Goal: Use online tool/utility: Utilize a website feature to perform a specific function

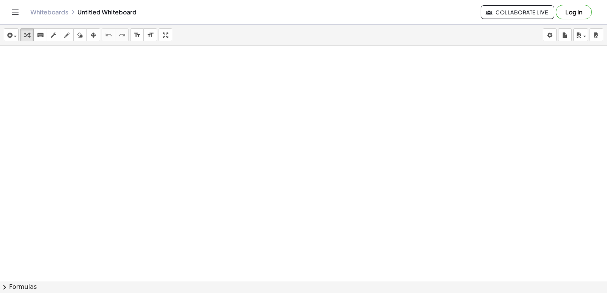
click at [273, 220] on div at bounding box center [303, 298] width 607 height 505
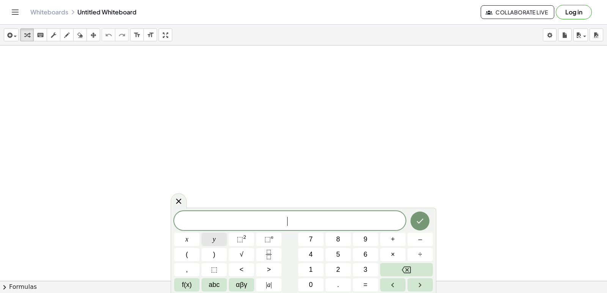
click at [214, 243] on span "y" at bounding box center [214, 239] width 3 height 10
click at [393, 240] on span "+" at bounding box center [393, 239] width 4 height 10
click at [339, 273] on span "2" at bounding box center [338, 270] width 4 height 10
click at [194, 241] on button "x" at bounding box center [186, 239] width 25 height 13
click at [372, 279] on button "=" at bounding box center [365, 284] width 25 height 13
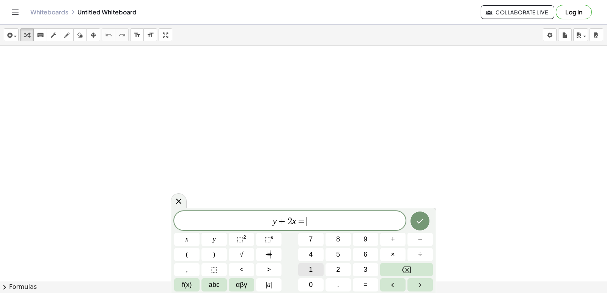
click at [309, 270] on span "1" at bounding box center [311, 270] width 4 height 10
click at [310, 281] on span "0" at bounding box center [311, 285] width 4 height 10
click at [418, 226] on button "Done" at bounding box center [419, 221] width 19 height 19
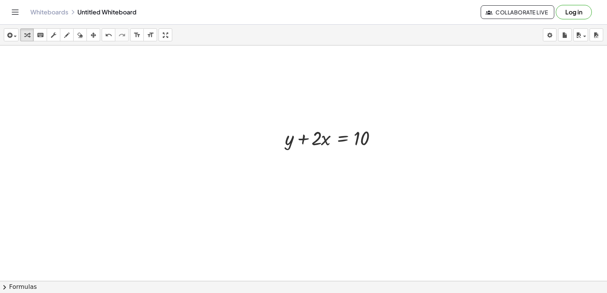
scroll to position [114, 0]
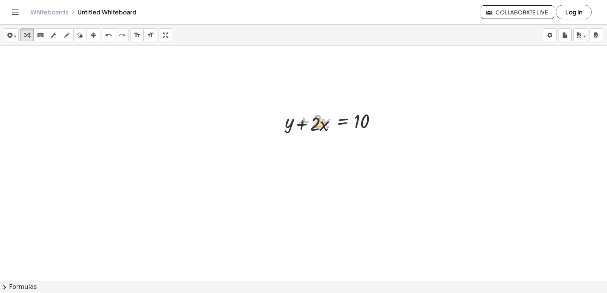
click at [295, 135] on div "+ · 2 · x + y + · 2 · x = 10" at bounding box center [332, 121] width 118 height 30
drag, startPoint x: 307, startPoint y: 119, endPoint x: 393, endPoint y: 114, distance: 86.7
click at [393, 114] on div "+ · 2 · x + y + · 2 · x = 10" at bounding box center [303, 184] width 607 height 505
click at [369, 152] on div at bounding box center [353, 147] width 145 height 26
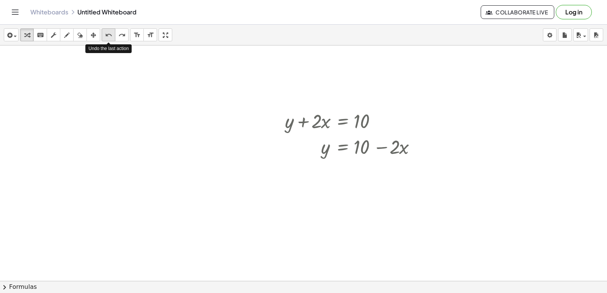
click at [103, 34] on button "undo undo" at bounding box center [109, 34] width 14 height 13
click at [380, 150] on div at bounding box center [353, 147] width 145 height 26
click at [384, 149] on div at bounding box center [353, 147] width 145 height 26
click at [383, 148] on div at bounding box center [353, 147] width 145 height 26
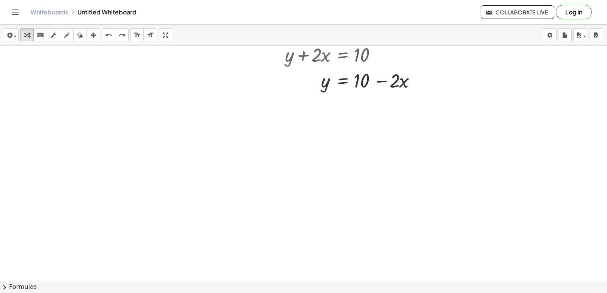
scroll to position [228, 0]
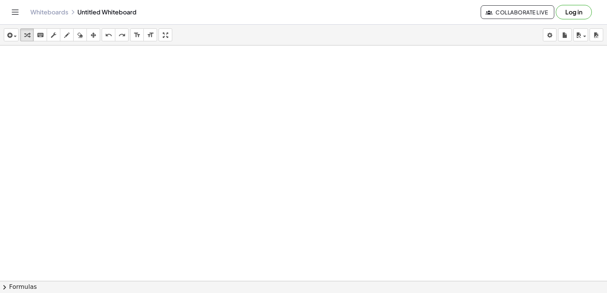
click at [350, 223] on div at bounding box center [303, 70] width 607 height 505
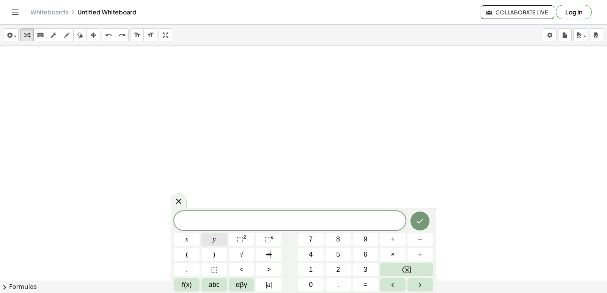
click at [208, 237] on button "y" at bounding box center [213, 239] width 25 height 13
click at [427, 236] on button "–" at bounding box center [419, 239] width 25 height 13
click at [345, 257] on button "5" at bounding box center [337, 254] width 25 height 13
click at [181, 240] on button "x" at bounding box center [186, 239] width 25 height 13
click at [369, 282] on button "=" at bounding box center [365, 284] width 25 height 13
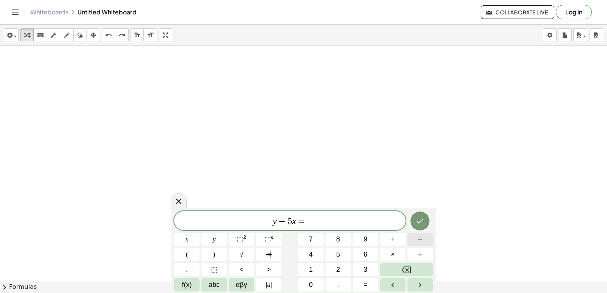
click at [425, 236] on button "–" at bounding box center [419, 239] width 25 height 13
click at [332, 266] on button "2" at bounding box center [337, 269] width 25 height 13
click at [420, 220] on icon "Done" at bounding box center [419, 221] width 9 height 9
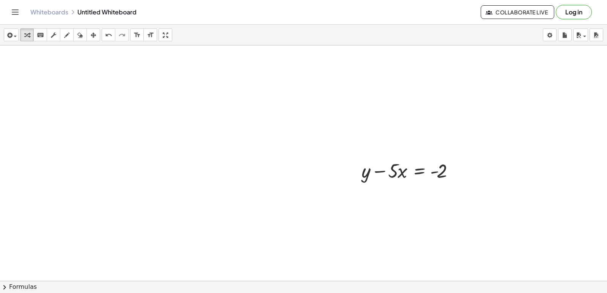
scroll to position [308, 0]
drag, startPoint x: 377, startPoint y: 159, endPoint x: 448, endPoint y: 162, distance: 70.3
click at [285, 149] on div at bounding box center [303, 45] width 607 height 942
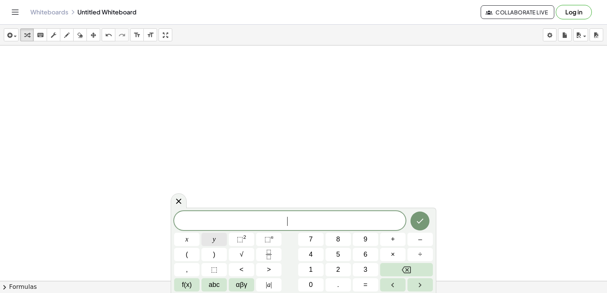
click at [209, 237] on button "y" at bounding box center [213, 239] width 25 height 13
click at [387, 239] on button "+" at bounding box center [392, 239] width 25 height 13
click at [365, 267] on span "3" at bounding box center [365, 270] width 4 height 10
click at [179, 233] on div "y + 3 x y ⬚ 2 ⬚ n 7 8 9 + – ( ) √ 4 5 6 × ÷ , ⬚ < > 1 2 3 f(x) abc αβγ | a | 0 …" at bounding box center [303, 251] width 259 height 80
click at [186, 239] on span "x" at bounding box center [186, 239] width 3 height 10
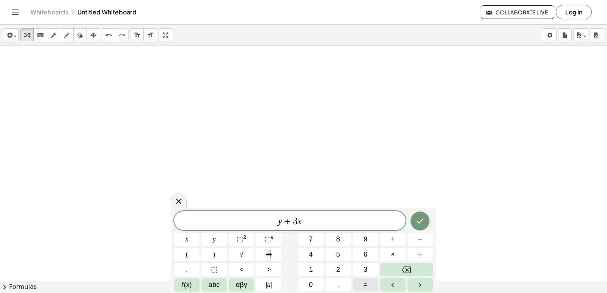
click at [365, 286] on span "=" at bounding box center [365, 285] width 4 height 10
click at [312, 241] on span "7" at bounding box center [311, 239] width 4 height 10
click at [421, 217] on icon "Done" at bounding box center [419, 221] width 9 height 9
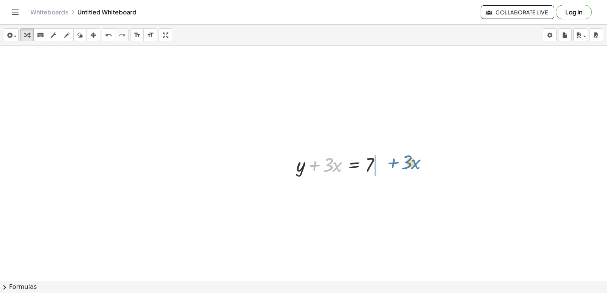
drag, startPoint x: 311, startPoint y: 164, endPoint x: 352, endPoint y: 167, distance: 41.0
click at [391, 159] on div at bounding box center [341, 164] width 99 height 26
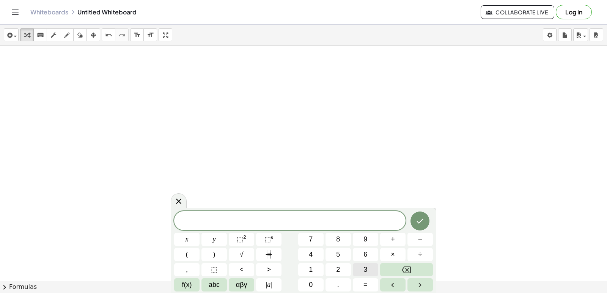
click at [370, 271] on button "3" at bounding box center [365, 269] width 25 height 13
click at [218, 236] on button "y" at bounding box center [213, 239] width 25 height 13
click at [398, 235] on button "+" at bounding box center [392, 239] width 25 height 13
click at [324, 269] on div "3 y + ​ x y ⬚ 2 ⬚ n 7 8 9 + – ( ) √ 4 5 6 × ÷ , ⬚ < > 1 2 3 f(x) abc αβγ | a | …" at bounding box center [303, 251] width 259 height 80
click at [338, 269] on span "2" at bounding box center [338, 270] width 4 height 10
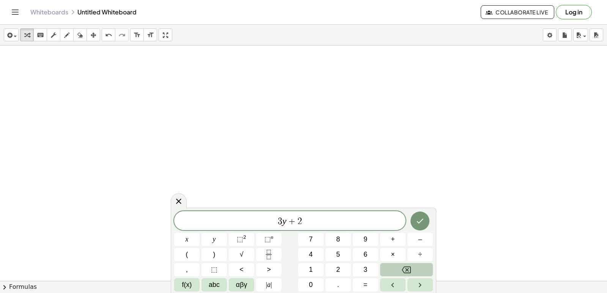
click at [407, 270] on icon "Backspace" at bounding box center [406, 270] width 9 height 7
click at [315, 270] on button "1" at bounding box center [310, 269] width 25 height 13
click at [333, 270] on button "2" at bounding box center [337, 269] width 25 height 13
click at [189, 239] on button "x" at bounding box center [186, 239] width 25 height 13
click at [363, 283] on button "=" at bounding box center [365, 284] width 25 height 13
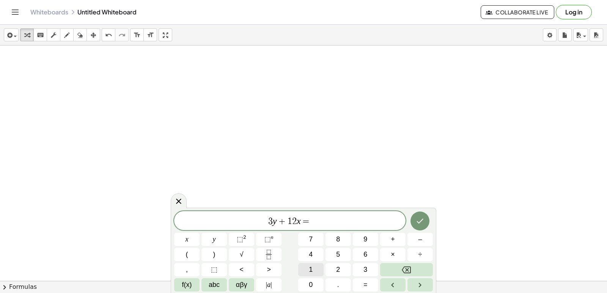
click at [303, 265] on button "1" at bounding box center [310, 269] width 25 height 13
click at [305, 282] on button "0" at bounding box center [310, 284] width 25 height 13
click at [421, 216] on button "Done" at bounding box center [419, 221] width 19 height 19
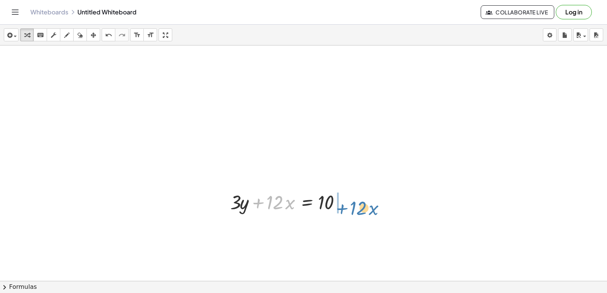
drag, startPoint x: 257, startPoint y: 201, endPoint x: 346, endPoint y: 197, distance: 89.6
click at [346, 197] on div at bounding box center [289, 202] width 127 height 26
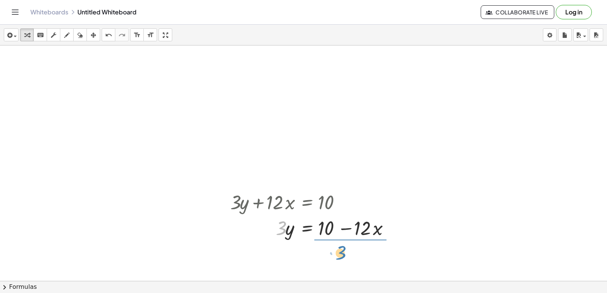
drag, startPoint x: 280, startPoint y: 233, endPoint x: 340, endPoint y: 258, distance: 64.5
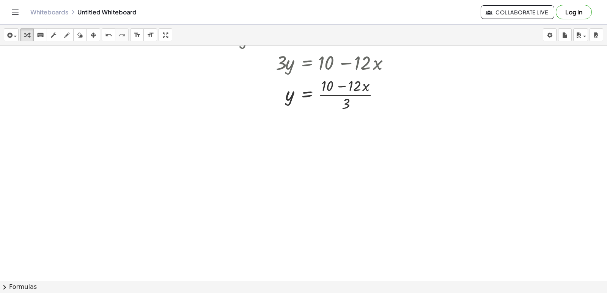
scroll to position [896, 0]
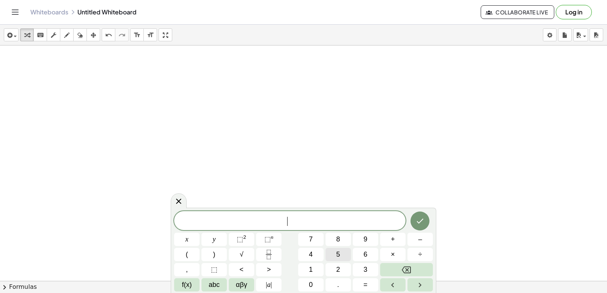
click at [328, 252] on button "5" at bounding box center [337, 254] width 25 height 13
click at [215, 239] on button "y" at bounding box center [213, 239] width 25 height 13
click at [417, 238] on button "–" at bounding box center [419, 239] width 25 height 13
click at [332, 250] on button "5" at bounding box center [337, 254] width 25 height 13
click at [177, 239] on button "x" at bounding box center [186, 239] width 25 height 13
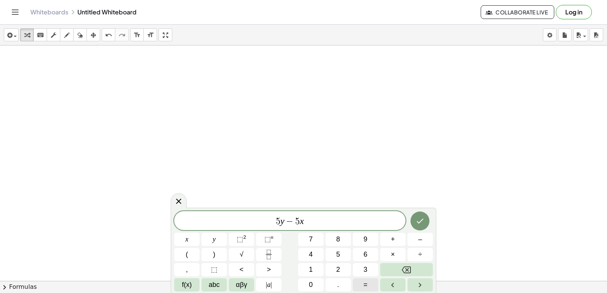
click at [369, 286] on button "=" at bounding box center [365, 284] width 25 height 13
click at [423, 240] on button "–" at bounding box center [419, 239] width 25 height 13
click at [328, 272] on button "2" at bounding box center [337, 269] width 25 height 13
click at [311, 281] on span "0" at bounding box center [311, 285] width 4 height 10
click at [200, 233] on div at bounding box center [186, 239] width 25 height 13
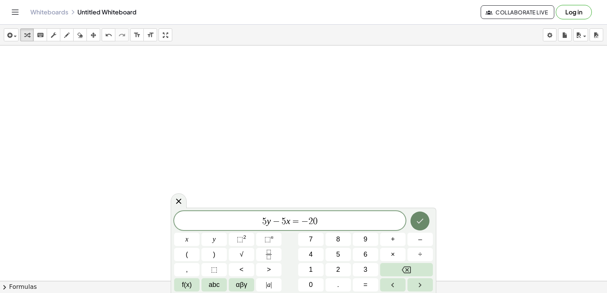
click at [421, 221] on icon "Done" at bounding box center [420, 221] width 7 height 5
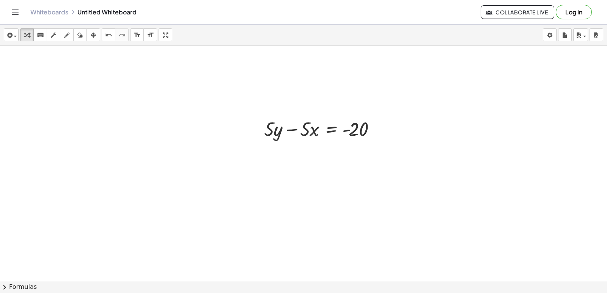
scroll to position [980, 0]
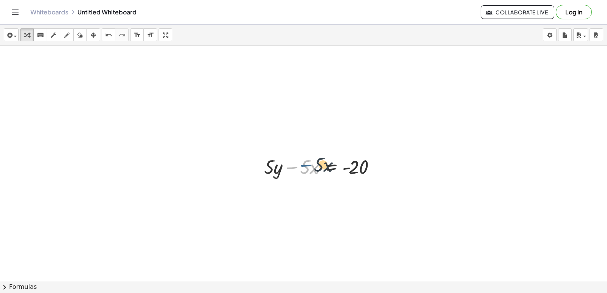
drag, startPoint x: 292, startPoint y: 165, endPoint x: 306, endPoint y: 163, distance: 14.2
click at [306, 163] on div at bounding box center [322, 167] width 124 height 26
drag, startPoint x: 304, startPoint y: 168, endPoint x: 319, endPoint y: 164, distance: 15.6
click at [325, 164] on div at bounding box center [322, 167] width 124 height 26
click at [105, 31] on icon "undo" at bounding box center [108, 35] width 7 height 9
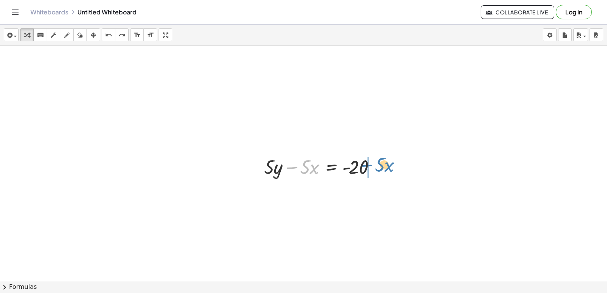
drag, startPoint x: 292, startPoint y: 167, endPoint x: 367, endPoint y: 164, distance: 75.1
click at [367, 164] on div at bounding box center [322, 167] width 124 height 26
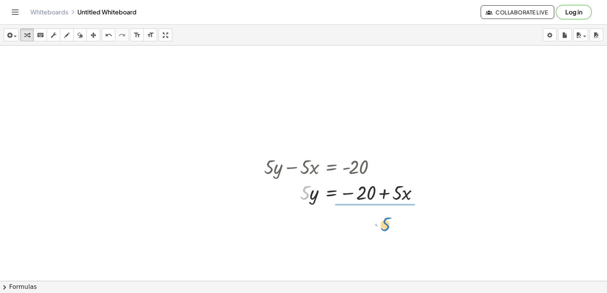
drag, startPoint x: 304, startPoint y: 191, endPoint x: 385, endPoint y: 222, distance: 86.3
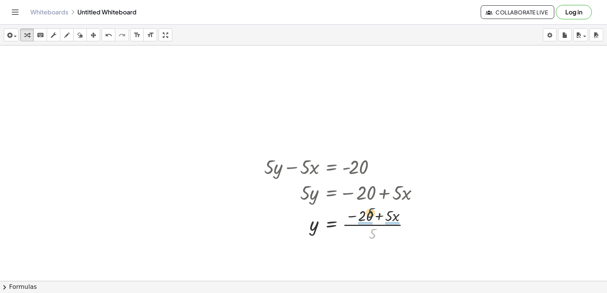
drag, startPoint x: 370, startPoint y: 238, endPoint x: 355, endPoint y: 210, distance: 31.2
click at [367, 212] on div at bounding box center [344, 224] width 168 height 38
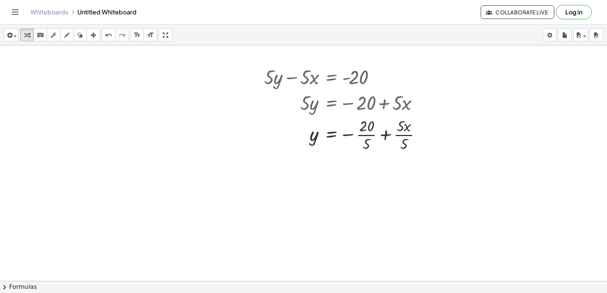
scroll to position [1094, 0]
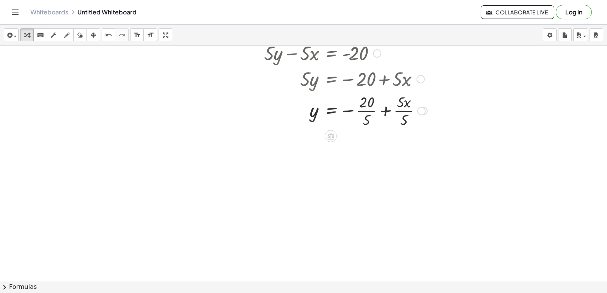
click at [386, 110] on div at bounding box center [345, 110] width 171 height 38
click at [375, 150] on div at bounding box center [345, 148] width 171 height 38
click at [377, 140] on div at bounding box center [345, 148] width 171 height 38
drag, startPoint x: 372, startPoint y: 159, endPoint x: 373, endPoint y: 144, distance: 15.2
click at [373, 144] on div at bounding box center [345, 148] width 171 height 38
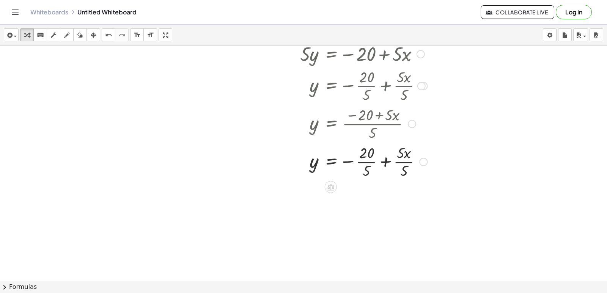
scroll to position [1132, 0]
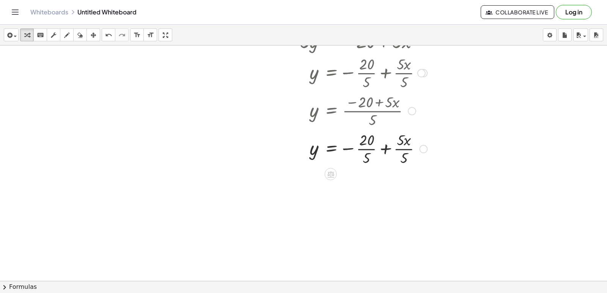
click at [382, 147] on div at bounding box center [345, 148] width 171 height 38
click at [111, 31] on icon "undo" at bounding box center [108, 35] width 7 height 9
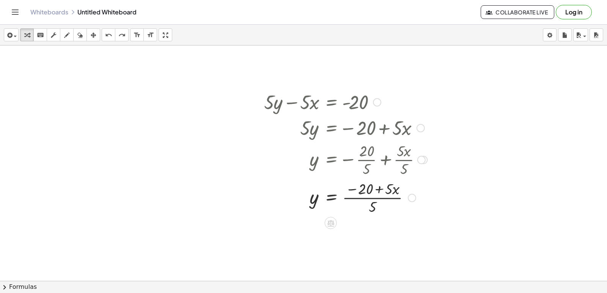
scroll to position [1056, 0]
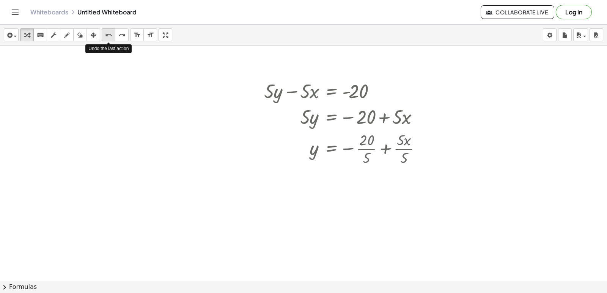
click at [108, 31] on icon "undo" at bounding box center [108, 35] width 7 height 9
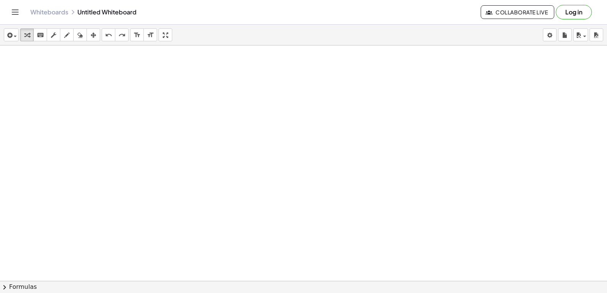
scroll to position [1254, 0]
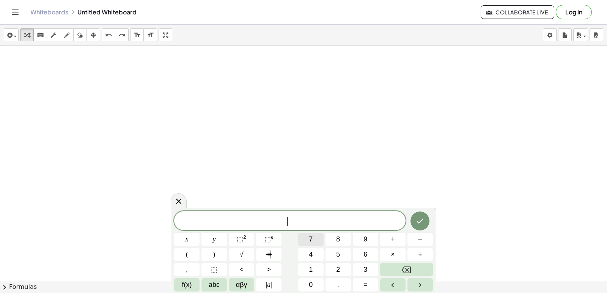
click at [311, 242] on span "7" at bounding box center [311, 239] width 4 height 10
click at [193, 236] on button "x" at bounding box center [186, 239] width 25 height 13
click at [413, 234] on button "–" at bounding box center [419, 239] width 25 height 13
click at [336, 272] on button "2" at bounding box center [337, 269] width 25 height 13
click at [321, 269] on button "1" at bounding box center [310, 269] width 25 height 13
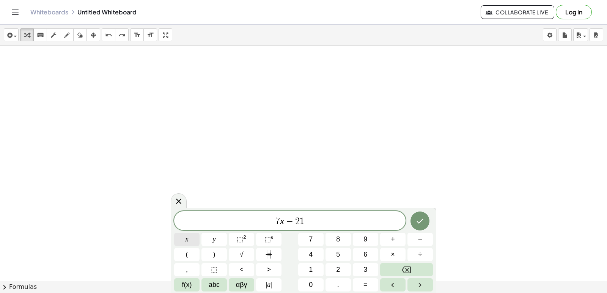
click at [189, 233] on button "x" at bounding box center [186, 239] width 25 height 13
click at [365, 283] on span "=" at bounding box center [365, 285] width 4 height 10
click at [308, 236] on button "7" at bounding box center [310, 239] width 25 height 13
click at [425, 220] on button "Done" at bounding box center [419, 221] width 19 height 19
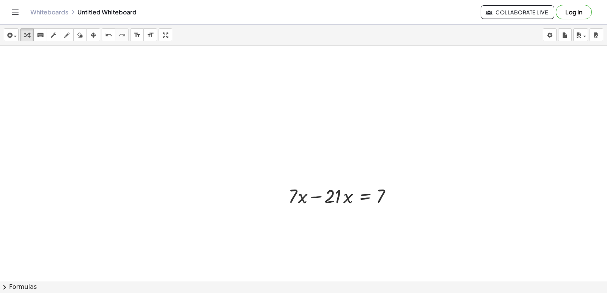
scroll to position [1367, 0]
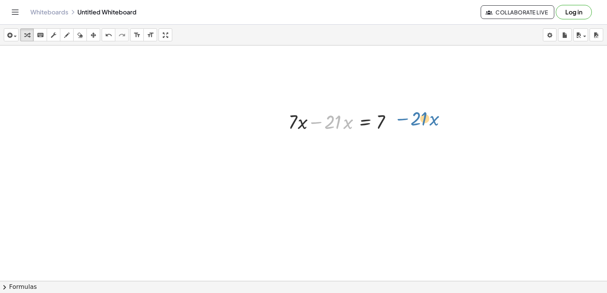
drag, startPoint x: 318, startPoint y: 123, endPoint x: 410, endPoint y: 119, distance: 91.9
drag, startPoint x: 312, startPoint y: 123, endPoint x: 390, endPoint y: 124, distance: 77.8
click at [390, 124] on div at bounding box center [343, 121] width 118 height 26
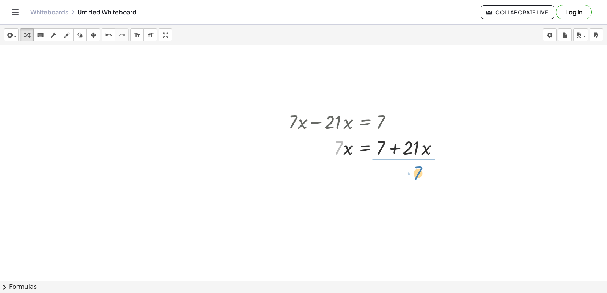
drag, startPoint x: 335, startPoint y: 149, endPoint x: 415, endPoint y: 174, distance: 83.9
drag, startPoint x: 400, startPoint y: 192, endPoint x: 382, endPoint y: 173, distance: 26.3
click at [382, 173] on div at bounding box center [365, 179] width 163 height 38
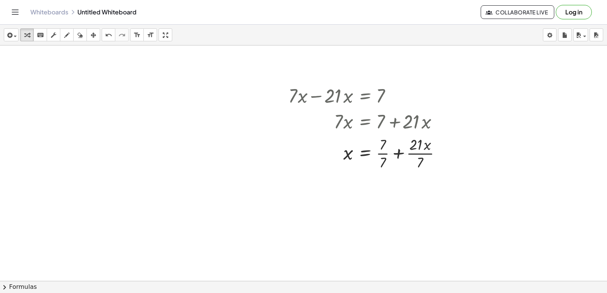
scroll to position [1413, 0]
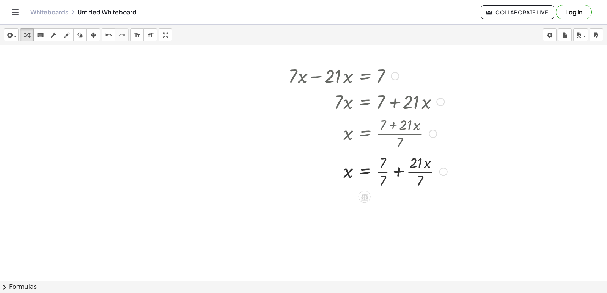
click at [385, 173] on div at bounding box center [367, 171] width 167 height 38
click at [419, 204] on div at bounding box center [367, 209] width 167 height 38
click at [415, 208] on div at bounding box center [367, 209] width 167 height 38
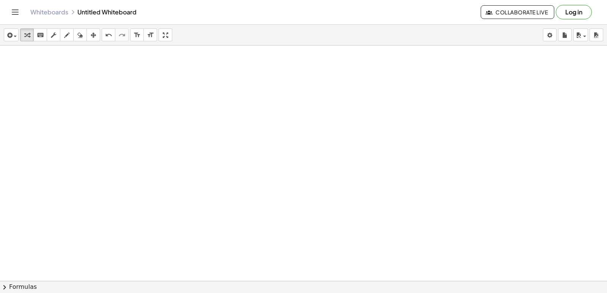
scroll to position [1641, 0]
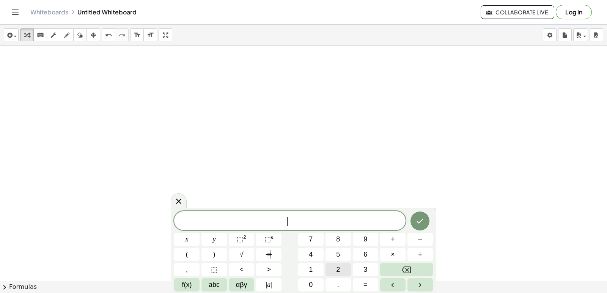
click at [337, 270] on button "2" at bounding box center [337, 269] width 25 height 13
click at [214, 239] on span "y" at bounding box center [214, 239] width 3 height 10
click at [389, 240] on button "+" at bounding box center [392, 239] width 25 height 13
click at [189, 237] on button "x" at bounding box center [186, 239] width 25 height 13
click at [369, 283] on button "=" at bounding box center [365, 284] width 25 height 13
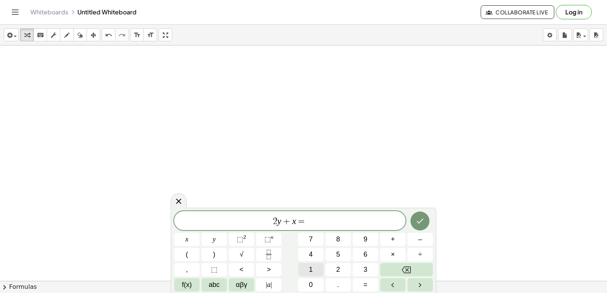
click at [305, 267] on button "1" at bounding box center [310, 269] width 25 height 13
click at [305, 285] on button "0" at bounding box center [310, 284] width 25 height 13
click at [423, 217] on button "Done" at bounding box center [419, 221] width 19 height 19
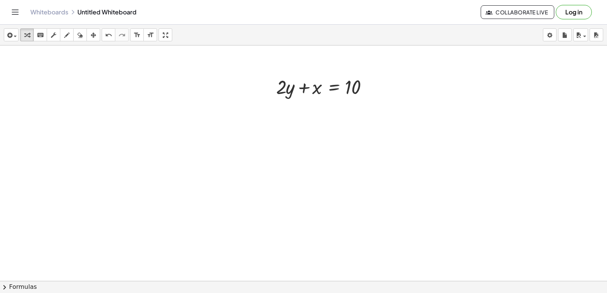
scroll to position [1801, 0]
drag, startPoint x: 281, startPoint y: 91, endPoint x: 275, endPoint y: 90, distance: 6.1
click at [275, 90] on div "· 2 + · 2 · y + x = 10" at bounding box center [324, 86] width 118 height 30
click at [293, 91] on div at bounding box center [326, 86] width 108 height 26
drag, startPoint x: 281, startPoint y: 90, endPoint x: 385, endPoint y: 91, distance: 103.9
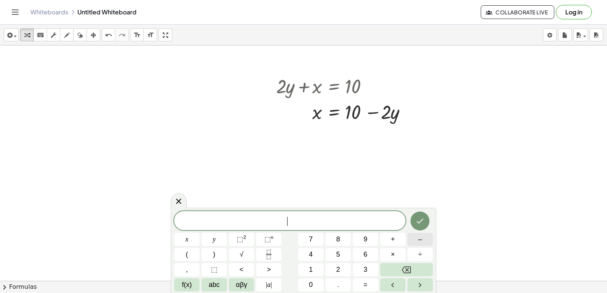
click at [421, 235] on span "–" at bounding box center [420, 239] width 4 height 10
click at [341, 253] on button "5" at bounding box center [337, 254] width 25 height 13
click at [207, 240] on button "y" at bounding box center [213, 239] width 25 height 13
click at [398, 238] on button "+" at bounding box center [392, 239] width 25 height 13
click at [388, 259] on button "×" at bounding box center [392, 254] width 25 height 13
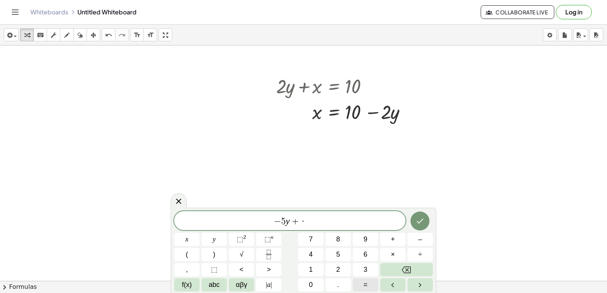
click at [362, 283] on button "=" at bounding box center [365, 284] width 25 height 13
click at [419, 269] on button "Backspace" at bounding box center [406, 269] width 53 height 13
click at [180, 237] on button "x" at bounding box center [186, 239] width 25 height 13
click at [363, 286] on button "=" at bounding box center [365, 284] width 25 height 13
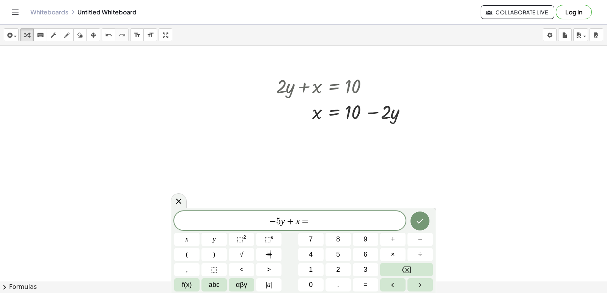
drag, startPoint x: 339, startPoint y: 262, endPoint x: 335, endPoint y: 263, distance: 4.2
click at [335, 263] on div "− 5 y + x = ​ x y ⬚ 2 ⬚ n 7 8 9 + – ( ) √ 4 5 6 × ÷ , ⬚ < > 1 2 3 f(x) abc αβγ …" at bounding box center [303, 251] width 259 height 80
click at [335, 268] on button "2" at bounding box center [337, 269] width 25 height 13
click at [426, 216] on button "Done" at bounding box center [419, 221] width 19 height 19
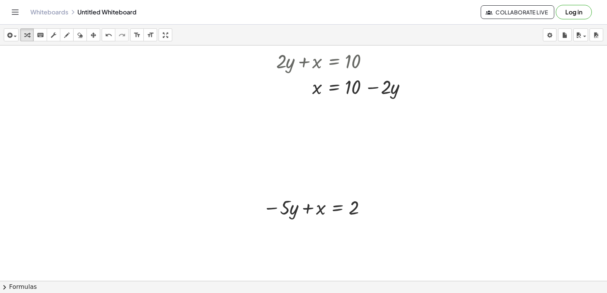
scroll to position [1839, 0]
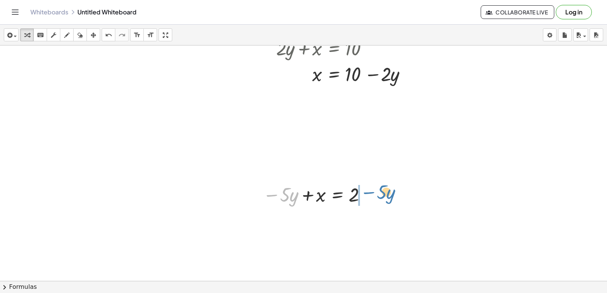
drag, startPoint x: 273, startPoint y: 194, endPoint x: 371, endPoint y: 191, distance: 97.2
click at [371, 191] on div at bounding box center [315, 194] width 113 height 26
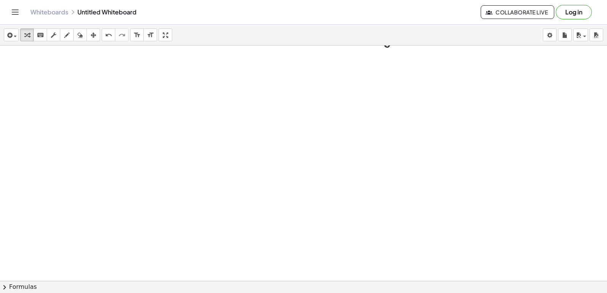
scroll to position [2036, 0]
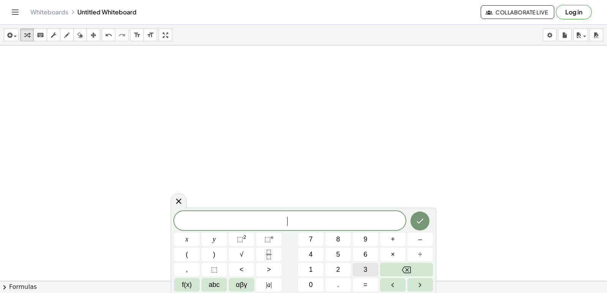
click at [368, 266] on button "3" at bounding box center [365, 269] width 25 height 13
click at [222, 235] on button "y" at bounding box center [213, 239] width 25 height 13
click at [394, 238] on span "+" at bounding box center [393, 239] width 4 height 10
click at [179, 236] on button "x" at bounding box center [186, 239] width 25 height 13
click at [365, 286] on span "=" at bounding box center [365, 285] width 4 height 10
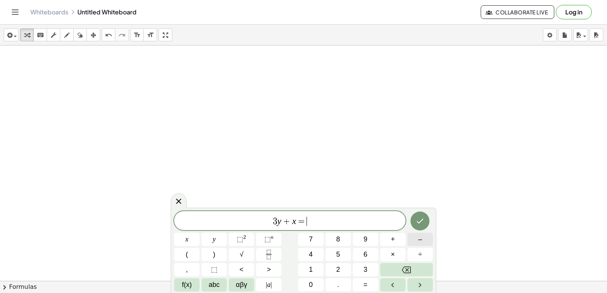
click at [420, 235] on span "–" at bounding box center [420, 239] width 4 height 10
click at [315, 268] on button "1" at bounding box center [310, 269] width 25 height 13
click at [336, 262] on div "3 y + x = − 1 x y ⬚ 2 ⬚ n 7 8 9 + – ( ) √ 4 5 6 × ÷ , ⬚ < > 1 2 3 f(x) abc αβγ …" at bounding box center [303, 251] width 259 height 80
click at [346, 272] on button "2" at bounding box center [337, 269] width 25 height 13
click at [423, 212] on button "Done" at bounding box center [419, 221] width 19 height 19
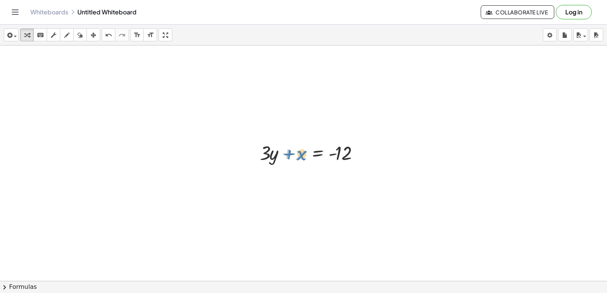
drag, startPoint x: 283, startPoint y: 156, endPoint x: 288, endPoint y: 156, distance: 4.2
click at [288, 156] on div at bounding box center [313, 153] width 115 height 26
click at [273, 157] on div at bounding box center [313, 153] width 115 height 26
drag, startPoint x: 269, startPoint y: 154, endPoint x: 370, endPoint y: 155, distance: 101.7
click at [370, 155] on div at bounding box center [313, 153] width 115 height 26
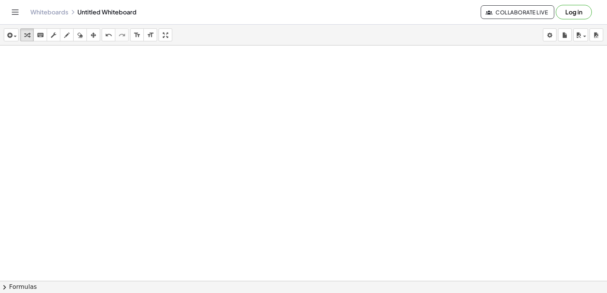
scroll to position [2196, 0]
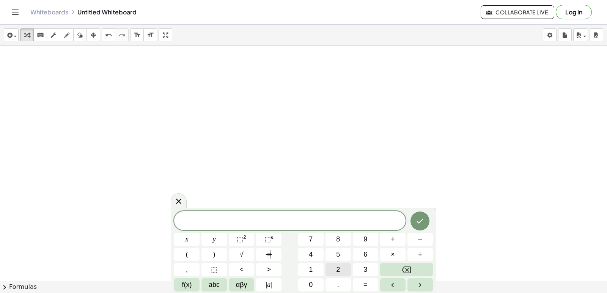
click at [333, 269] on button "2" at bounding box center [337, 269] width 25 height 13
click at [215, 236] on span "y" at bounding box center [214, 239] width 3 height 10
click at [393, 237] on span "+" at bounding box center [393, 239] width 4 height 10
click at [391, 264] on div "2 y + ​ x y ⬚ 2 ⬚ n 7 8 9 + – ( ) √ 4 5 6 × ÷ , ⬚ < > 1 2 3 f(x) abc αβγ | a | …" at bounding box center [303, 251] width 259 height 80
click at [399, 256] on button "×" at bounding box center [392, 254] width 25 height 13
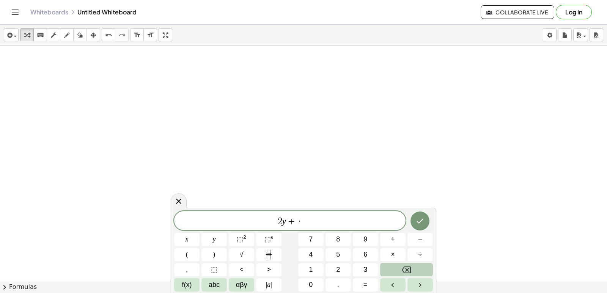
click at [398, 274] on button "Backspace" at bounding box center [406, 269] width 53 height 13
click at [189, 237] on button "x" at bounding box center [186, 239] width 25 height 13
click at [418, 218] on icon "Done" at bounding box center [419, 221] width 9 height 9
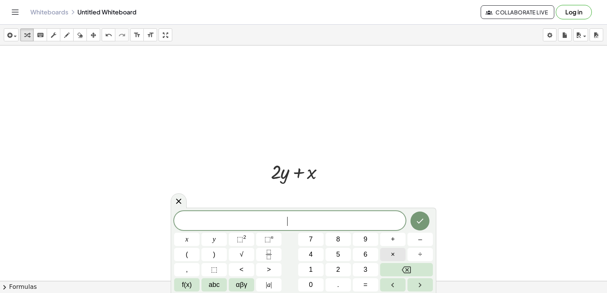
click at [401, 251] on button "×" at bounding box center [392, 254] width 25 height 13
click at [414, 263] on div "· x y ⬚ 2 ⬚ n 7 8 9 + – ( ) √ 4 5 6 × ÷ , ⬚ < > 1 2 3 f(x) abc αβγ | a | 0 . =" at bounding box center [303, 251] width 259 height 80
click at [388, 267] on button "Backspace" at bounding box center [406, 269] width 53 height 13
click at [192, 234] on button "x" at bounding box center [186, 239] width 25 height 13
click at [374, 285] on button "=" at bounding box center [365, 284] width 25 height 13
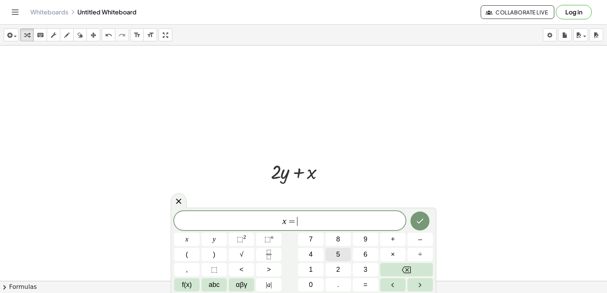
click at [344, 250] on button "5" at bounding box center [337, 254] width 25 height 13
click at [419, 222] on icon "Done" at bounding box center [419, 221] width 9 height 9
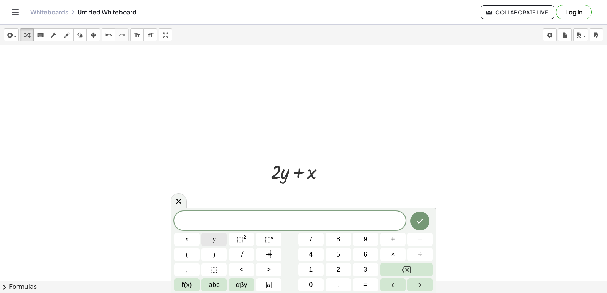
click at [224, 239] on button "y" at bounding box center [213, 239] width 25 height 13
click at [363, 281] on button "=" at bounding box center [365, 284] width 25 height 13
click at [365, 266] on span "3" at bounding box center [365, 270] width 4 height 10
click at [426, 221] on button "Done" at bounding box center [419, 221] width 19 height 19
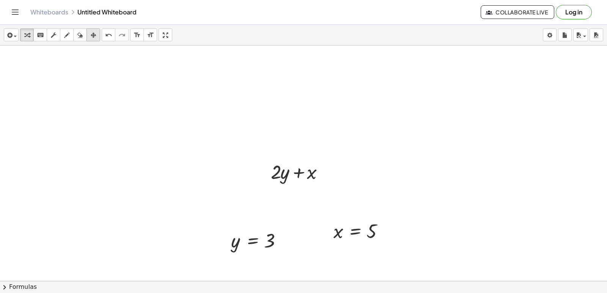
click at [97, 38] on div "button" at bounding box center [93, 34] width 10 height 9
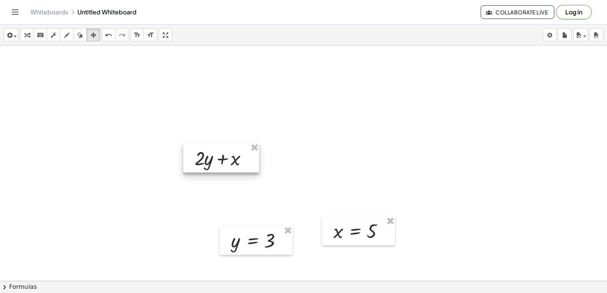
drag, startPoint x: 263, startPoint y: 184, endPoint x: 187, endPoint y: 170, distance: 77.1
click at [187, 170] on div at bounding box center [221, 158] width 76 height 30
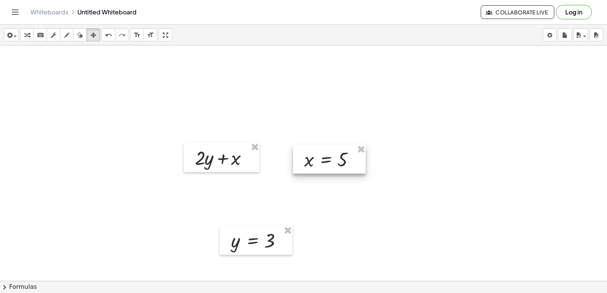
drag, startPoint x: 339, startPoint y: 231, endPoint x: 284, endPoint y: 193, distance: 66.9
click at [310, 159] on div at bounding box center [329, 159] width 73 height 29
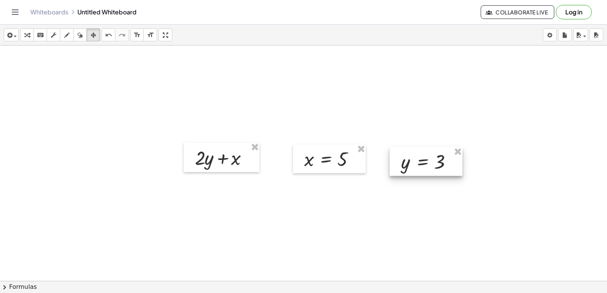
drag, startPoint x: 260, startPoint y: 240, endPoint x: 430, endPoint y: 162, distance: 186.8
click at [430, 162] on div at bounding box center [426, 161] width 73 height 29
click at [30, 35] on icon "button" at bounding box center [26, 35] width 5 height 9
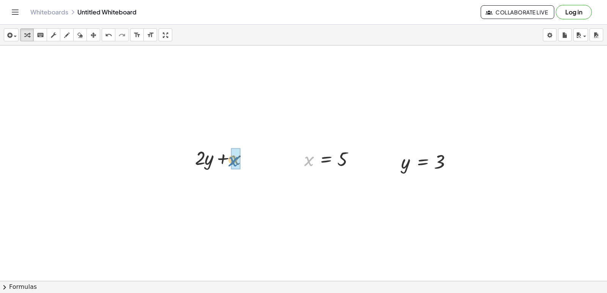
drag, startPoint x: 308, startPoint y: 160, endPoint x: 232, endPoint y: 161, distance: 76.6
drag, startPoint x: 404, startPoint y: 160, endPoint x: 213, endPoint y: 181, distance: 191.6
click at [224, 188] on div at bounding box center [224, 183] width 73 height 26
click at [208, 185] on div at bounding box center [224, 183] width 73 height 26
click at [217, 208] on div at bounding box center [224, 209] width 73 height 26
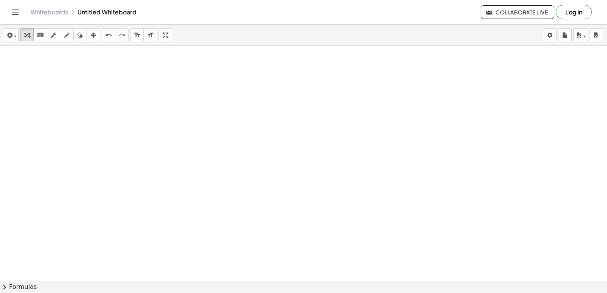
scroll to position [2431, 0]
drag, startPoint x: 222, startPoint y: 217, endPoint x: 230, endPoint y: 213, distance: 9.0
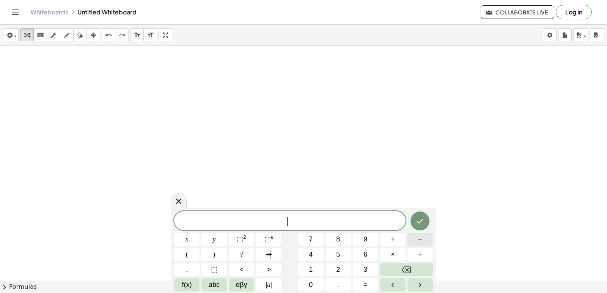
click at [426, 241] on button "–" at bounding box center [419, 239] width 25 height 13
click at [346, 270] on button "2" at bounding box center [337, 269] width 25 height 13
click at [213, 236] on button "y" at bounding box center [213, 239] width 25 height 13
click at [391, 239] on span "+" at bounding box center [393, 239] width 4 height 10
click at [307, 238] on button "7" at bounding box center [310, 239] width 25 height 13
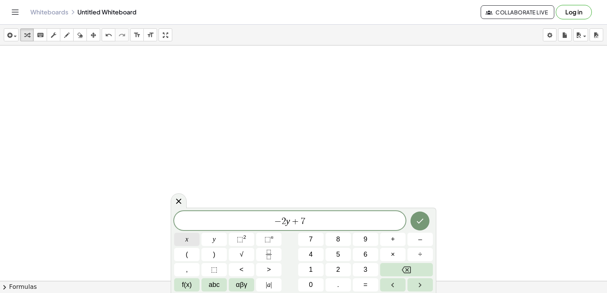
click at [194, 237] on button "x" at bounding box center [186, 239] width 25 height 13
click at [200, 233] on div at bounding box center [186, 239] width 25 height 13
click at [420, 216] on button "Done" at bounding box center [419, 221] width 19 height 19
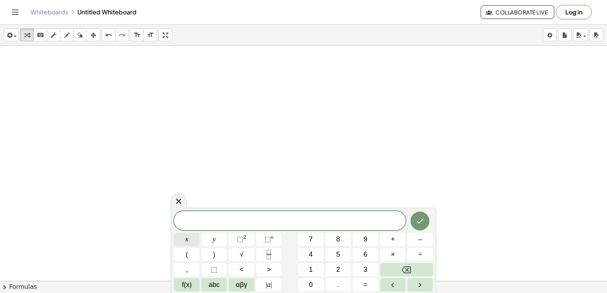
click at [182, 238] on button "x" at bounding box center [186, 239] width 25 height 13
click at [364, 280] on span "=" at bounding box center [365, 285] width 4 height 10
click at [429, 238] on button "–" at bounding box center [419, 239] width 25 height 13
click at [341, 265] on button "2" at bounding box center [337, 269] width 25 height 13
click at [420, 217] on icon "Done" at bounding box center [419, 221] width 9 height 9
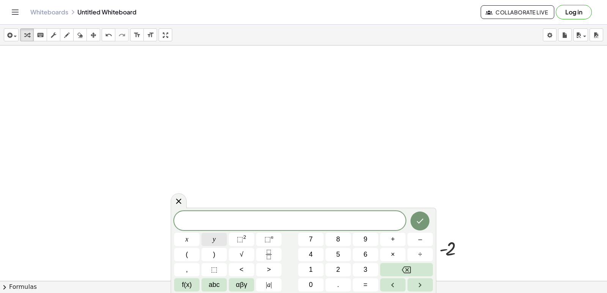
click at [220, 237] on button "y" at bounding box center [213, 239] width 25 height 13
click at [372, 283] on button "=" at bounding box center [365, 284] width 25 height 13
click at [369, 252] on button "6" at bounding box center [365, 254] width 25 height 13
click at [416, 219] on icon "Done" at bounding box center [419, 221] width 9 height 9
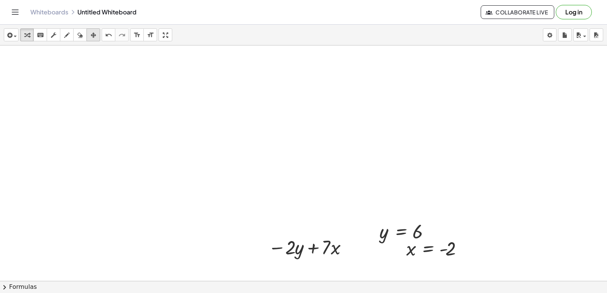
click at [94, 36] on icon "button" at bounding box center [93, 35] width 5 height 9
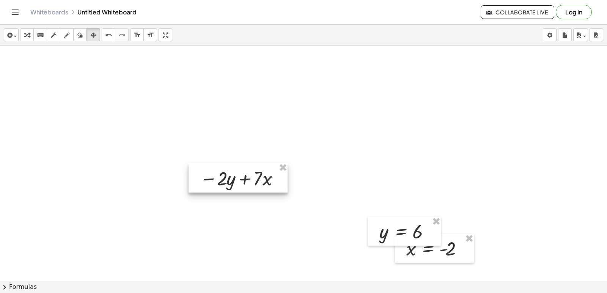
drag, startPoint x: 290, startPoint y: 252, endPoint x: 275, endPoint y: 219, distance: 36.7
click at [223, 183] on div at bounding box center [238, 178] width 99 height 30
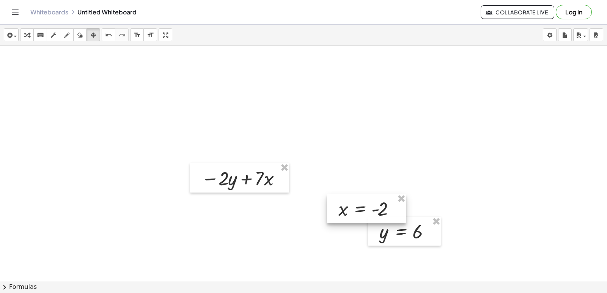
drag, startPoint x: 412, startPoint y: 254, endPoint x: 350, endPoint y: 227, distance: 66.7
click at [350, 223] on div at bounding box center [366, 208] width 79 height 29
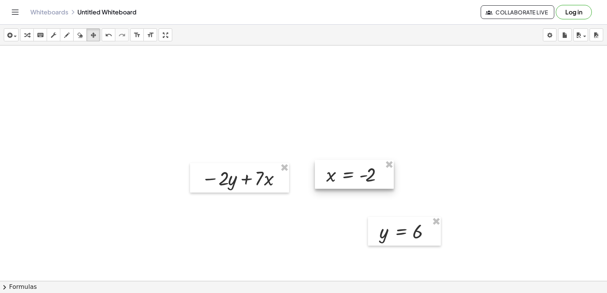
drag, startPoint x: 341, startPoint y: 230, endPoint x: 322, endPoint y: 176, distance: 57.0
click at [322, 176] on div at bounding box center [354, 174] width 79 height 29
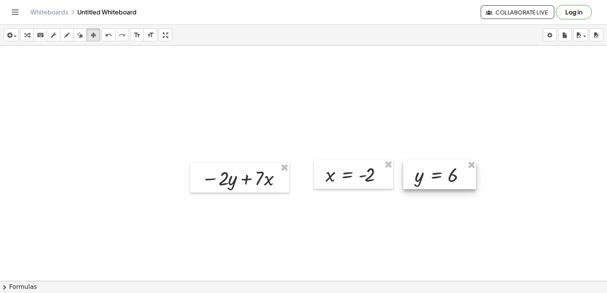
drag, startPoint x: 385, startPoint y: 236, endPoint x: 420, endPoint y: 179, distance: 66.6
click at [420, 179] on div at bounding box center [439, 174] width 73 height 29
click at [27, 39] on icon "button" at bounding box center [26, 35] width 5 height 9
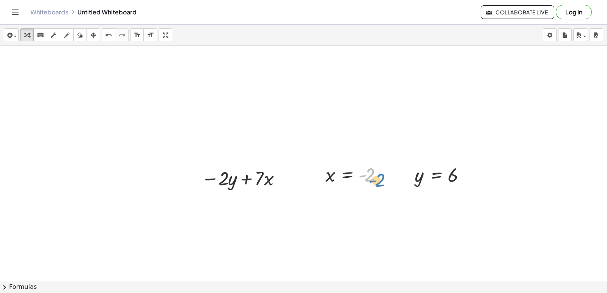
drag, startPoint x: 369, startPoint y: 175, endPoint x: 370, endPoint y: 171, distance: 4.2
click at [370, 172] on div at bounding box center [356, 174] width 69 height 25
drag, startPoint x: 332, startPoint y: 176, endPoint x: 291, endPoint y: 178, distance: 41.0
drag, startPoint x: 420, startPoint y: 176, endPoint x: 230, endPoint y: 206, distance: 192.0
click at [234, 207] on div at bounding box center [242, 204] width 108 height 26
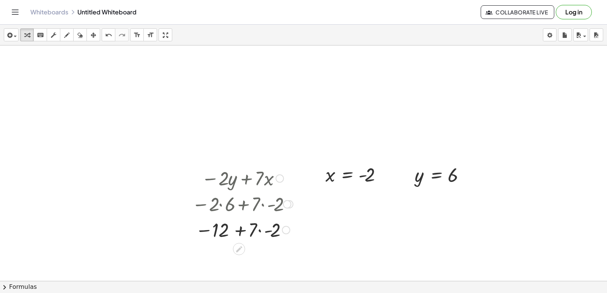
click at [271, 230] on div at bounding box center [242, 230] width 108 height 26
click at [244, 229] on div at bounding box center [242, 229] width 108 height 25
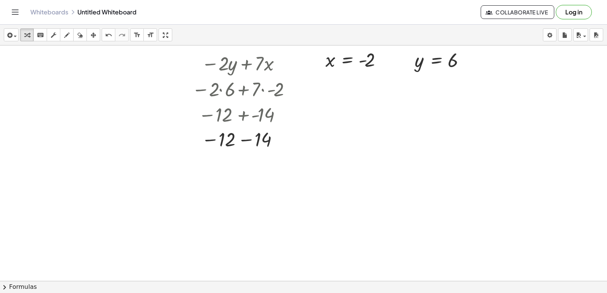
scroll to position [2583, 0]
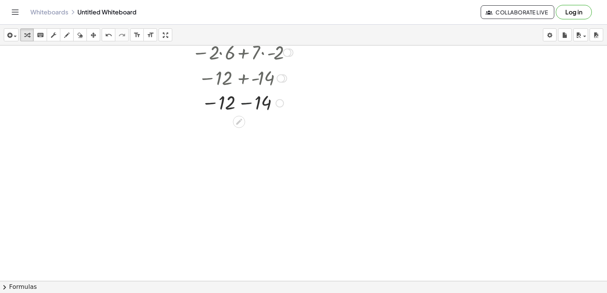
click at [248, 101] on div at bounding box center [242, 102] width 108 height 25
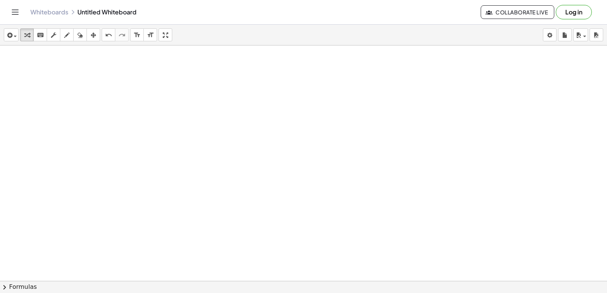
scroll to position [2705, 0]
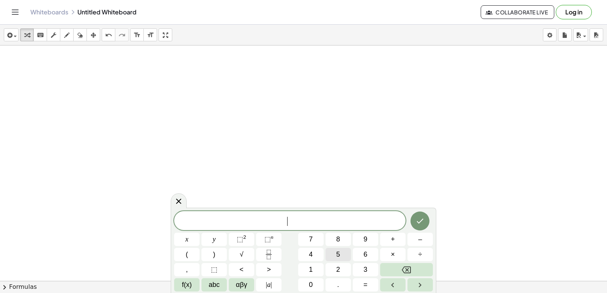
click at [337, 249] on button "5" at bounding box center [337, 254] width 25 height 13
click at [216, 235] on button "y" at bounding box center [213, 239] width 25 height 13
click at [398, 235] on button "+" at bounding box center [392, 239] width 25 height 13
click at [193, 234] on button "x" at bounding box center [186, 239] width 25 height 13
click at [423, 218] on icon "Done" at bounding box center [419, 221] width 9 height 9
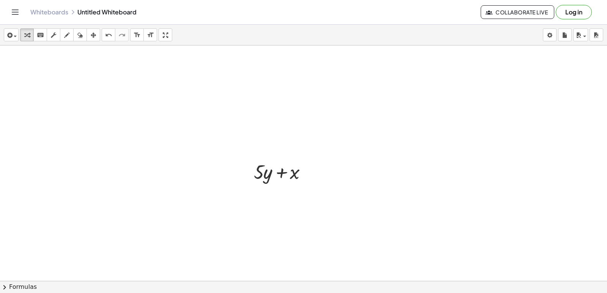
scroll to position [2781, 0]
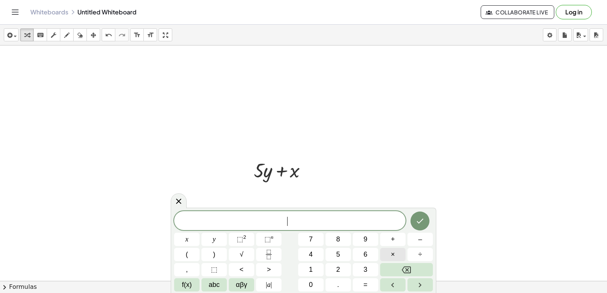
click at [396, 263] on div "​ x y ⬚ 2 ⬚ n 7 8 9 + – ( ) √ 4 5 6 × ÷ , ⬚ < > 1 2 3 f(x) abc αβγ | a | 0 . =" at bounding box center [303, 251] width 259 height 80
click at [191, 236] on button "x" at bounding box center [186, 239] width 25 height 13
click at [369, 282] on button "=" at bounding box center [365, 284] width 25 height 13
click at [312, 238] on span "7" at bounding box center [311, 239] width 4 height 10
click at [417, 219] on icon "Done" at bounding box center [419, 221] width 9 height 9
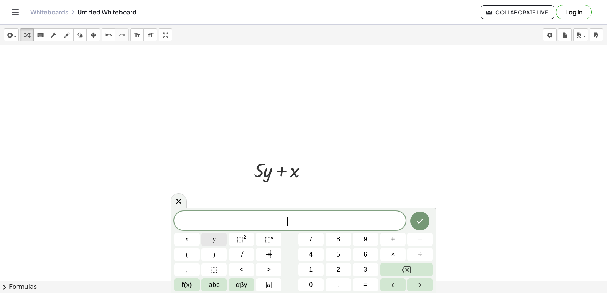
click at [219, 237] on button "y" at bounding box center [213, 239] width 25 height 13
click at [369, 281] on button "=" at bounding box center [365, 284] width 25 height 13
click at [421, 239] on span "–" at bounding box center [420, 239] width 4 height 10
click at [366, 271] on span "3" at bounding box center [365, 270] width 4 height 10
click at [416, 222] on icon "Done" at bounding box center [419, 221] width 9 height 9
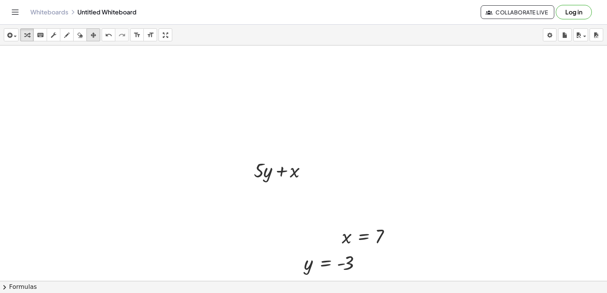
click at [96, 40] on button "arrange" at bounding box center [93, 34] width 14 height 13
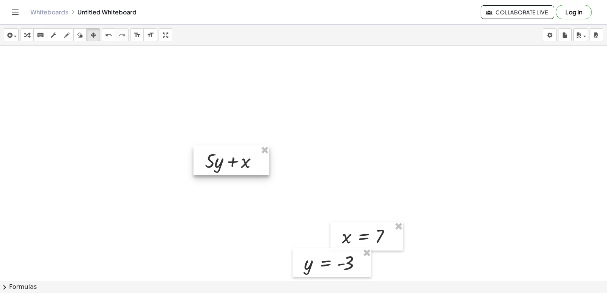
drag, startPoint x: 291, startPoint y: 178, endPoint x: 239, endPoint y: 171, distance: 52.7
click at [239, 171] on div at bounding box center [231, 161] width 76 height 30
drag, startPoint x: 344, startPoint y: 214, endPoint x: 336, endPoint y: 240, distance: 27.7
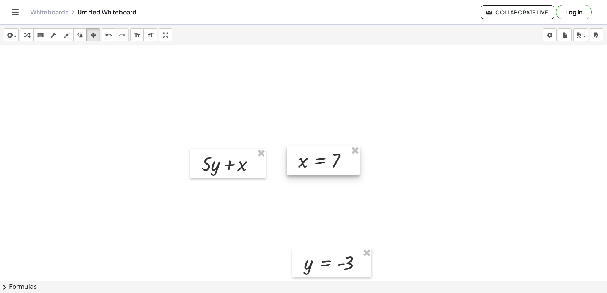
drag, startPoint x: 337, startPoint y: 232, endPoint x: 293, endPoint y: 161, distance: 83.7
click at [293, 157] on div at bounding box center [323, 160] width 73 height 29
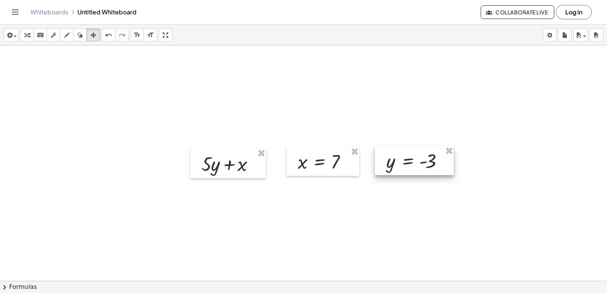
drag, startPoint x: 311, startPoint y: 260, endPoint x: 393, endPoint y: 158, distance: 131.1
click at [393, 158] on div at bounding box center [414, 160] width 79 height 29
click at [27, 36] on icon "button" at bounding box center [26, 35] width 5 height 9
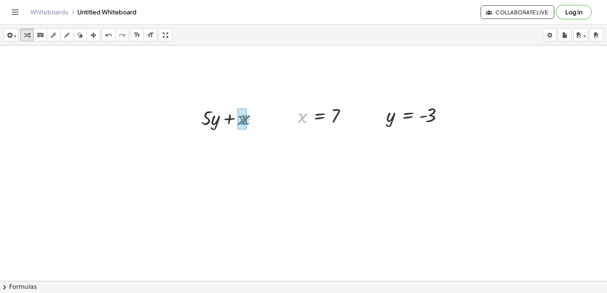
drag, startPoint x: 300, startPoint y: 119, endPoint x: 242, endPoint y: 121, distance: 57.7
drag, startPoint x: 387, startPoint y: 114, endPoint x: 209, endPoint y: 142, distance: 179.7
click at [221, 144] on div at bounding box center [230, 143] width 79 height 26
click at [225, 137] on div at bounding box center [230, 143] width 79 height 26
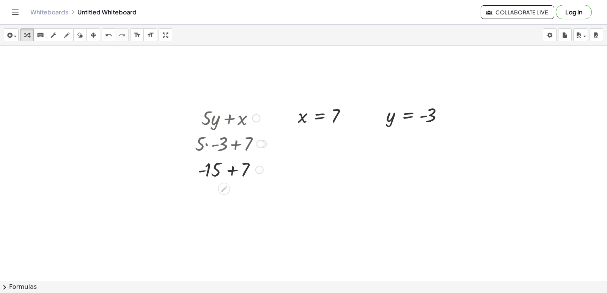
click at [235, 170] on div at bounding box center [230, 169] width 79 height 26
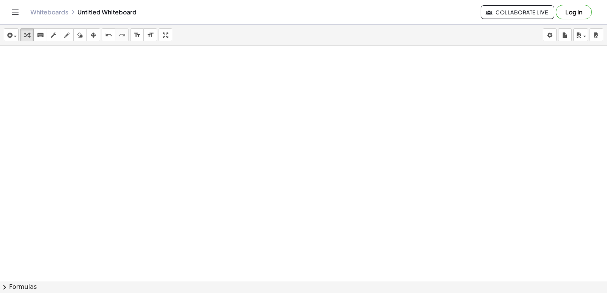
scroll to position [3016, 0]
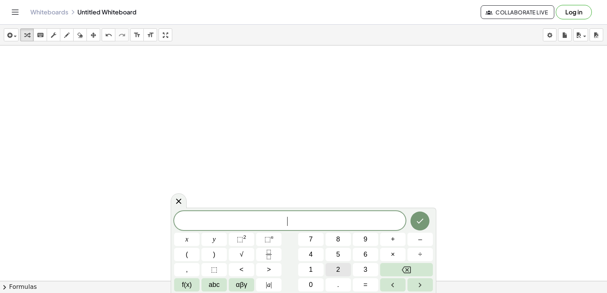
click at [346, 270] on button "2" at bounding box center [337, 269] width 25 height 13
click at [186, 233] on button "x" at bounding box center [186, 239] width 25 height 13
click at [363, 251] on div "2 x ​ x y ⬚ 2 ⬚ n 7 8 9 + – ( ) √ 4 5 6 × ÷ , ⬚ < > 1 2 3 f(x) abc αβγ | a | 0 …" at bounding box center [303, 251] width 259 height 80
click at [218, 237] on button "y" at bounding box center [213, 239] width 25 height 13
click at [402, 270] on icon "Backspace" at bounding box center [406, 270] width 9 height 9
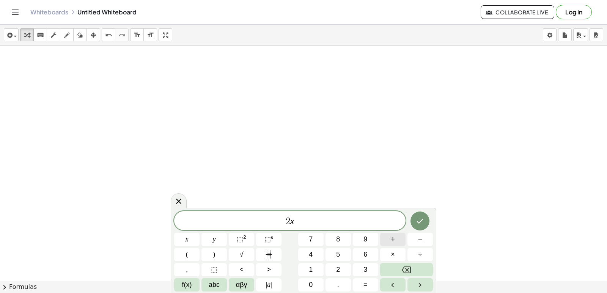
drag, startPoint x: 391, startPoint y: 232, endPoint x: 391, endPoint y: 237, distance: 4.9
click at [391, 237] on div "2 x x y ⬚ 2 ⬚ n 7 8 9 + – ( ) √ 4 5 6 × ÷ , ⬚ < > 1 2 3 f(x) abc αβγ | a | 0 . =" at bounding box center [303, 251] width 259 height 80
click at [390, 240] on button "+" at bounding box center [392, 239] width 25 height 13
click at [222, 238] on button "y" at bounding box center [213, 239] width 25 height 13
click at [368, 283] on button "=" at bounding box center [365, 284] width 25 height 13
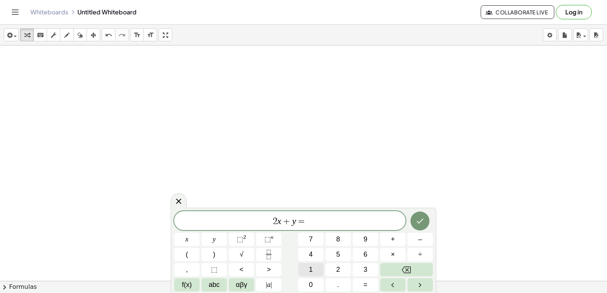
click at [313, 266] on span "1" at bounding box center [311, 270] width 4 height 10
click at [313, 252] on span "4" at bounding box center [311, 255] width 4 height 10
click at [423, 217] on icon "Done" at bounding box center [419, 221] width 9 height 9
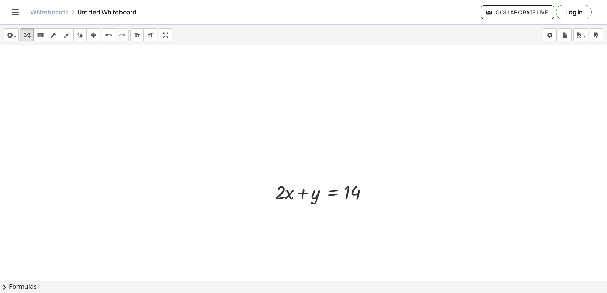
scroll to position [3054, 0]
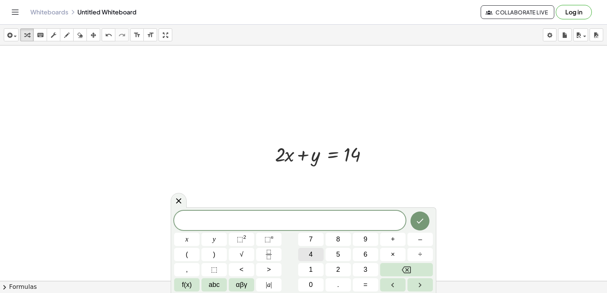
drag, startPoint x: 295, startPoint y: 250, endPoint x: 316, endPoint y: 258, distance: 22.5
click at [314, 259] on div "x y ⬚ 2 ⬚ n 7 8 9 + – ( ) √ 4 5 6 × ÷ , ⬚ < > 1 2 3 f(x) abc αβγ | a | 0 . =" at bounding box center [303, 251] width 259 height 81
click at [178, 237] on button "x" at bounding box center [186, 239] width 25 height 13
click at [412, 240] on button "–" at bounding box center [419, 239] width 25 height 13
click at [222, 236] on button "y" at bounding box center [213, 239] width 25 height 13
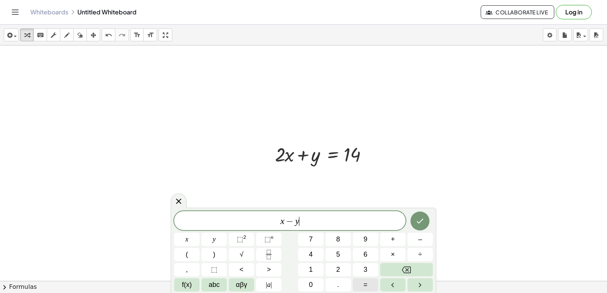
click at [368, 282] on button "=" at bounding box center [365, 284] width 25 height 13
click at [314, 253] on button "4" at bounding box center [310, 254] width 25 height 13
click at [413, 219] on button "Done" at bounding box center [419, 221] width 19 height 19
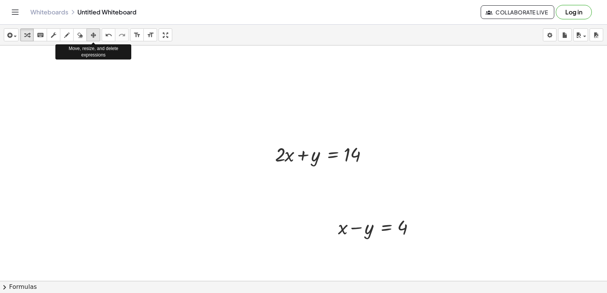
click at [96, 38] on icon "button" at bounding box center [93, 35] width 5 height 9
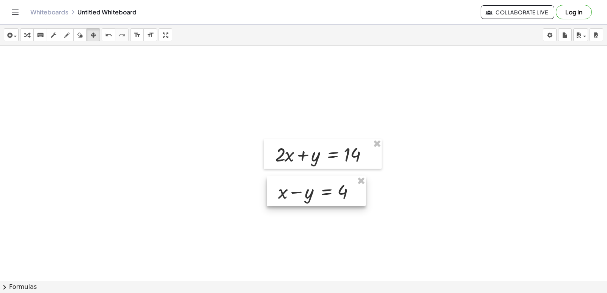
drag, startPoint x: 350, startPoint y: 234, endPoint x: 290, endPoint y: 198, distance: 69.7
click at [290, 198] on div at bounding box center [316, 191] width 99 height 30
click at [31, 35] on div "button" at bounding box center [27, 34] width 10 height 9
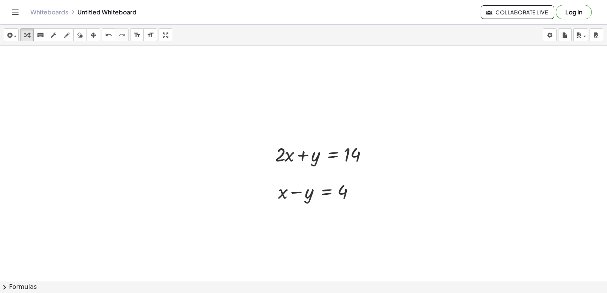
drag, startPoint x: 339, startPoint y: 238, endPoint x: 344, endPoint y: 237, distance: 5.8
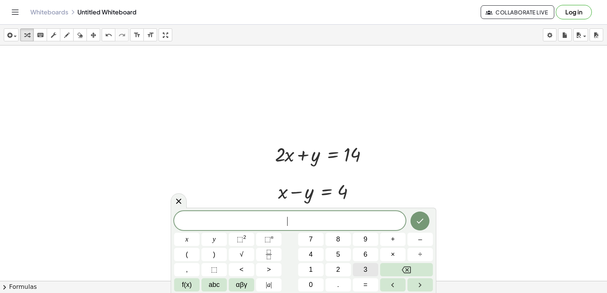
click at [373, 268] on button "3" at bounding box center [365, 269] width 25 height 13
click at [189, 234] on button "x" at bounding box center [186, 239] width 25 height 13
click at [365, 281] on span "=" at bounding box center [365, 285] width 4 height 10
click at [314, 269] on button "1" at bounding box center [310, 269] width 25 height 13
click at [346, 240] on button "8" at bounding box center [337, 239] width 25 height 13
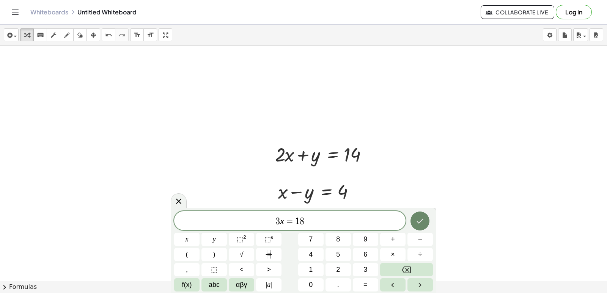
click at [420, 222] on icon "Done" at bounding box center [419, 221] width 9 height 9
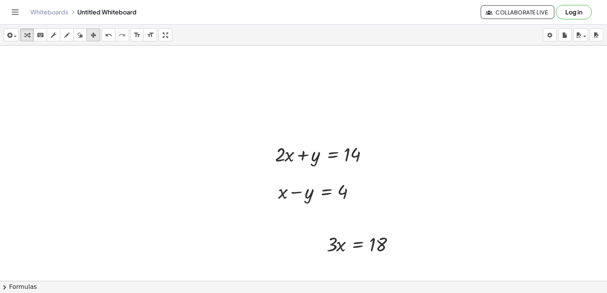
click at [93, 31] on div "button" at bounding box center [93, 34] width 10 height 9
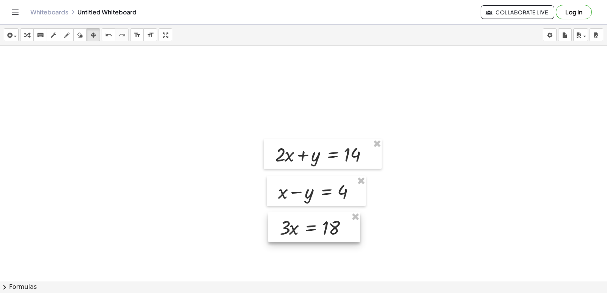
drag, startPoint x: 339, startPoint y: 246, endPoint x: 292, endPoint y: 229, distance: 49.9
click at [292, 229] on div at bounding box center [314, 227] width 92 height 30
click at [28, 33] on icon "button" at bounding box center [26, 35] width 5 height 9
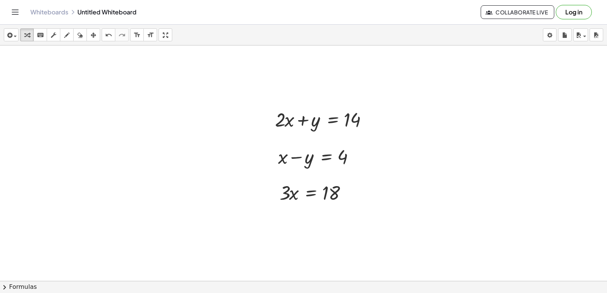
scroll to position [3100, 0]
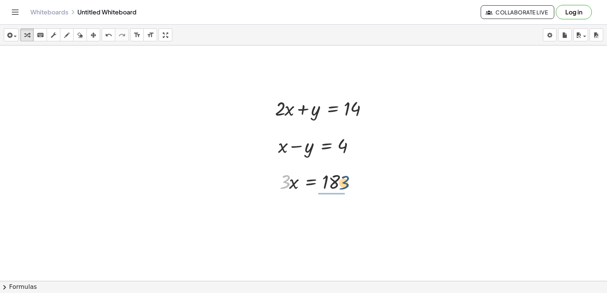
drag, startPoint x: 285, startPoint y: 187, endPoint x: 345, endPoint y: 188, distance: 59.6
click at [345, 188] on div at bounding box center [317, 181] width 82 height 26
click at [329, 214] on div at bounding box center [317, 213] width 83 height 38
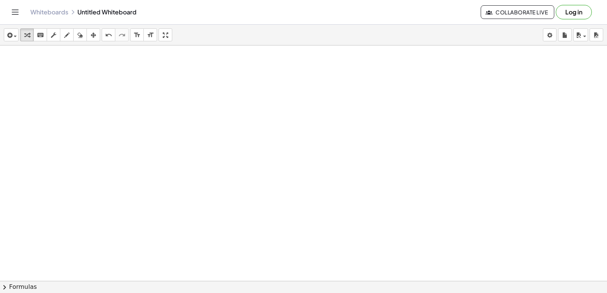
scroll to position [3336, 0]
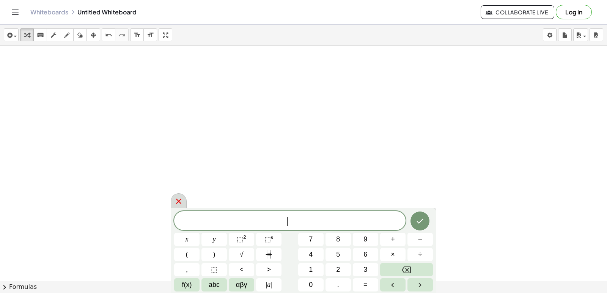
click at [183, 196] on div at bounding box center [179, 200] width 16 height 15
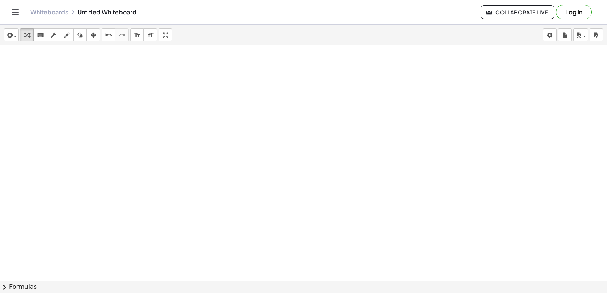
scroll to position [3374, 0]
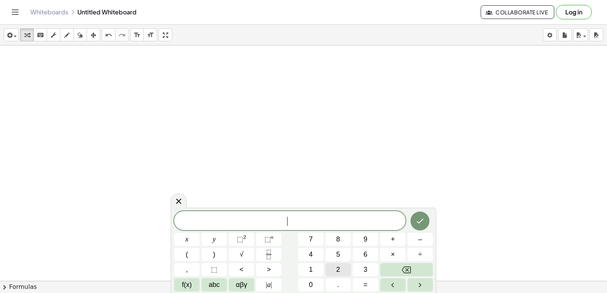
click at [335, 266] on button "2" at bounding box center [337, 269] width 25 height 13
click at [188, 235] on button "x" at bounding box center [186, 239] width 25 height 13
click at [398, 239] on button "+" at bounding box center [392, 239] width 25 height 13
click at [217, 236] on button "y" at bounding box center [213, 239] width 25 height 13
click at [361, 281] on button "=" at bounding box center [365, 284] width 25 height 13
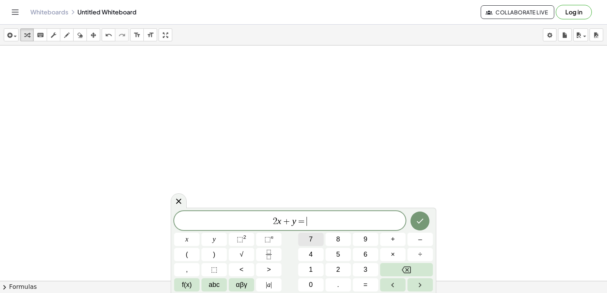
click at [300, 236] on button "7" at bounding box center [310, 239] width 25 height 13
click at [427, 223] on button "Done" at bounding box center [419, 221] width 19 height 19
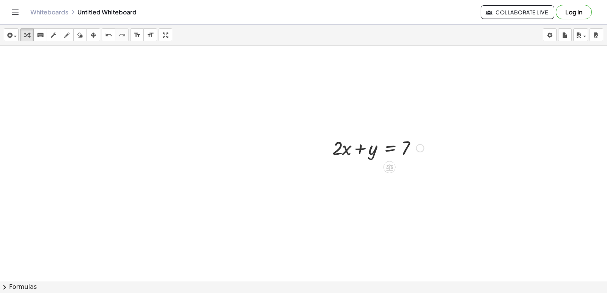
scroll to position [3449, 0]
click at [93, 35] on icon "button" at bounding box center [93, 35] width 5 height 9
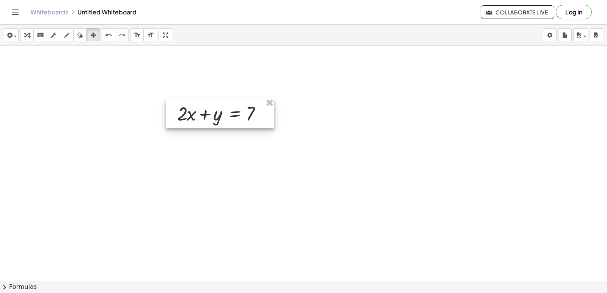
drag, startPoint x: 348, startPoint y: 149, endPoint x: 190, endPoint y: 101, distance: 164.6
click at [193, 113] on div at bounding box center [220, 113] width 108 height 30
click at [26, 33] on icon "button" at bounding box center [26, 35] width 5 height 9
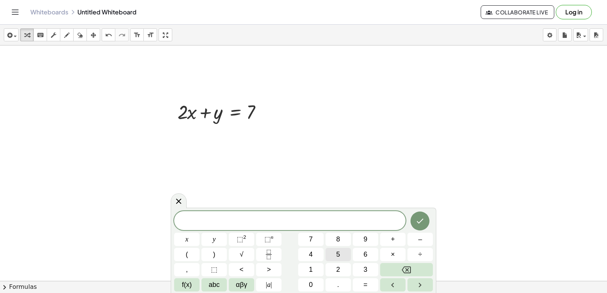
click at [341, 256] on button "5" at bounding box center [337, 254] width 25 height 13
click at [183, 237] on button "x" at bounding box center [186, 239] width 25 height 13
click at [419, 240] on button "–" at bounding box center [419, 239] width 25 height 13
click at [206, 237] on button "y" at bounding box center [213, 239] width 25 height 13
click at [371, 285] on button "=" at bounding box center [365, 284] width 25 height 13
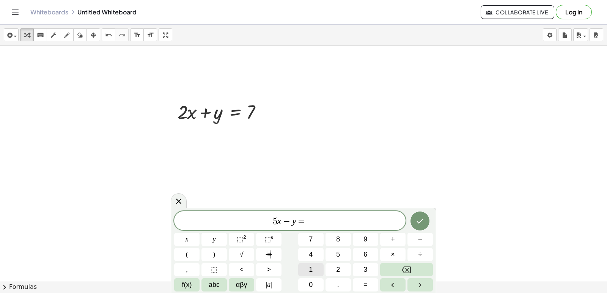
click at [306, 268] on button "1" at bounding box center [310, 269] width 25 height 13
click at [318, 252] on button "4" at bounding box center [310, 254] width 25 height 13
click at [424, 216] on button "Done" at bounding box center [419, 221] width 19 height 19
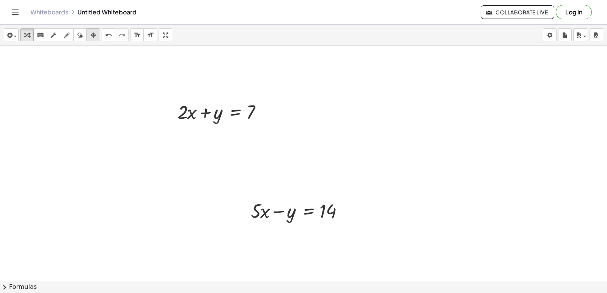
click at [94, 36] on icon "button" at bounding box center [93, 35] width 5 height 9
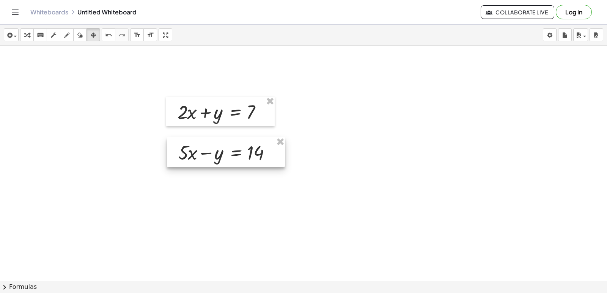
drag, startPoint x: 265, startPoint y: 208, endPoint x: 179, endPoint y: 148, distance: 104.9
click at [191, 149] on div at bounding box center [226, 152] width 118 height 30
click at [28, 38] on icon "button" at bounding box center [26, 35] width 5 height 9
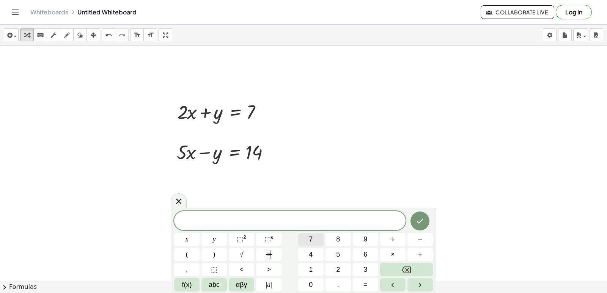
click at [316, 248] on div "​ x y ⬚ 2 ⬚ n 7 8 9 + – ( ) √ 4 5 6 × ÷ , ⬚ < > 1 2 3 f(x) abc αβγ | a | 0 . =" at bounding box center [303, 251] width 259 height 80
click at [304, 236] on button "7" at bounding box center [310, 239] width 25 height 13
click at [190, 239] on button "x" at bounding box center [186, 239] width 25 height 13
click at [366, 285] on button "=" at bounding box center [365, 284] width 25 height 13
click at [336, 270] on button "2" at bounding box center [337, 269] width 25 height 13
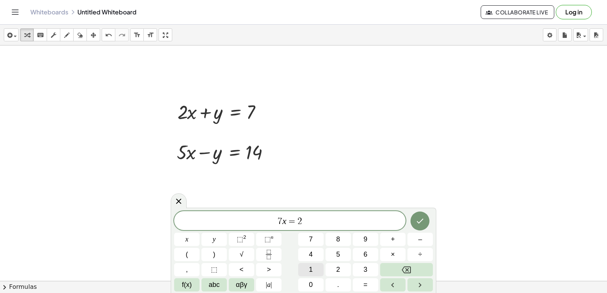
click at [306, 268] on button "1" at bounding box center [310, 269] width 25 height 13
click at [426, 218] on button "Done" at bounding box center [419, 221] width 19 height 19
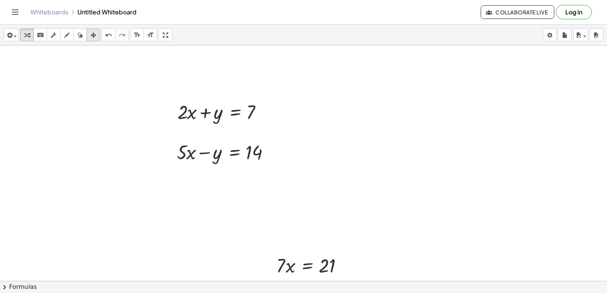
click at [99, 32] on button "arrange" at bounding box center [93, 34] width 14 height 13
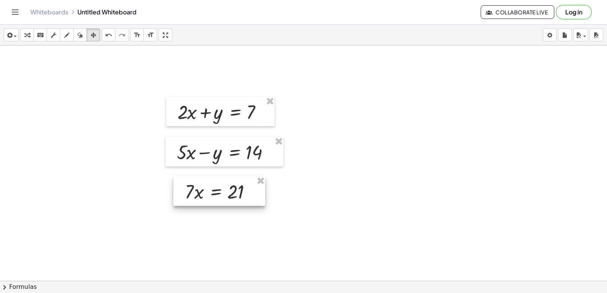
drag, startPoint x: 256, startPoint y: 261, endPoint x: 181, endPoint y: 193, distance: 100.7
click at [181, 193] on div at bounding box center [219, 191] width 92 height 30
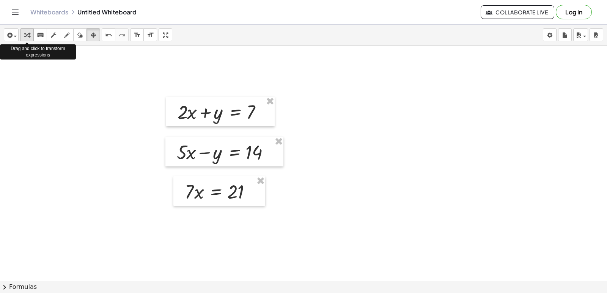
click at [26, 34] on icon "button" at bounding box center [26, 35] width 5 height 9
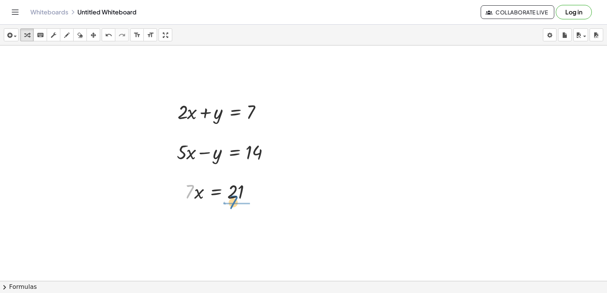
drag, startPoint x: 186, startPoint y: 198, endPoint x: 236, endPoint y: 211, distance: 51.3
click at [240, 223] on div at bounding box center [222, 223] width 83 height 38
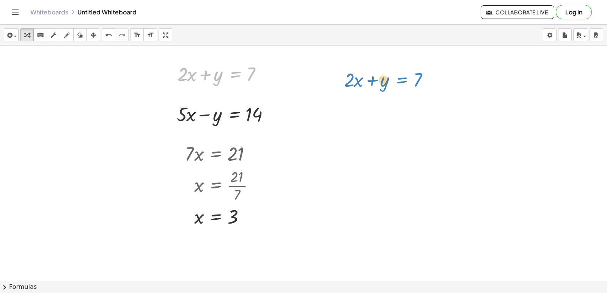
drag, startPoint x: 246, startPoint y: 83, endPoint x: 412, endPoint y: 88, distance: 165.8
drag, startPoint x: 267, startPoint y: 74, endPoint x: 352, endPoint y: 73, distance: 85.4
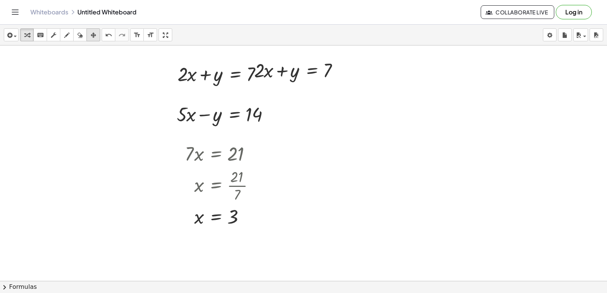
click at [90, 35] on div "button" at bounding box center [93, 34] width 10 height 9
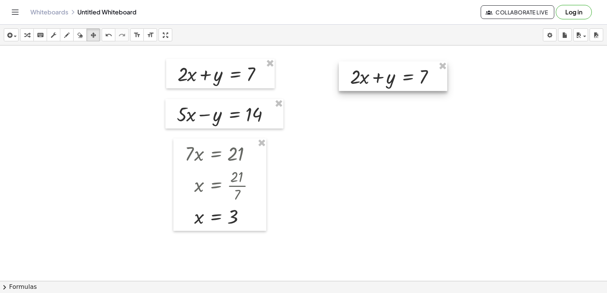
drag, startPoint x: 283, startPoint y: 77, endPoint x: 327, endPoint y: 85, distance: 45.1
click at [371, 80] on div at bounding box center [393, 76] width 108 height 30
click at [27, 34] on icon "button" at bounding box center [26, 35] width 5 height 9
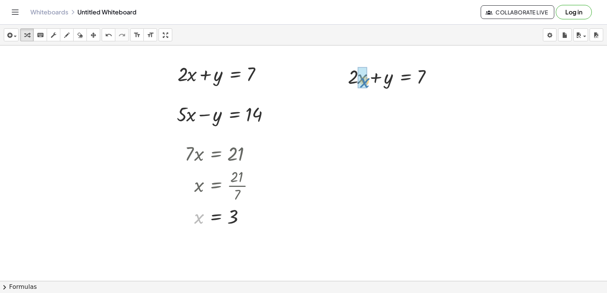
drag, startPoint x: 198, startPoint y: 214, endPoint x: 368, endPoint y: 76, distance: 218.9
click at [355, 104] on div at bounding box center [390, 102] width 105 height 26
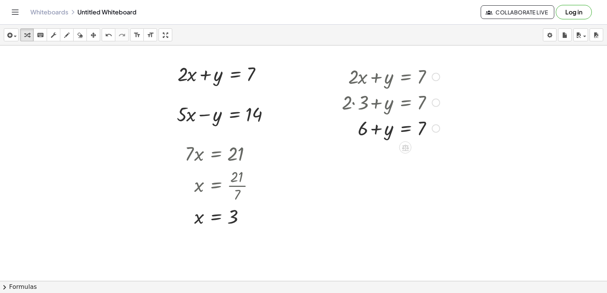
click at [379, 128] on div at bounding box center [390, 128] width 105 height 26
drag, startPoint x: 372, startPoint y: 132, endPoint x: 388, endPoint y: 126, distance: 17.0
click at [375, 132] on div at bounding box center [390, 128] width 105 height 26
click at [418, 129] on div at bounding box center [390, 128] width 105 height 26
click at [423, 130] on div at bounding box center [390, 128] width 105 height 26
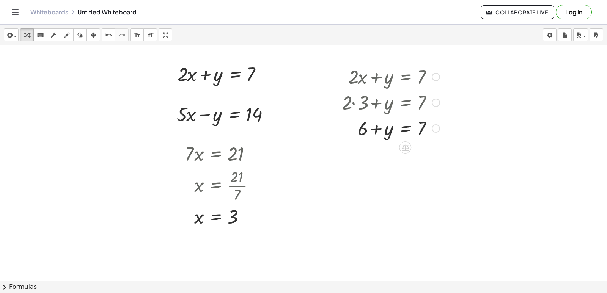
drag, startPoint x: 418, startPoint y: 125, endPoint x: 407, endPoint y: 134, distance: 14.3
click at [413, 132] on div at bounding box center [390, 128] width 105 height 26
click at [396, 129] on div at bounding box center [390, 128] width 105 height 26
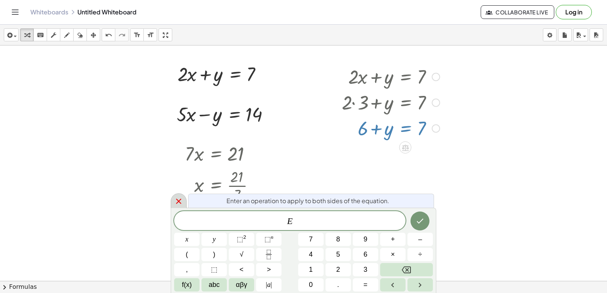
click at [181, 200] on icon at bounding box center [178, 201] width 9 height 9
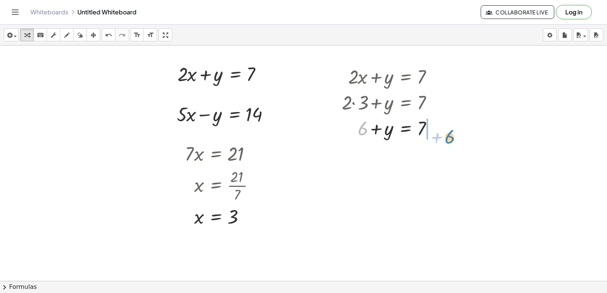
drag, startPoint x: 360, startPoint y: 132, endPoint x: 451, endPoint y: 132, distance: 91.0
click at [436, 153] on div at bounding box center [404, 154] width 132 height 26
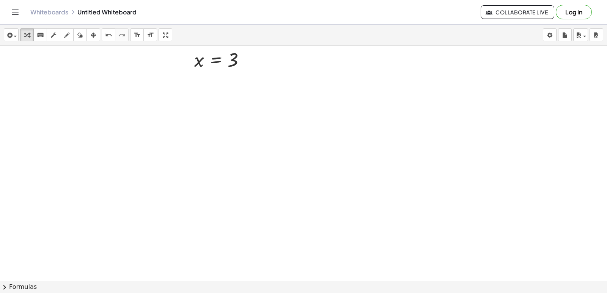
scroll to position [3685, 0]
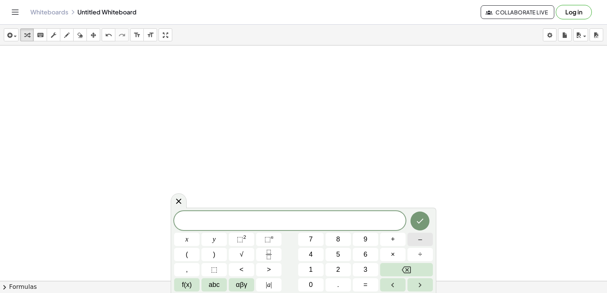
click at [417, 236] on button "–" at bounding box center [419, 239] width 25 height 13
click at [343, 261] on button "5" at bounding box center [337, 254] width 25 height 13
click at [396, 270] on button "Backspace" at bounding box center [406, 269] width 53 height 13
click at [340, 264] on button "2" at bounding box center [337, 269] width 25 height 13
click at [187, 238] on span "x" at bounding box center [186, 239] width 3 height 10
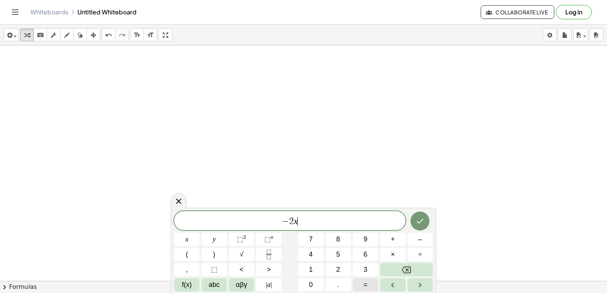
click at [368, 282] on button "=" at bounding box center [365, 284] width 25 height 13
click at [350, 237] on button "8" at bounding box center [337, 239] width 25 height 13
click at [420, 221] on icon "Done" at bounding box center [419, 221] width 9 height 9
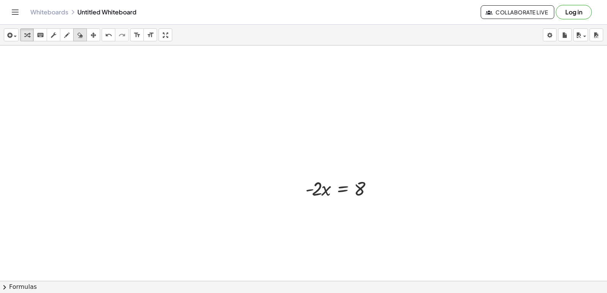
drag, startPoint x: 91, startPoint y: 30, endPoint x: 86, endPoint y: 37, distance: 8.6
click at [94, 30] on div "button" at bounding box center [93, 34] width 10 height 9
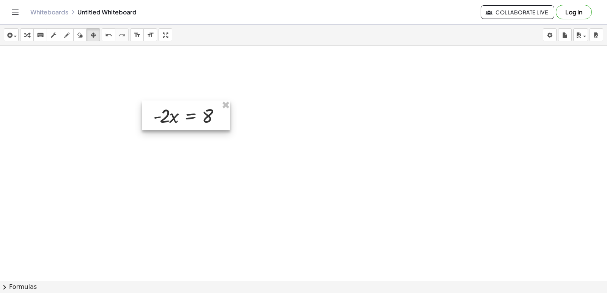
drag, startPoint x: 335, startPoint y: 190, endPoint x: 184, endPoint y: 113, distance: 170.1
click at [184, 113] on div at bounding box center [186, 116] width 88 height 30
click at [27, 39] on icon "button" at bounding box center [26, 35] width 5 height 9
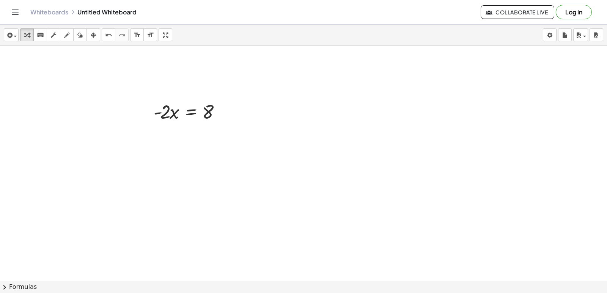
scroll to position [3761, 0]
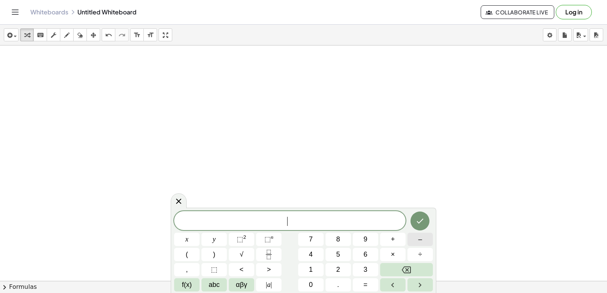
click at [426, 235] on button "–" at bounding box center [419, 239] width 25 height 13
click at [342, 266] on button "2" at bounding box center [337, 269] width 25 height 13
click at [187, 236] on span "x" at bounding box center [186, 239] width 3 height 10
click at [392, 242] on span "+" at bounding box center [393, 239] width 4 height 10
click at [374, 270] on button "3" at bounding box center [365, 269] width 25 height 13
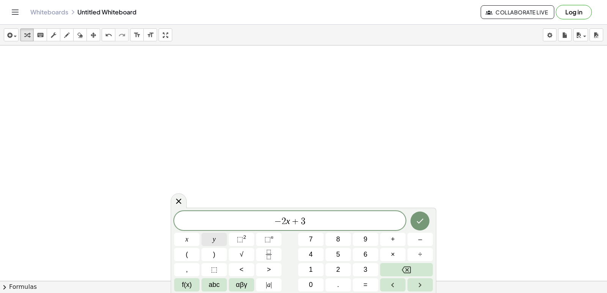
click at [210, 234] on button "y" at bounding box center [213, 239] width 25 height 13
click at [374, 289] on button "=" at bounding box center [365, 284] width 25 height 13
click at [339, 237] on button "8" at bounding box center [337, 239] width 25 height 13
click at [426, 218] on button "Done" at bounding box center [419, 221] width 19 height 19
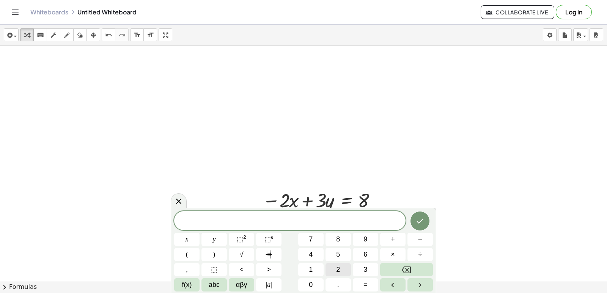
click at [343, 269] on button "2" at bounding box center [337, 269] width 25 height 13
click at [187, 240] on span "x" at bounding box center [186, 239] width 3 height 10
click at [399, 235] on button "+" at bounding box center [392, 239] width 25 height 13
click at [218, 237] on button "y" at bounding box center [213, 239] width 25 height 13
click at [367, 283] on span "=" at bounding box center [365, 285] width 4 height 10
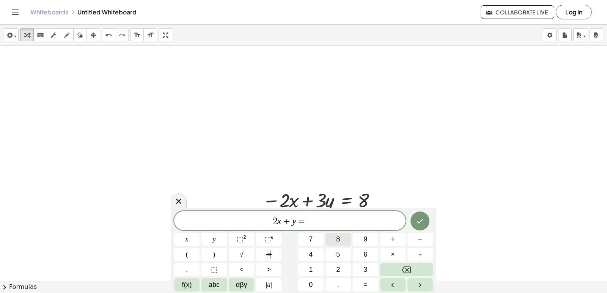
click at [336, 235] on button "8" at bounding box center [337, 239] width 25 height 13
click at [419, 223] on icon "Done" at bounding box center [419, 221] width 9 height 9
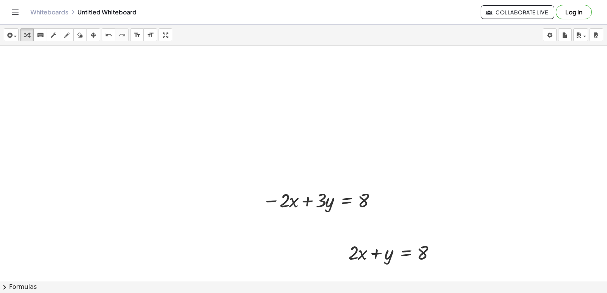
click at [94, 34] on icon "button" at bounding box center [93, 35] width 5 height 9
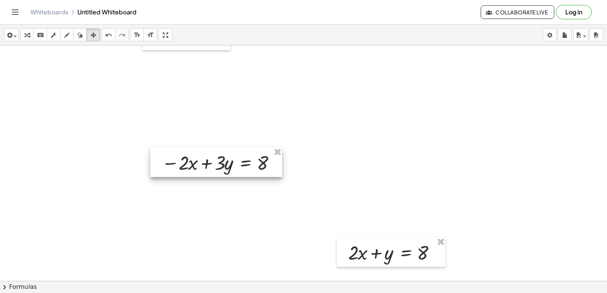
drag, startPoint x: 288, startPoint y: 200, endPoint x: 246, endPoint y: 214, distance: 43.5
click at [244, 177] on div at bounding box center [216, 163] width 132 height 30
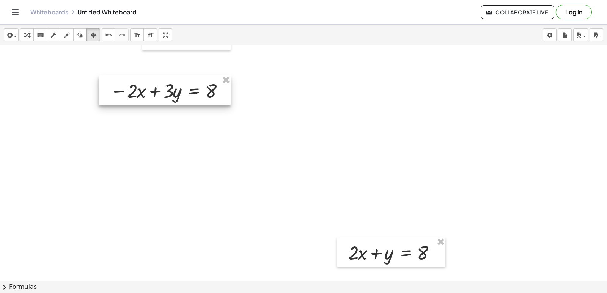
drag, startPoint x: 220, startPoint y: 209, endPoint x: 119, endPoint y: 88, distance: 157.8
click at [119, 88] on div at bounding box center [165, 90] width 132 height 30
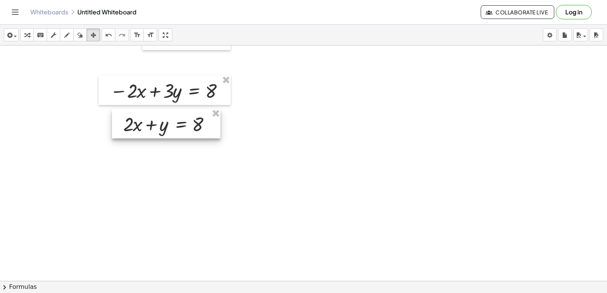
drag, startPoint x: 373, startPoint y: 261, endPoint x: 150, endPoint y: 129, distance: 259.2
click at [150, 129] on div at bounding box center [166, 124] width 108 height 30
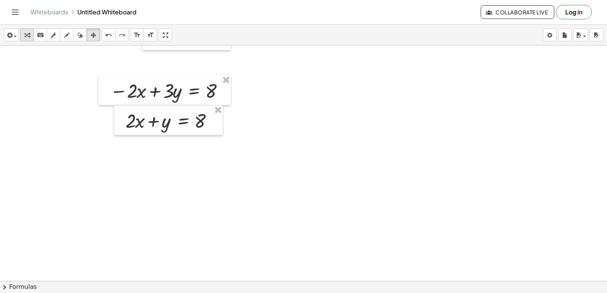
click at [31, 39] on div "button" at bounding box center [27, 34] width 10 height 9
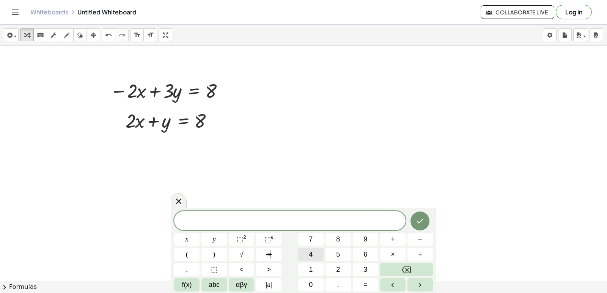
click at [319, 251] on button "4" at bounding box center [310, 254] width 25 height 13
click at [222, 236] on button "y" at bounding box center [213, 239] width 25 height 13
click at [366, 284] on button "=" at bounding box center [365, 284] width 25 height 13
click at [306, 267] on button "1" at bounding box center [310, 269] width 25 height 13
click at [371, 256] on button "6" at bounding box center [365, 254] width 25 height 13
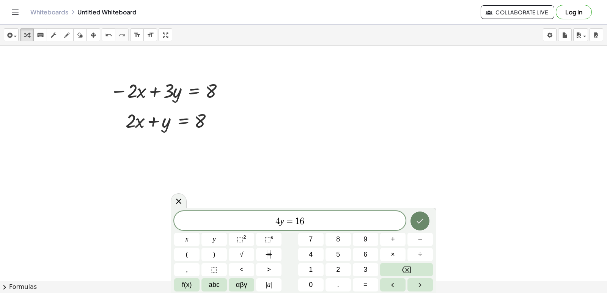
click at [413, 219] on button "Done" at bounding box center [419, 221] width 19 height 19
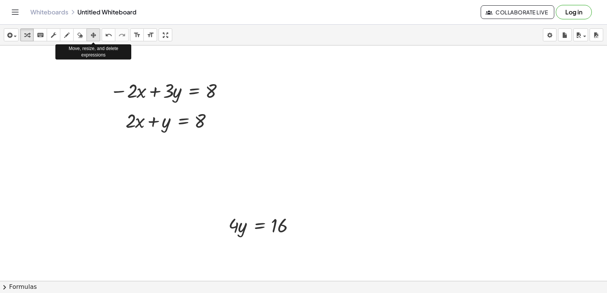
click at [93, 35] on icon "button" at bounding box center [93, 35] width 5 height 9
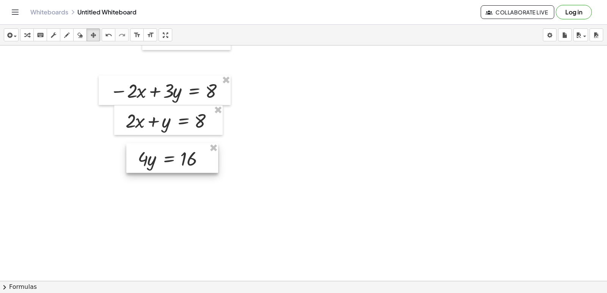
drag, startPoint x: 247, startPoint y: 226, endPoint x: 157, endPoint y: 157, distance: 113.0
click at [161, 158] on div at bounding box center [172, 158] width 92 height 30
click at [22, 35] on button "transform" at bounding box center [27, 34] width 14 height 13
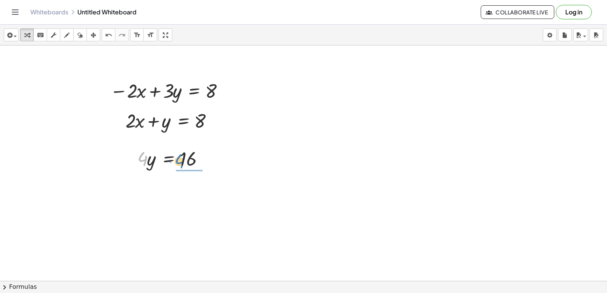
drag, startPoint x: 144, startPoint y: 159, endPoint x: 181, endPoint y: 162, distance: 36.9
click at [181, 162] on div at bounding box center [175, 158] width 82 height 26
click at [198, 188] on div at bounding box center [175, 190] width 83 height 38
drag, startPoint x: 222, startPoint y: 90, endPoint x: 330, endPoint y: 91, distance: 108.1
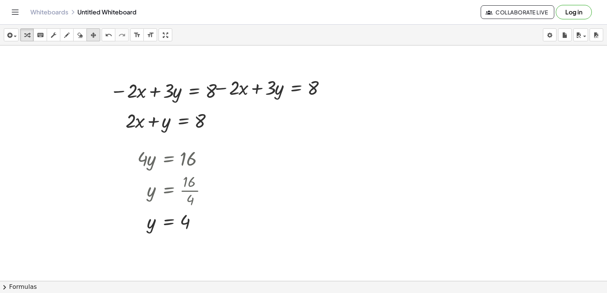
click at [89, 32] on div "button" at bounding box center [93, 34] width 10 height 9
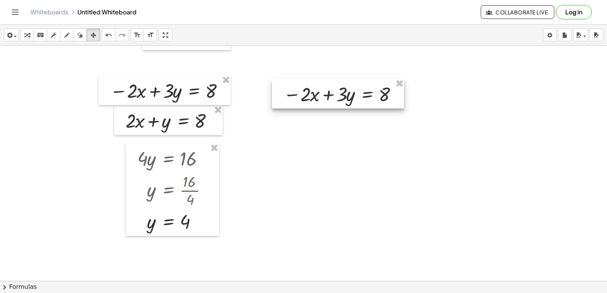
drag, startPoint x: 329, startPoint y: 102, endPoint x: 385, endPoint y: 101, distance: 56.1
click at [385, 101] on div at bounding box center [338, 94] width 132 height 30
click at [28, 35] on icon "button" at bounding box center [26, 35] width 5 height 9
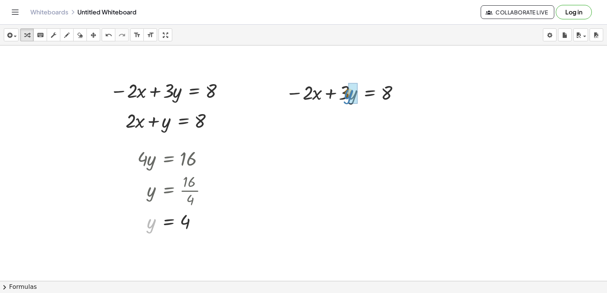
drag, startPoint x: 151, startPoint y: 224, endPoint x: 347, endPoint y: 96, distance: 235.1
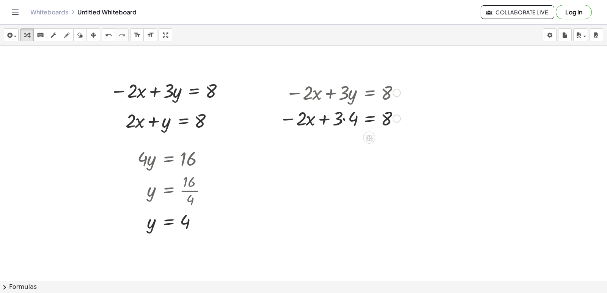
click at [354, 114] on div at bounding box center [339, 118] width 129 height 26
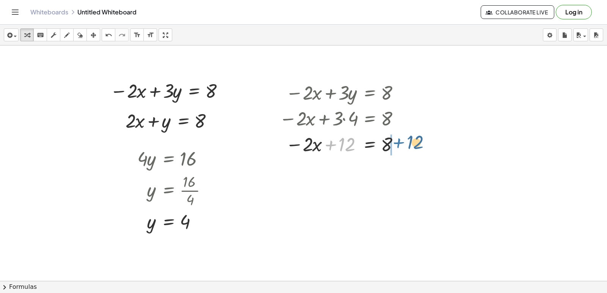
drag, startPoint x: 337, startPoint y: 147, endPoint x: 409, endPoint y: 147, distance: 71.7
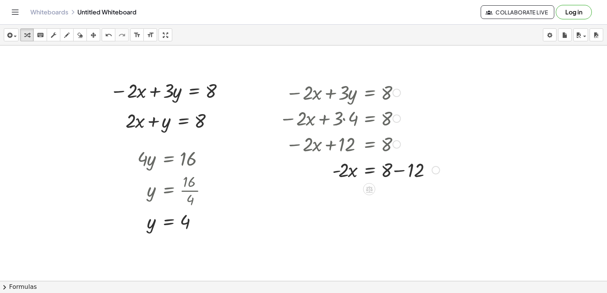
click at [400, 168] on div at bounding box center [359, 170] width 168 height 26
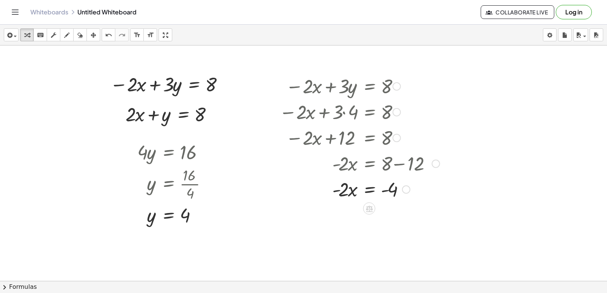
scroll to position [3769, 0]
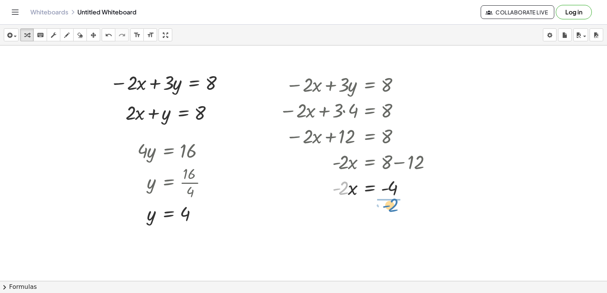
drag, startPoint x: 343, startPoint y: 187, endPoint x: 393, endPoint y: 204, distance: 52.5
click at [391, 222] on div at bounding box center [359, 219] width 168 height 38
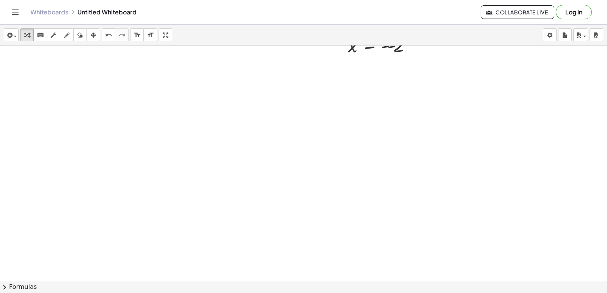
scroll to position [4004, 0]
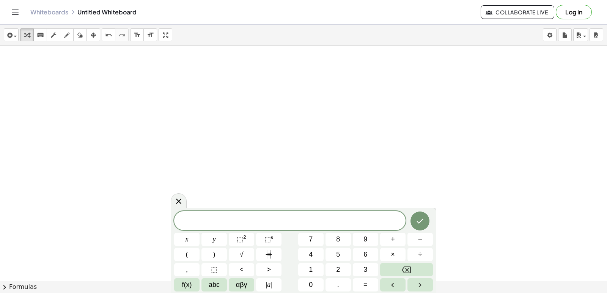
click at [224, 220] on span "​" at bounding box center [289, 221] width 231 height 11
click at [406, 275] on button "Backspace" at bounding box center [406, 269] width 53 height 13
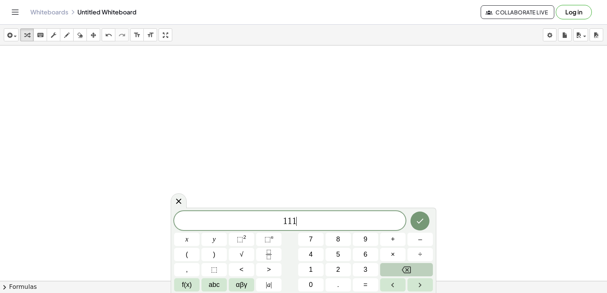
click at [406, 275] on button "Backspace" at bounding box center [406, 269] width 53 height 13
click at [406, 281] on div "1 ​ x y ⬚ 2 ⬚ n 7 8 9 + – ( ) √ 4 5 6 × ÷ , ⬚ < > 1 2 3 f(x) abc αβγ | a | 0 . =" at bounding box center [303, 251] width 259 height 80
click at [396, 270] on button "Backspace" at bounding box center [406, 269] width 53 height 13
click at [320, 220] on span "​" at bounding box center [289, 221] width 231 height 11
click at [216, 236] on button "y" at bounding box center [213, 239] width 25 height 13
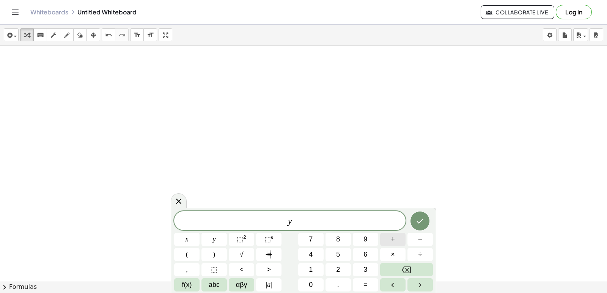
click at [391, 241] on span "+" at bounding box center [393, 239] width 4 height 10
click at [334, 269] on button "2" at bounding box center [337, 269] width 25 height 13
click at [369, 286] on button "=" at bounding box center [365, 284] width 25 height 13
click at [395, 273] on button "Backspace" at bounding box center [406, 269] width 53 height 13
click at [200, 242] on button "x" at bounding box center [186, 239] width 25 height 13
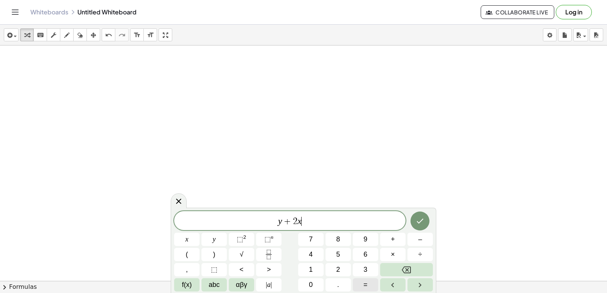
click at [358, 286] on button "=" at bounding box center [365, 284] width 25 height 13
click at [309, 274] on span "1" at bounding box center [311, 270] width 4 height 10
click at [308, 287] on button "0" at bounding box center [310, 284] width 25 height 13
click at [424, 214] on button "Done" at bounding box center [419, 221] width 19 height 19
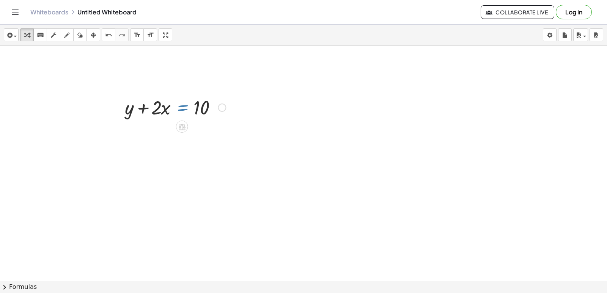
drag, startPoint x: 171, startPoint y: 106, endPoint x: 195, endPoint y: 108, distance: 24.0
click at [182, 108] on div at bounding box center [175, 107] width 108 height 26
drag, startPoint x: 223, startPoint y: 109, endPoint x: 307, endPoint y: 169, distance: 103.1
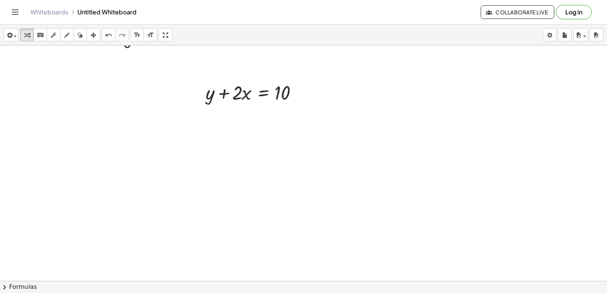
scroll to position [4080, 0]
drag, startPoint x: 222, startPoint y: 90, endPoint x: 310, endPoint y: 60, distance: 93.9
click at [303, 97] on div at bounding box center [256, 88] width 108 height 26
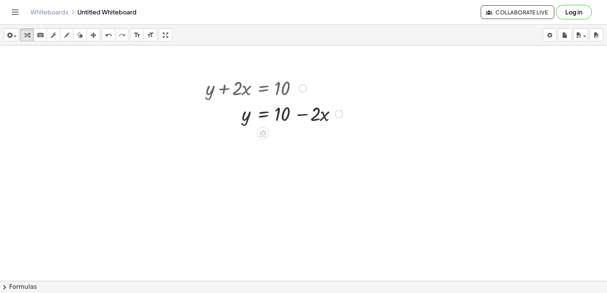
click at [305, 115] on div at bounding box center [274, 114] width 145 height 26
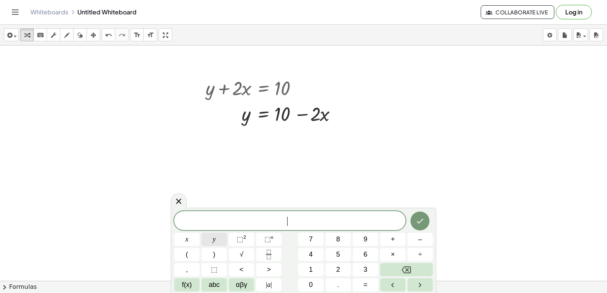
click at [222, 242] on button "y" at bounding box center [213, 239] width 25 height 13
click at [428, 240] on button "–" at bounding box center [419, 239] width 25 height 13
click at [333, 250] on button "5" at bounding box center [337, 254] width 25 height 13
click at [193, 238] on button "x" at bounding box center [186, 239] width 25 height 13
click at [373, 284] on button "=" at bounding box center [365, 284] width 25 height 13
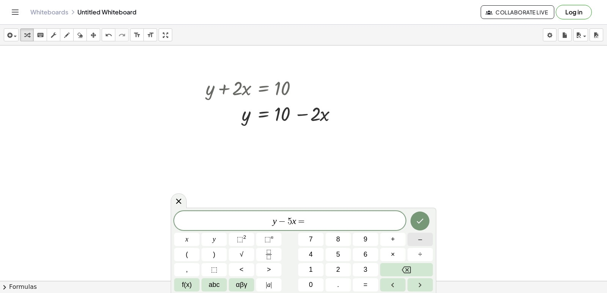
click at [426, 237] on button "–" at bounding box center [419, 239] width 25 height 13
click at [338, 266] on span "2" at bounding box center [338, 270] width 4 height 10
click at [419, 225] on icon "Done" at bounding box center [419, 221] width 9 height 9
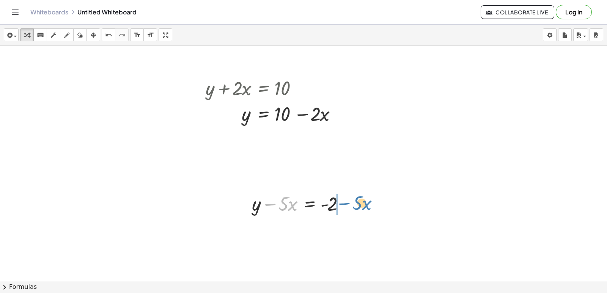
drag, startPoint x: 272, startPoint y: 205, endPoint x: 347, endPoint y: 196, distance: 75.9
click at [346, 200] on div at bounding box center [300, 203] width 105 height 26
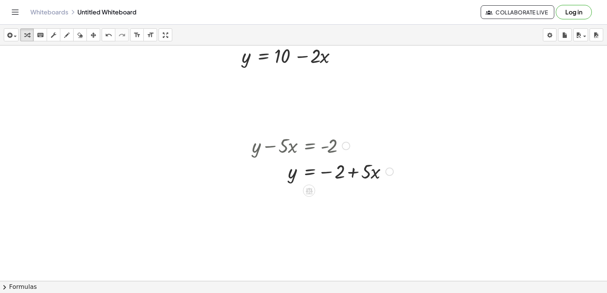
scroll to position [4156, 0]
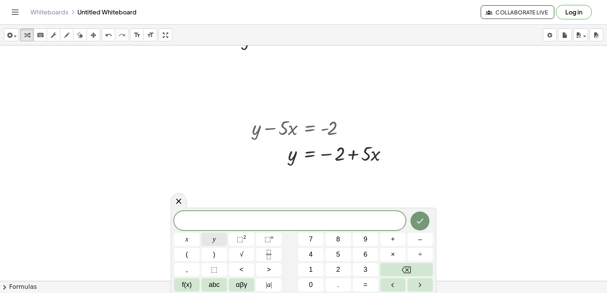
click at [210, 242] on button "y" at bounding box center [213, 239] width 25 height 13
click at [387, 244] on button "+" at bounding box center [392, 239] width 25 height 13
click at [369, 270] on button "3" at bounding box center [365, 269] width 25 height 13
click at [181, 241] on button "x" at bounding box center [186, 239] width 25 height 13
click at [368, 283] on button "=" at bounding box center [365, 284] width 25 height 13
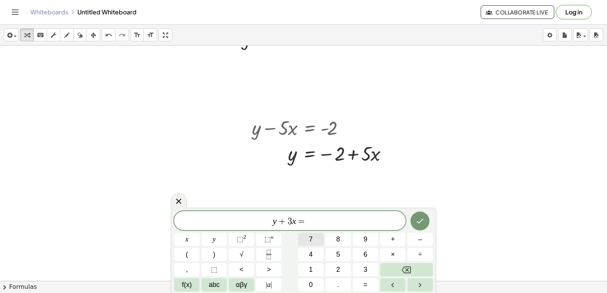
click at [315, 244] on button "7" at bounding box center [310, 239] width 25 height 13
click at [423, 226] on button "Done" at bounding box center [419, 221] width 19 height 19
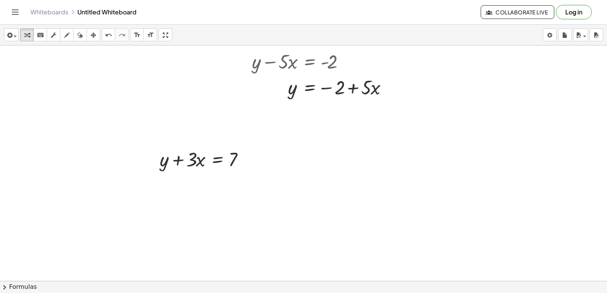
scroll to position [4232, 0]
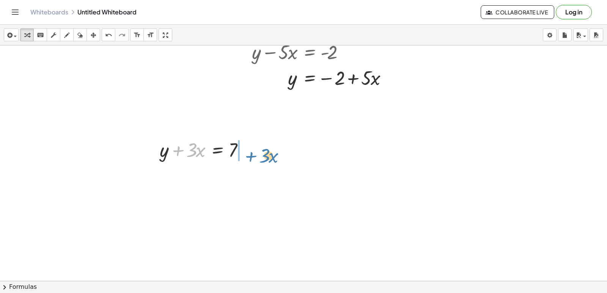
drag, startPoint x: 180, startPoint y: 152, endPoint x: 254, endPoint y: 146, distance: 73.8
click at [255, 153] on div "+ · 3 · x + y + · 3 · x = 7" at bounding box center [202, 150] width 108 height 30
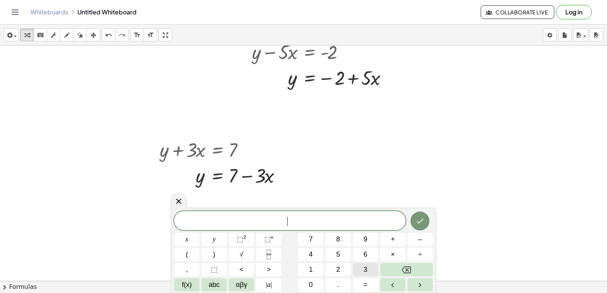
click at [360, 270] on button "3" at bounding box center [365, 269] width 25 height 13
click at [208, 240] on button "y" at bounding box center [213, 239] width 25 height 13
click at [390, 237] on button "+" at bounding box center [392, 239] width 25 height 13
click at [308, 274] on button "1" at bounding box center [310, 269] width 25 height 13
click at [335, 266] on button "2" at bounding box center [337, 269] width 25 height 13
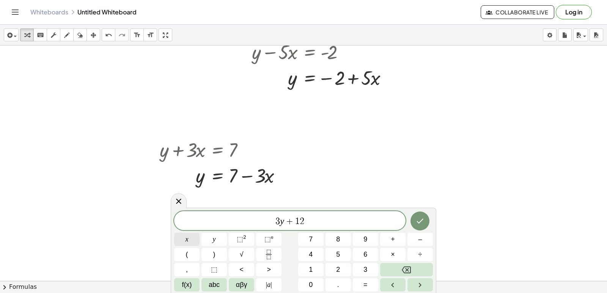
click at [207, 243] on div "3 y + 1 2 ​ x y ⬚ 2 ⬚ n 7 8 9 + – ( ) √ 4 5 6 × ÷ , ⬚ < > 1 2 3 f(x) abc αβγ | …" at bounding box center [303, 251] width 259 height 80
click at [192, 240] on button "x" at bounding box center [186, 239] width 25 height 13
click at [356, 281] on button "=" at bounding box center [365, 284] width 25 height 13
click at [308, 264] on button "1" at bounding box center [310, 269] width 25 height 13
click at [303, 282] on button "0" at bounding box center [310, 284] width 25 height 13
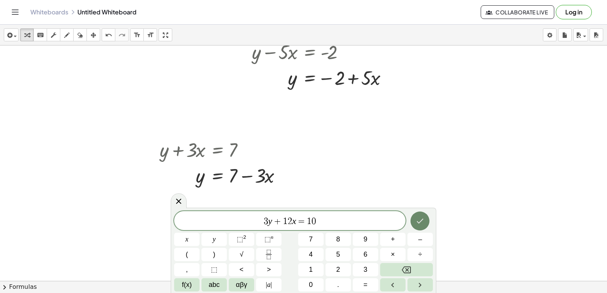
drag, startPoint x: 417, startPoint y: 210, endPoint x: 421, endPoint y: 214, distance: 5.4
click at [421, 214] on div "3 y + 1 2 x = 1 0 x y ⬚ 2 ⬚ n 7 8 9 + – ( ) √ 4 5 6 × ÷ , ⬚ < > 1 2 3 f(x) abc …" at bounding box center [304, 250] width 266 height 85
click at [424, 217] on icon "Done" at bounding box center [419, 221] width 9 height 9
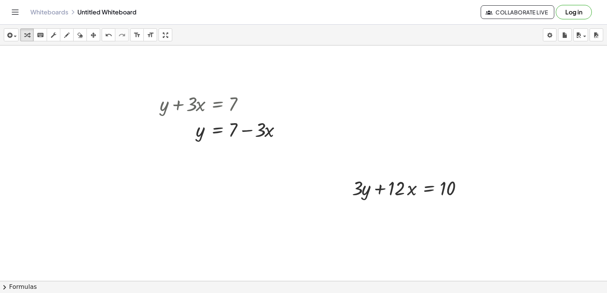
scroll to position [4316, 0]
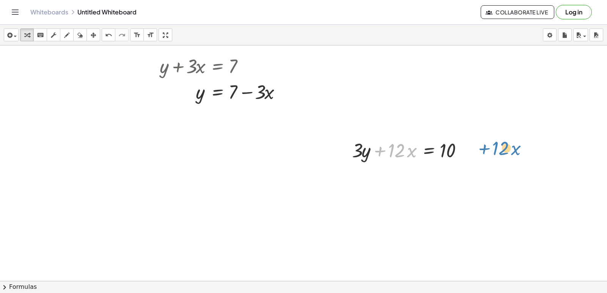
drag, startPoint x: 379, startPoint y: 152, endPoint x: 473, endPoint y: 152, distance: 94.4
drag, startPoint x: 381, startPoint y: 151, endPoint x: 471, endPoint y: 150, distance: 90.7
click at [471, 150] on div at bounding box center [411, 150] width 127 height 26
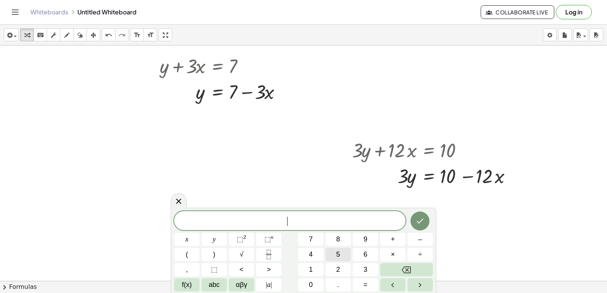
click at [343, 253] on button "5" at bounding box center [337, 254] width 25 height 13
click at [217, 235] on button "y" at bounding box center [213, 239] width 25 height 13
click at [411, 242] on button "–" at bounding box center [419, 239] width 25 height 13
click at [337, 253] on button "5" at bounding box center [337, 254] width 25 height 13
click at [193, 242] on button "x" at bounding box center [186, 239] width 25 height 13
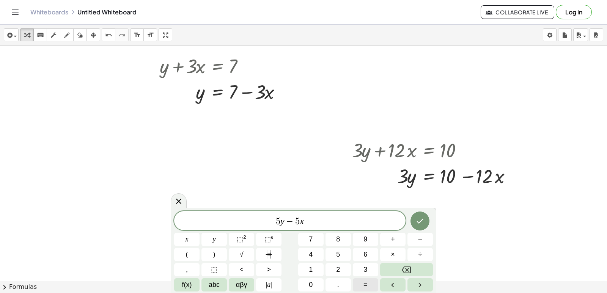
click at [360, 286] on button "=" at bounding box center [365, 284] width 25 height 13
click at [415, 240] on button "–" at bounding box center [419, 239] width 25 height 13
drag, startPoint x: 180, startPoint y: 198, endPoint x: 259, endPoint y: 198, distance: 79.3
click at [185, 198] on div at bounding box center [179, 200] width 16 height 15
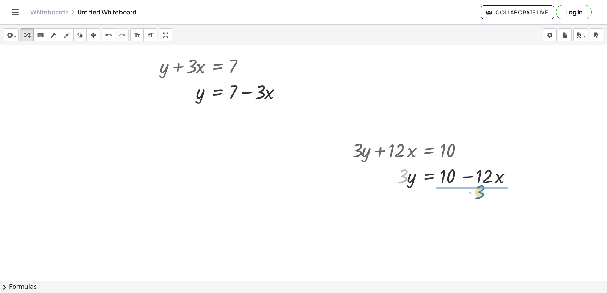
drag, startPoint x: 405, startPoint y: 181, endPoint x: 484, endPoint y: 196, distance: 80.0
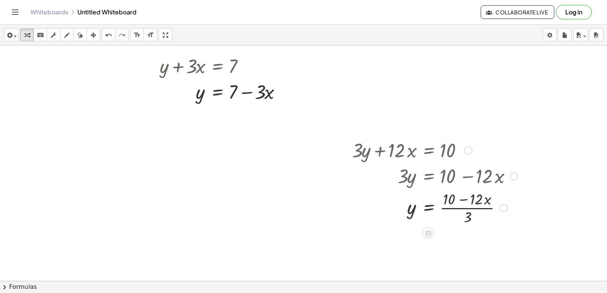
click at [467, 206] on div at bounding box center [434, 208] width 173 height 38
click at [466, 202] on div at bounding box center [434, 208] width 173 height 38
click at [466, 201] on div at bounding box center [434, 208] width 173 height 38
drag, startPoint x: 468, startPoint y: 220, endPoint x: 444, endPoint y: 214, distance: 25.0
click at [444, 215] on div at bounding box center [434, 208] width 173 height 38
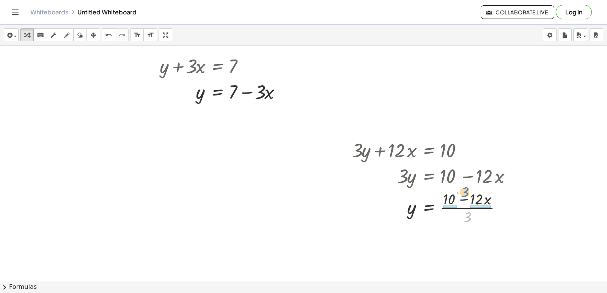
drag, startPoint x: 467, startPoint y: 217, endPoint x: 459, endPoint y: 189, distance: 28.3
click at [462, 191] on div at bounding box center [434, 208] width 173 height 38
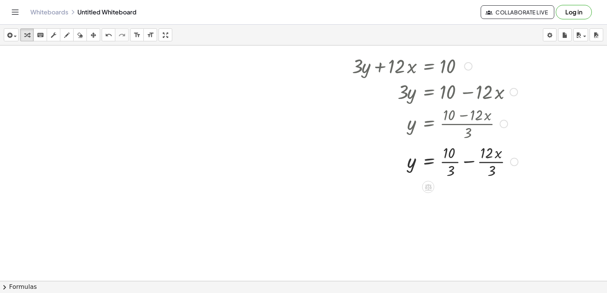
scroll to position [4430, 0]
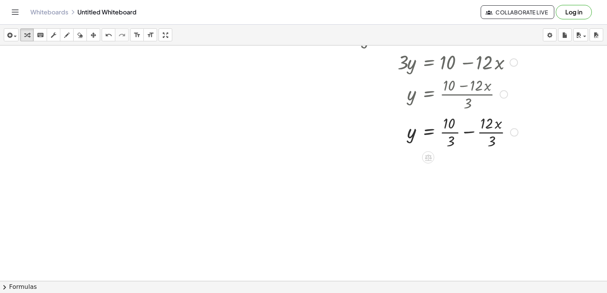
click at [470, 132] on div at bounding box center [435, 132] width 174 height 38
drag, startPoint x: 467, startPoint y: 180, endPoint x: 451, endPoint y: 167, distance: 20.4
click at [451, 167] on div at bounding box center [435, 170] width 174 height 38
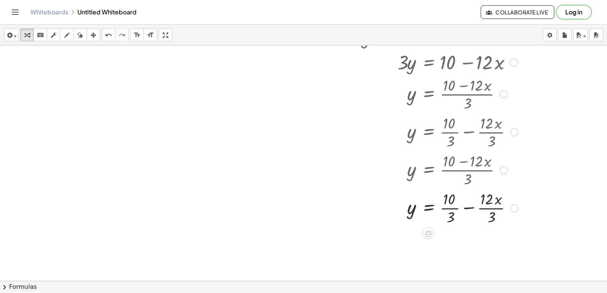
click at [467, 215] on div at bounding box center [435, 208] width 174 height 38
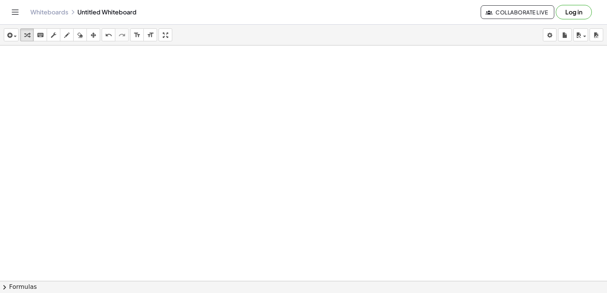
scroll to position [4711, 0]
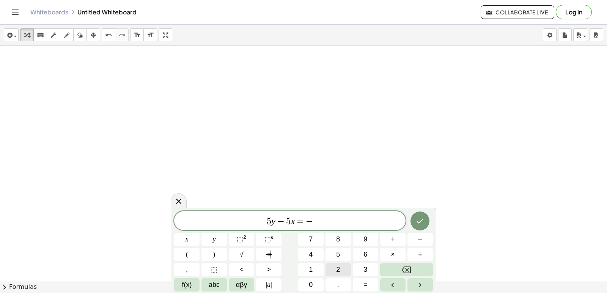
click at [335, 271] on button "2" at bounding box center [337, 269] width 25 height 13
click at [305, 286] on button "0" at bounding box center [310, 284] width 25 height 13
click at [427, 218] on button "Done" at bounding box center [419, 221] width 19 height 19
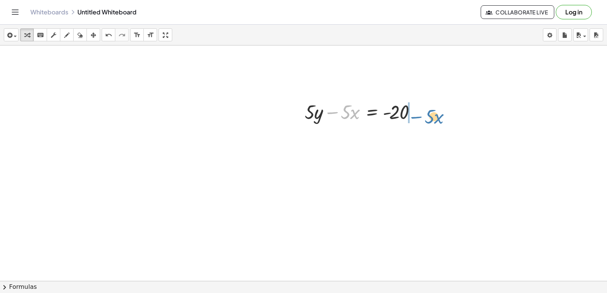
drag, startPoint x: 332, startPoint y: 111, endPoint x: 415, endPoint y: 115, distance: 83.9
click at [415, 115] on div at bounding box center [363, 112] width 124 height 26
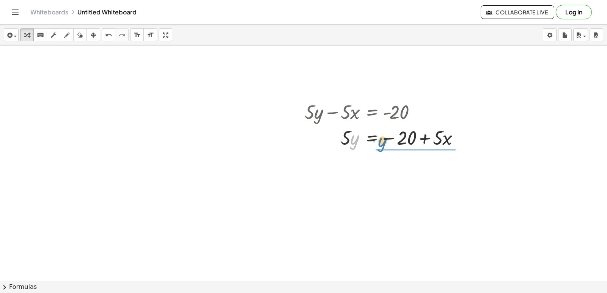
drag, startPoint x: 352, startPoint y: 142, endPoint x: 349, endPoint y: 131, distance: 11.5
click at [371, 137] on div at bounding box center [385, 137] width 168 height 26
click at [111, 35] on icon "undo" at bounding box center [108, 35] width 7 height 9
drag, startPoint x: 347, startPoint y: 139, endPoint x: 427, endPoint y: 169, distance: 85.6
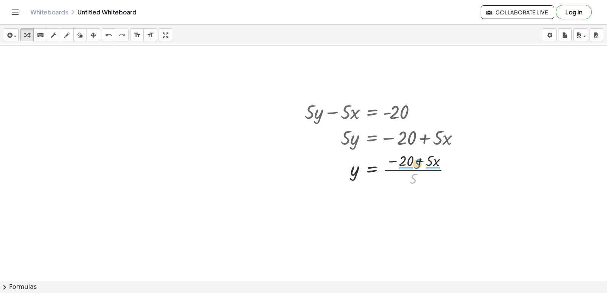
drag, startPoint x: 413, startPoint y: 178, endPoint x: 415, endPoint y: 163, distance: 14.9
click at [416, 163] on div at bounding box center [385, 169] width 168 height 38
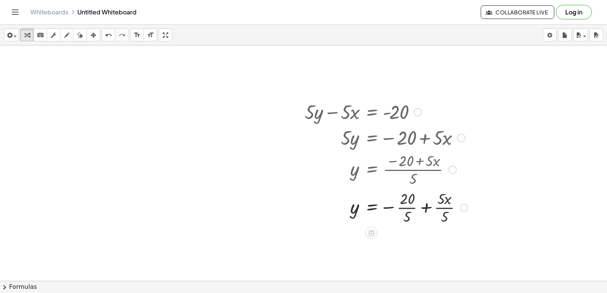
click at [404, 207] on div at bounding box center [386, 207] width 171 height 38
click at [431, 246] on div at bounding box center [386, 245] width 171 height 38
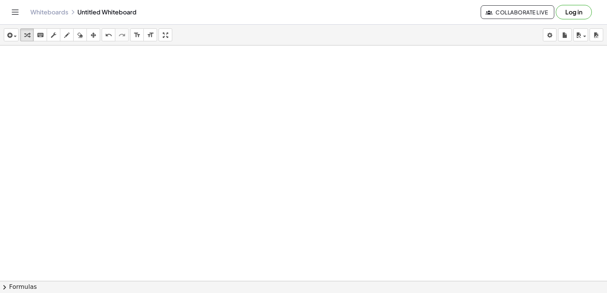
scroll to position [4947, 0]
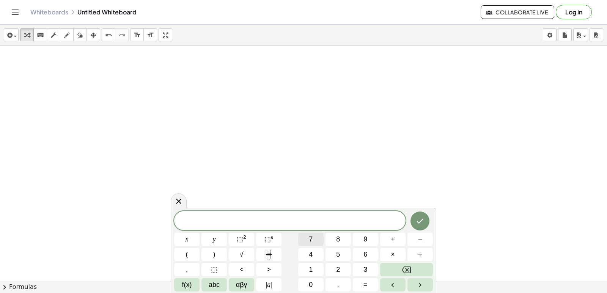
click at [311, 237] on span "7" at bounding box center [311, 239] width 4 height 10
click at [223, 239] on button "y" at bounding box center [213, 239] width 25 height 13
click at [421, 231] on div "7 y ​ x y ⬚ 2 ⬚ n 7 8 9 + – ( ) √ 4 5 6 × ÷ , ⬚ < > 1 2 3 f(x) abc αβγ | a | 0 …" at bounding box center [303, 251] width 259 height 80
click at [418, 239] on button "–" at bounding box center [419, 239] width 25 height 13
click at [335, 266] on button "2" at bounding box center [337, 269] width 25 height 13
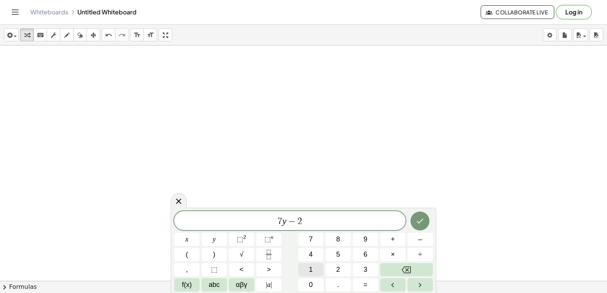
click at [311, 264] on button "1" at bounding box center [310, 269] width 25 height 13
click at [179, 240] on button "x" at bounding box center [186, 239] width 25 height 13
click at [366, 288] on span "=" at bounding box center [365, 285] width 4 height 10
click at [323, 239] on button "7" at bounding box center [310, 239] width 25 height 13
click at [427, 218] on button "Done" at bounding box center [419, 221] width 19 height 19
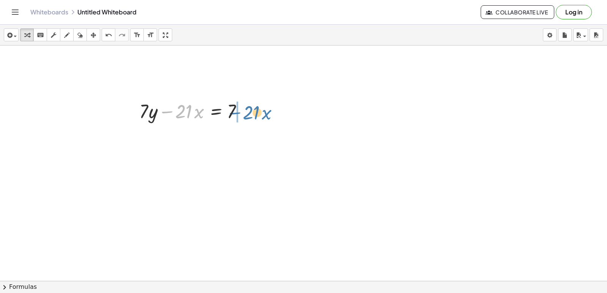
drag, startPoint x: 170, startPoint y: 111, endPoint x: 240, endPoint y: 112, distance: 70.6
click at [240, 112] on div at bounding box center [194, 111] width 118 height 26
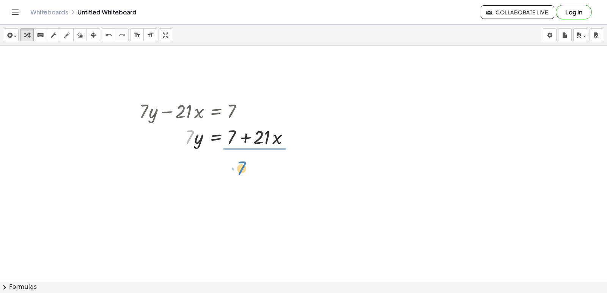
drag, startPoint x: 188, startPoint y: 138, endPoint x: 240, endPoint y: 170, distance: 61.1
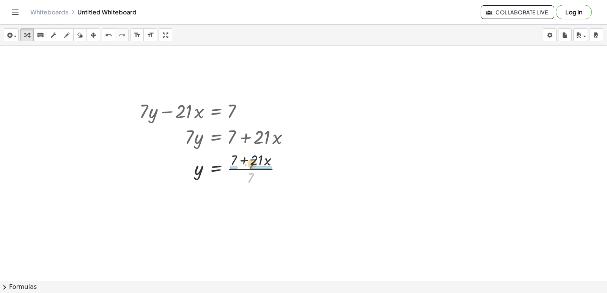
drag, startPoint x: 252, startPoint y: 179, endPoint x: 252, endPoint y: 161, distance: 18.6
click at [253, 165] on div at bounding box center [216, 168] width 163 height 38
click at [231, 206] on div at bounding box center [218, 206] width 167 height 38
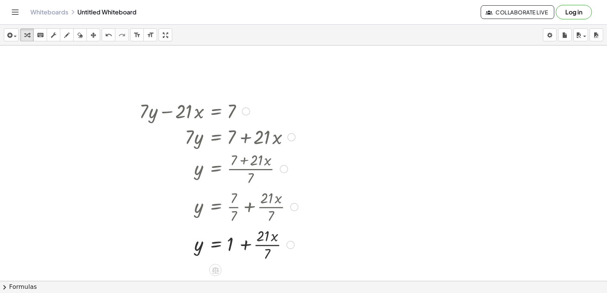
click at [265, 244] on div at bounding box center [218, 244] width 167 height 38
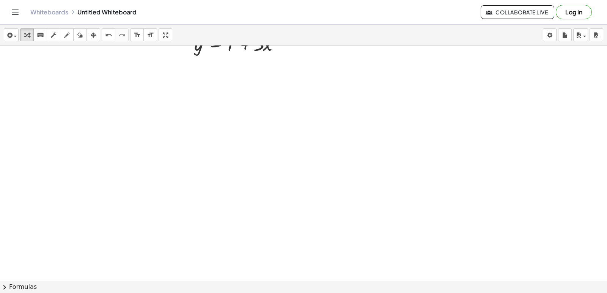
scroll to position [5182, 0]
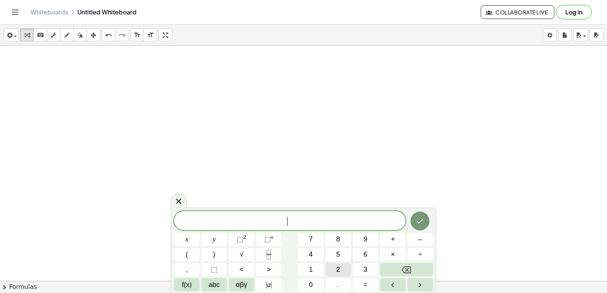
click at [330, 270] on button "2" at bounding box center [337, 269] width 25 height 13
click at [206, 243] on button "y" at bounding box center [213, 239] width 25 height 13
click at [397, 240] on button "+" at bounding box center [392, 239] width 25 height 13
click at [186, 237] on span "x" at bounding box center [186, 239] width 3 height 10
click at [365, 281] on span "=" at bounding box center [365, 285] width 4 height 10
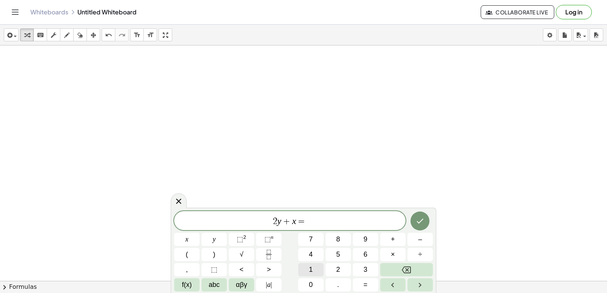
click at [303, 273] on button "1" at bounding box center [310, 269] width 25 height 13
click at [303, 280] on button "0" at bounding box center [310, 284] width 25 height 13
click at [427, 215] on button "Done" at bounding box center [419, 221] width 19 height 19
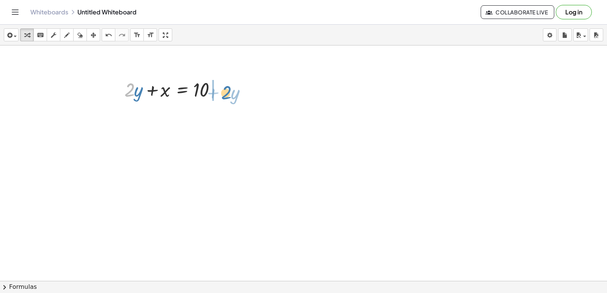
drag, startPoint x: 130, startPoint y: 88, endPoint x: 228, endPoint y: 91, distance: 97.5
click at [228, 91] on div at bounding box center [175, 89] width 108 height 26
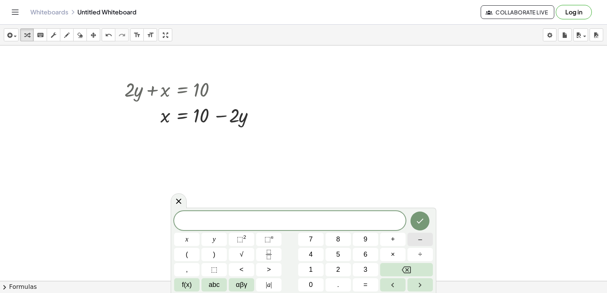
click at [415, 239] on button "–" at bounding box center [419, 239] width 25 height 13
click at [338, 249] on button "5" at bounding box center [337, 254] width 25 height 13
click at [208, 234] on button "y" at bounding box center [213, 239] width 25 height 13
click at [404, 273] on icon "Backspace" at bounding box center [406, 270] width 9 height 9
click at [404, 275] on button "Backspace" at bounding box center [406, 269] width 53 height 13
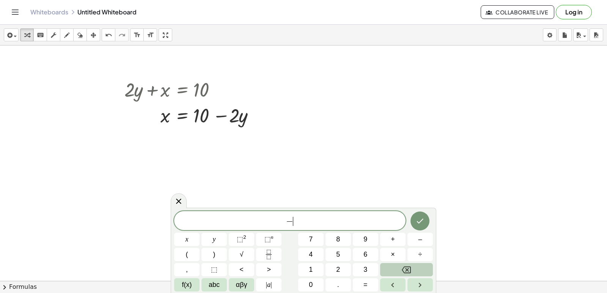
click at [394, 266] on button "Backspace" at bounding box center [406, 269] width 53 height 13
click at [319, 271] on button "1" at bounding box center [310, 269] width 25 height 13
click at [338, 262] on div "1 ​ x y ⬚ 2 ⬚ n 7 8 9 + – ( ) √ 4 5 6 × ÷ , ⬚ < > 1 2 3 f(x) abc αβγ | a | 0 . =" at bounding box center [303, 251] width 259 height 80
click at [325, 267] on div "1 ​ x y ⬚ 2 ⬚ n 7 8 9 + – ( ) √ 4 5 6 × ÷ , ⬚ < > 1 2 3 f(x) abc αβγ | a | 0 . =" at bounding box center [303, 251] width 259 height 80
click at [333, 255] on button "5" at bounding box center [337, 254] width 25 height 13
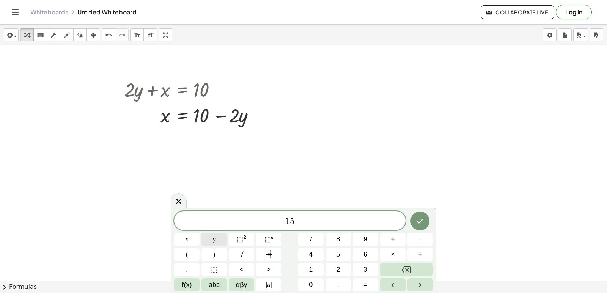
click at [216, 239] on button "y" at bounding box center [213, 239] width 25 height 13
click at [389, 250] on div "1 5 y ​ x y ⬚ 2 ⬚ n 7 8 9 + – ( ) √ 4 5 6 × ÷ , ⬚ < > 1 2 3 f(x) abc αβγ | a | …" at bounding box center [303, 251] width 259 height 80
click at [335, 256] on button "5" at bounding box center [337, 254] width 25 height 13
click at [421, 269] on button "Backspace" at bounding box center [406, 269] width 53 height 13
click at [390, 239] on button "+" at bounding box center [392, 239] width 25 height 13
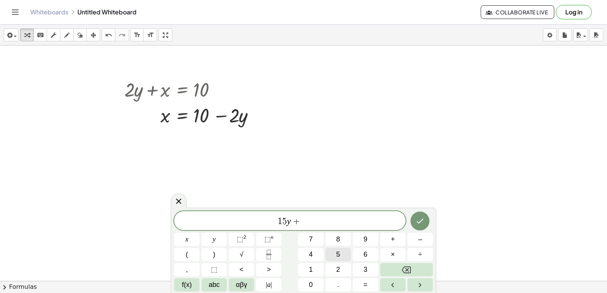
click at [341, 250] on button "5" at bounding box center [337, 254] width 25 height 13
click at [193, 237] on button "x" at bounding box center [186, 239] width 25 height 13
click at [362, 283] on button "=" at bounding box center [365, 284] width 25 height 13
click at [413, 237] on button "–" at bounding box center [419, 239] width 25 height 13
click at [332, 267] on button "2" at bounding box center [337, 269] width 25 height 13
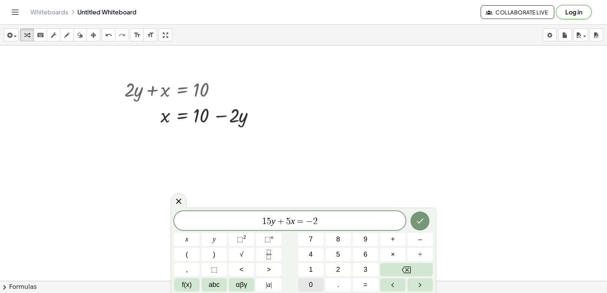
click at [312, 286] on span "0" at bounding box center [311, 285] width 4 height 10
click at [412, 225] on button "Done" at bounding box center [419, 221] width 19 height 19
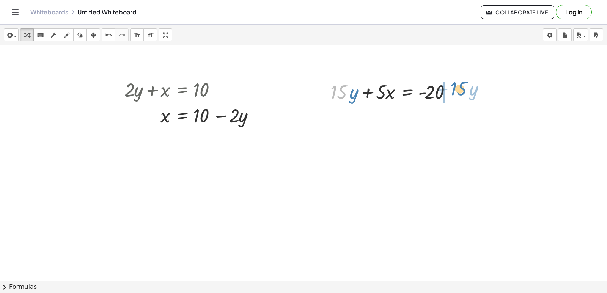
drag, startPoint x: 343, startPoint y: 85, endPoint x: 463, endPoint y: 82, distance: 119.9
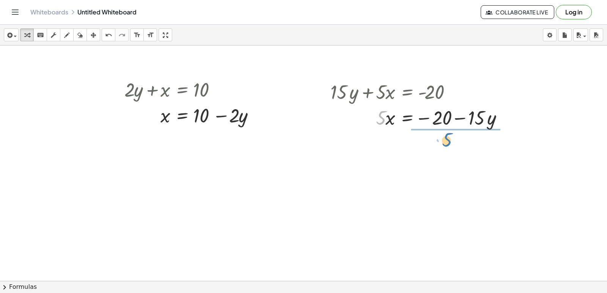
drag, startPoint x: 383, startPoint y: 121, endPoint x: 452, endPoint y: 142, distance: 72.2
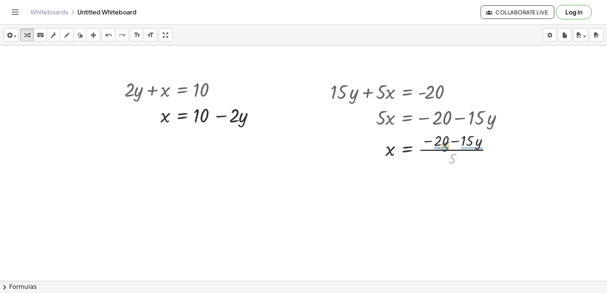
drag, startPoint x: 451, startPoint y: 158, endPoint x: 444, endPoint y: 146, distance: 13.6
click at [444, 146] on div at bounding box center [420, 149] width 187 height 38
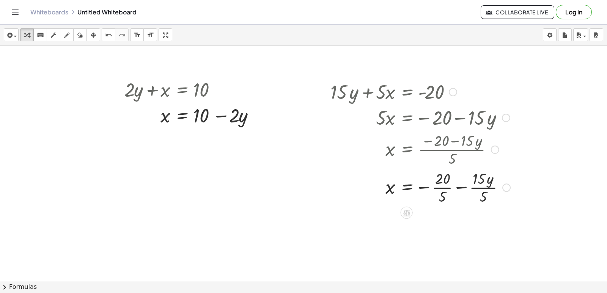
click at [441, 187] on div at bounding box center [420, 187] width 187 height 38
click at [476, 225] on div at bounding box center [420, 225] width 187 height 38
drag, startPoint x: 488, startPoint y: 221, endPoint x: 493, endPoint y: 219, distance: 5.5
click at [494, 219] on div at bounding box center [420, 225] width 187 height 26
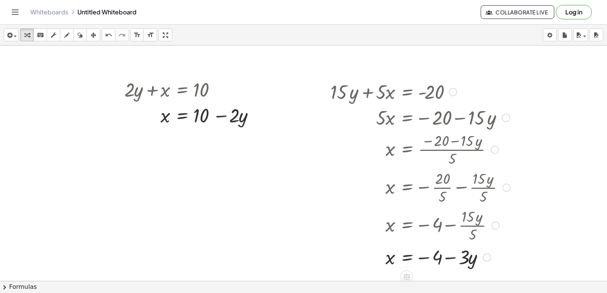
drag, startPoint x: 486, startPoint y: 225, endPoint x: 484, endPoint y: 264, distance: 39.9
click at [407, 258] on div "· · y x = − − 4 3" at bounding box center [407, 258] width 0 height 0
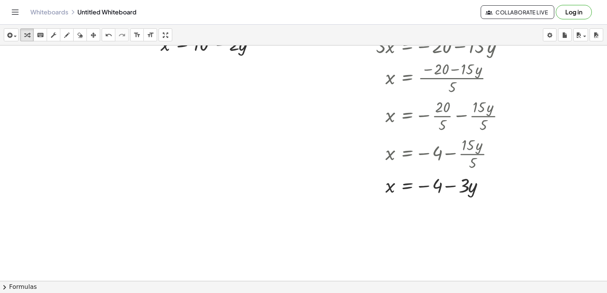
scroll to position [5258, 0]
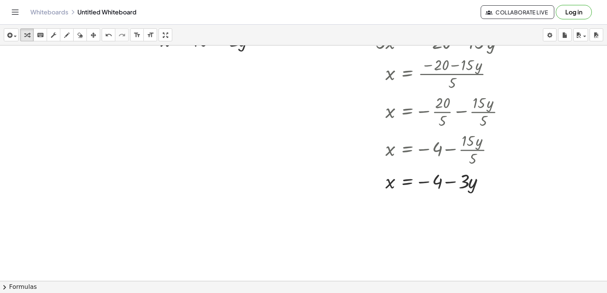
drag, startPoint x: 116, startPoint y: 108, endPoint x: 116, endPoint y: 124, distance: 15.6
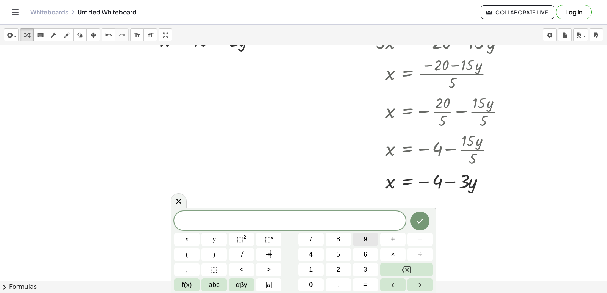
click at [362, 242] on button "9" at bounding box center [365, 239] width 25 height 13
click at [220, 237] on button "y" at bounding box center [213, 239] width 25 height 13
click at [381, 245] on button "+" at bounding box center [392, 239] width 25 height 13
click at [355, 267] on button "3" at bounding box center [365, 269] width 25 height 13
click at [198, 250] on div "9 y + 3 ​ x y ⬚ 2 ⬚ n 7 8 9 + – ( ) √ 4 5 6 × ÷ , ⬚ < > 1 2 3 f(x) abc αβγ | a …" at bounding box center [303, 251] width 259 height 80
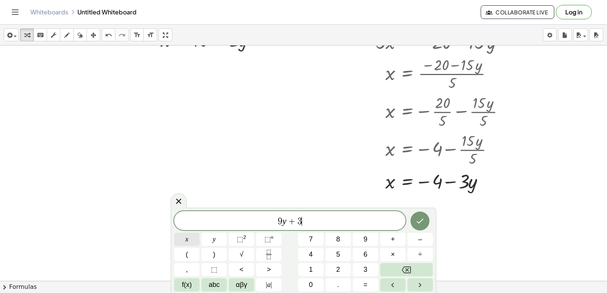
click at [197, 250] on div "9 y + 3 ​ x y ⬚ 2 ⬚ n 7 8 9 + – ( ) √ 4 5 6 × ÷ , ⬚ < > 1 2 3 f(x) abc αβγ | a …" at bounding box center [303, 251] width 259 height 80
click at [191, 237] on button "x" at bounding box center [186, 239] width 25 height 13
click at [357, 281] on button "=" at bounding box center [365, 284] width 25 height 13
click at [309, 268] on button "1" at bounding box center [310, 269] width 25 height 13
click at [330, 253] on button "5" at bounding box center [337, 254] width 25 height 13
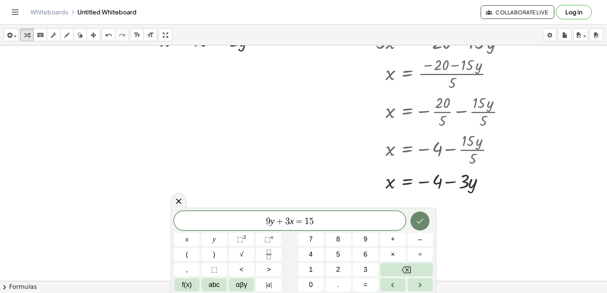
click at [418, 220] on icon "Done" at bounding box center [419, 221] width 9 height 9
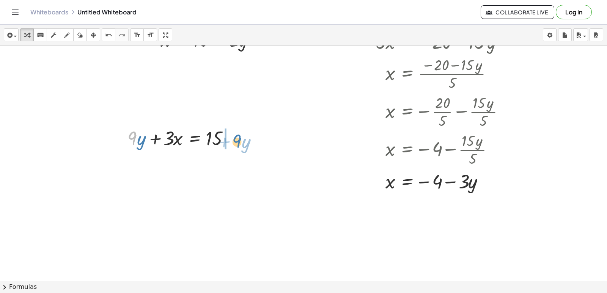
drag, startPoint x: 130, startPoint y: 137, endPoint x: 236, endPoint y: 140, distance: 105.1
click at [236, 140] on div at bounding box center [183, 138] width 118 height 26
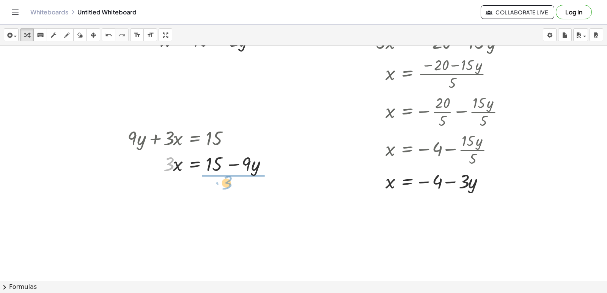
drag, startPoint x: 171, startPoint y: 156, endPoint x: 229, endPoint y: 175, distance: 61.3
drag, startPoint x: 229, startPoint y: 203, endPoint x: 234, endPoint y: 183, distance: 20.8
click at [234, 183] on div at bounding box center [201, 195] width 154 height 38
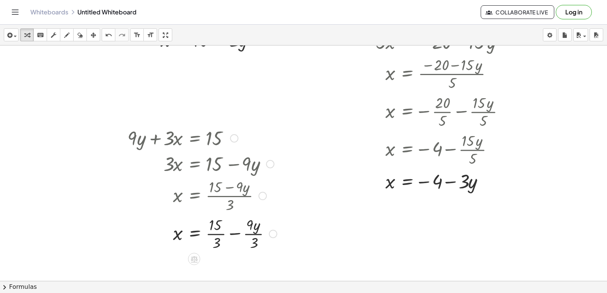
click at [214, 235] on div at bounding box center [202, 233] width 157 height 38
click at [240, 233] on div at bounding box center [201, 233] width 154 height 38
drag, startPoint x: 260, startPoint y: 238, endPoint x: 267, endPoint y: 308, distance: 70.1
click at [267, 293] on html "Graspable Math Activities Get Started Activity Bank Assigned Work Classes White…" at bounding box center [303, 146] width 607 height 293
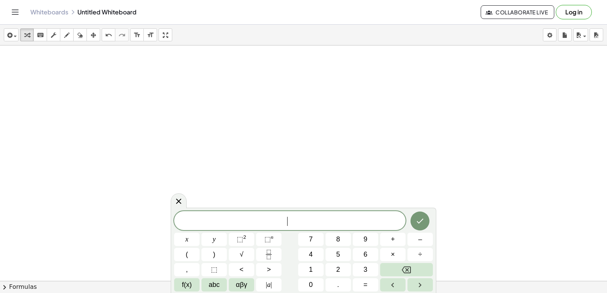
scroll to position [5569, 0]
click at [343, 262] on div "x y ⬚ 2 ⬚ n 7 8 9 + – ( ) √ 4 5 6 × ÷ , ⬚ < > 1 2 3 f(x) abc αβγ | a | 0 . =" at bounding box center [303, 251] width 259 height 81
click at [341, 269] on button "2" at bounding box center [337, 269] width 25 height 13
click at [217, 244] on button "y" at bounding box center [213, 239] width 25 height 13
click at [382, 239] on button "+" at bounding box center [392, 239] width 25 height 13
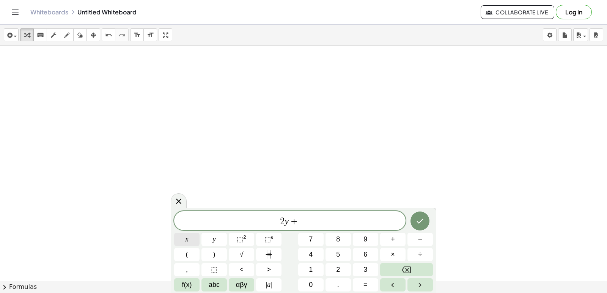
click at [185, 239] on span "x" at bounding box center [186, 239] width 3 height 10
click at [417, 220] on icon "Done" at bounding box center [419, 221] width 9 height 9
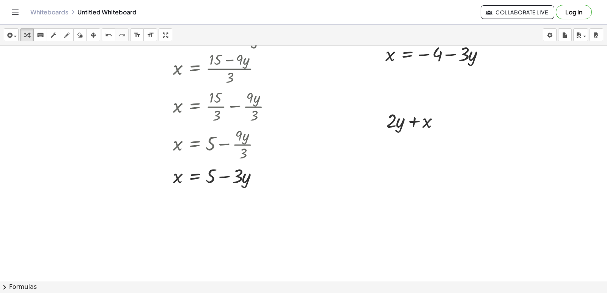
scroll to position [5380, 0]
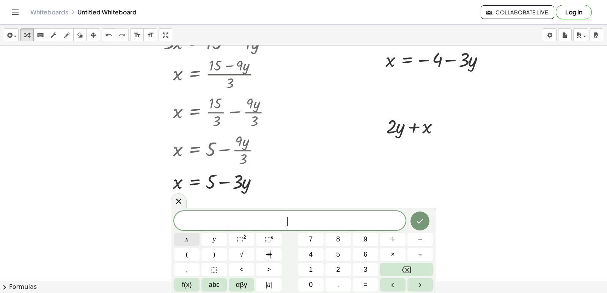
click at [192, 235] on button "x" at bounding box center [186, 239] width 25 height 13
click at [360, 289] on button "=" at bounding box center [365, 284] width 25 height 13
click at [337, 253] on span "5" at bounding box center [338, 255] width 4 height 10
click at [426, 217] on button "Done" at bounding box center [419, 221] width 19 height 19
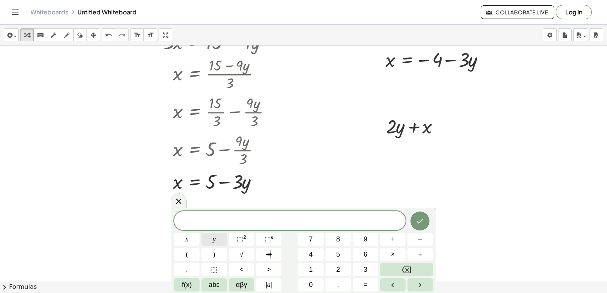
click at [210, 240] on button "y" at bounding box center [213, 239] width 25 height 13
click at [368, 283] on button "=" at bounding box center [365, 284] width 25 height 13
click at [360, 263] on button "3" at bounding box center [365, 269] width 25 height 13
click at [417, 221] on icon "Done" at bounding box center [419, 221] width 9 height 9
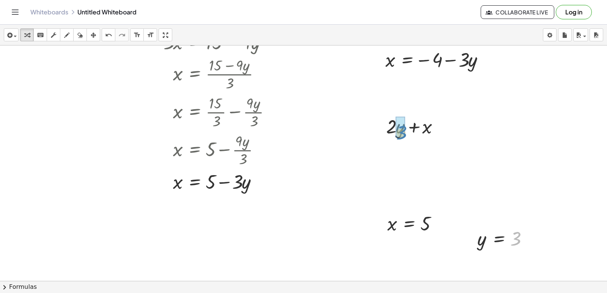
drag, startPoint x: 518, startPoint y: 239, endPoint x: 404, endPoint y: 133, distance: 155.7
drag, startPoint x: 424, startPoint y: 221, endPoint x: 429, endPoint y: 148, distance: 73.7
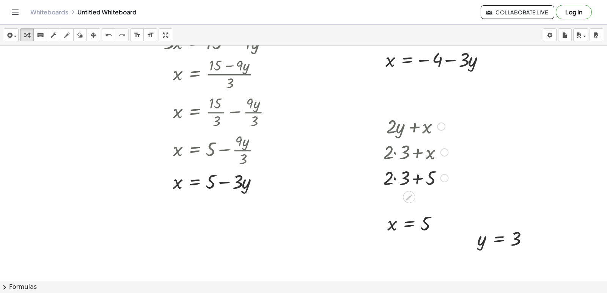
drag, startPoint x: 443, startPoint y: 152, endPoint x: 434, endPoint y: 202, distance: 50.4
click at [393, 177] on div at bounding box center [415, 178] width 73 height 26
drag, startPoint x: 433, startPoint y: 182, endPoint x: 438, endPoint y: 223, distance: 41.7
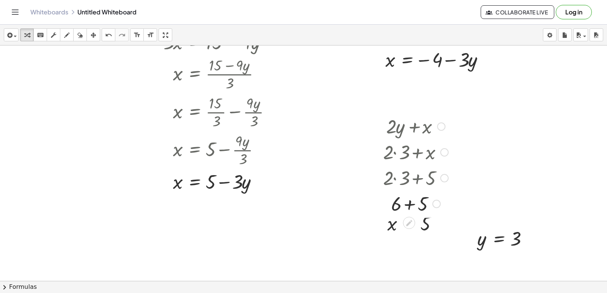
click at [410, 205] on div at bounding box center [415, 203] width 73 height 26
drag, startPoint x: 431, startPoint y: 203, endPoint x: 434, endPoint y: 246, distance: 43.3
drag, startPoint x: 440, startPoint y: 124, endPoint x: 515, endPoint y: 95, distance: 79.9
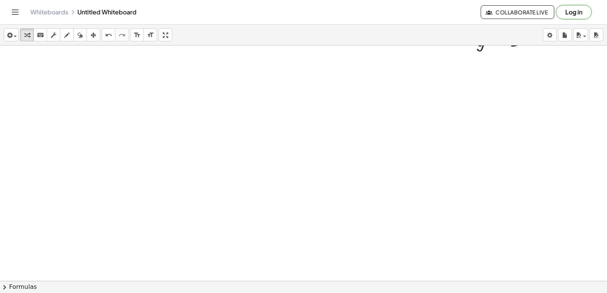
scroll to position [5653, 0]
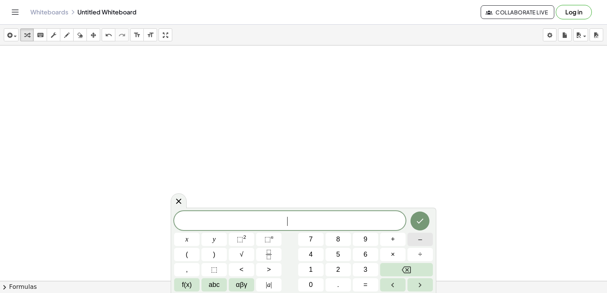
click at [422, 234] on button "–" at bounding box center [419, 239] width 25 height 13
click at [341, 271] on button "2" at bounding box center [337, 269] width 25 height 13
click at [217, 244] on button "y" at bounding box center [213, 239] width 25 height 13
click at [402, 237] on button "+" at bounding box center [392, 239] width 25 height 13
click at [312, 240] on span "7" at bounding box center [311, 239] width 4 height 10
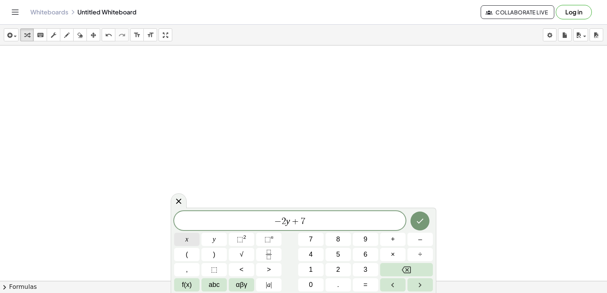
click at [186, 237] on span "x" at bounding box center [186, 239] width 3 height 10
click at [419, 222] on icon "Done" at bounding box center [419, 221] width 9 height 9
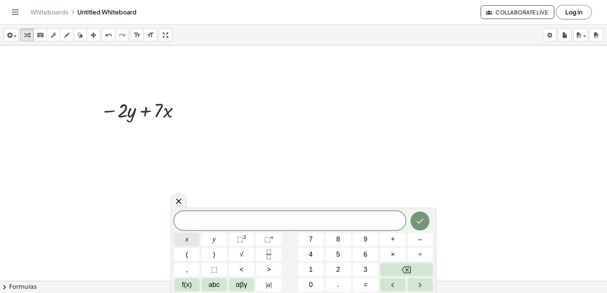
click at [190, 241] on button "x" at bounding box center [186, 239] width 25 height 13
click at [372, 285] on button "=" at bounding box center [365, 284] width 25 height 13
click at [417, 237] on button "–" at bounding box center [419, 239] width 25 height 13
click at [335, 264] on button "2" at bounding box center [337, 269] width 25 height 13
click at [410, 211] on div "x = − 2 x y ⬚ 2 ⬚ n 7 8 9 + – ( ) √ 4 5 6 × ÷ , ⬚ < > 1 2 3 f(x) abc αβγ | a | …" at bounding box center [304, 250] width 266 height 85
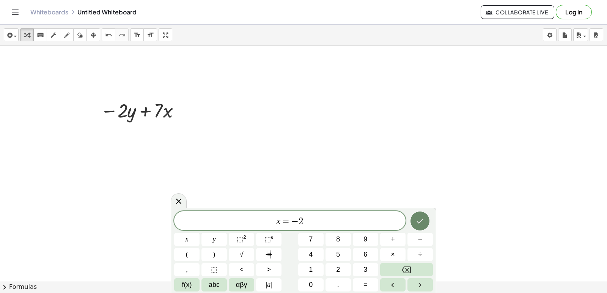
click at [418, 220] on icon "Done" at bounding box center [419, 221] width 9 height 9
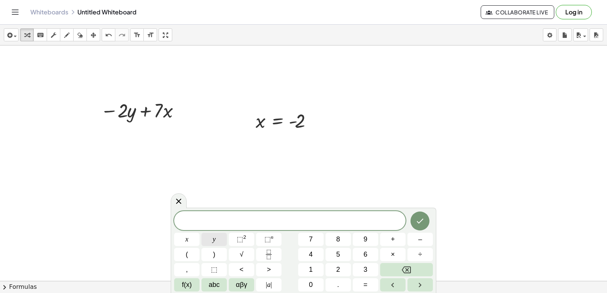
click at [213, 236] on button "y" at bounding box center [213, 239] width 25 height 13
click at [368, 286] on button "=" at bounding box center [365, 284] width 25 height 13
click at [364, 251] on span "6" at bounding box center [365, 255] width 4 height 10
click at [418, 218] on icon "Done" at bounding box center [419, 221] width 9 height 9
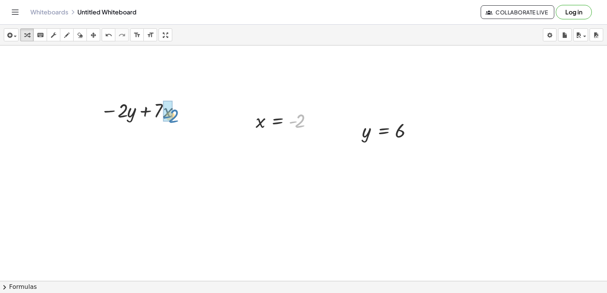
drag, startPoint x: 302, startPoint y: 124, endPoint x: 176, endPoint y: 119, distance: 126.4
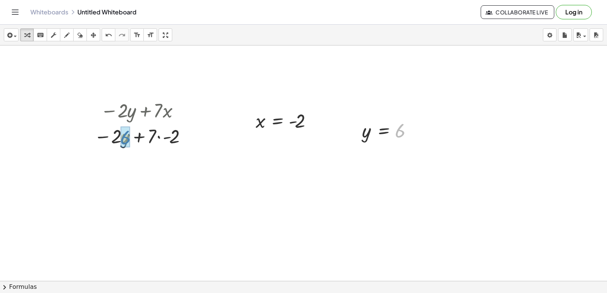
drag, startPoint x: 400, startPoint y: 135, endPoint x: 126, endPoint y: 142, distance: 274.0
drag, startPoint x: 189, startPoint y: 136, endPoint x: 189, endPoint y: 171, distance: 34.5
click at [138, 162] on div "− · 2 · + · 7 · - 2 6" at bounding box center [138, 162] width 0 height 0
drag, startPoint x: 119, startPoint y: 163, endPoint x: 153, endPoint y: 173, distance: 34.8
click at [119, 163] on div at bounding box center [141, 162] width 108 height 26
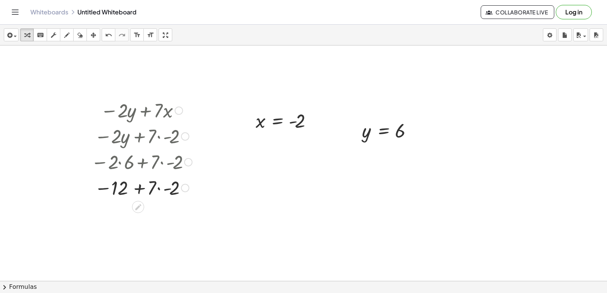
click at [159, 186] on div at bounding box center [141, 187] width 108 height 26
drag, startPoint x: 179, startPoint y: 184, endPoint x: 160, endPoint y: 221, distance: 41.4
click at [138, 214] on div "− + - 12 14" at bounding box center [138, 214] width 0 height 0
click at [143, 214] on div at bounding box center [141, 212] width 108 height 25
click at [145, 241] on div at bounding box center [141, 237] width 108 height 25
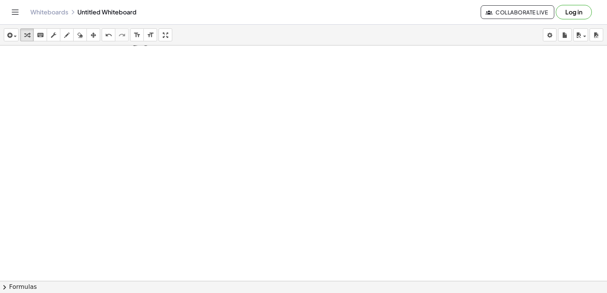
scroll to position [5889, 0]
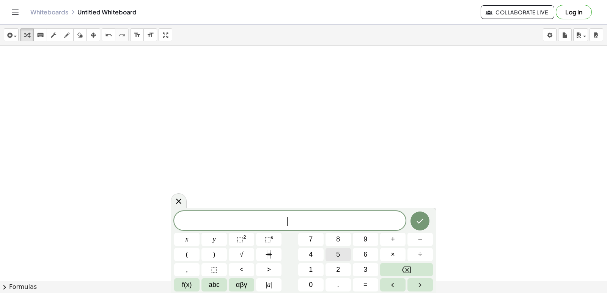
click at [339, 253] on span "5" at bounding box center [338, 255] width 4 height 10
click at [219, 245] on button "y" at bounding box center [213, 239] width 25 height 13
click at [386, 237] on button "+" at bounding box center [392, 239] width 25 height 13
click at [196, 235] on button "x" at bounding box center [186, 239] width 25 height 13
click at [420, 212] on button "Done" at bounding box center [419, 221] width 19 height 19
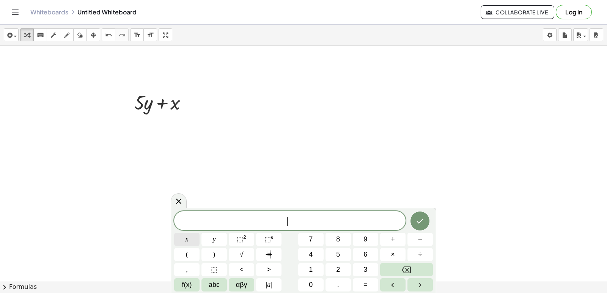
click at [192, 238] on button "x" at bounding box center [186, 239] width 25 height 13
click at [370, 283] on button "=" at bounding box center [365, 284] width 25 height 13
click at [319, 233] on button "7" at bounding box center [310, 239] width 25 height 13
click at [417, 220] on icon "Done" at bounding box center [419, 221] width 9 height 9
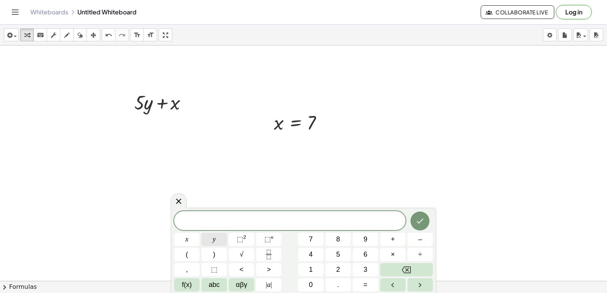
click at [220, 242] on button "y" at bounding box center [213, 239] width 25 height 13
click at [363, 282] on button "=" at bounding box center [365, 284] width 25 height 13
click at [425, 236] on button "–" at bounding box center [419, 239] width 25 height 13
click at [364, 265] on span "3" at bounding box center [365, 270] width 4 height 10
click at [415, 220] on button "Done" at bounding box center [419, 221] width 19 height 19
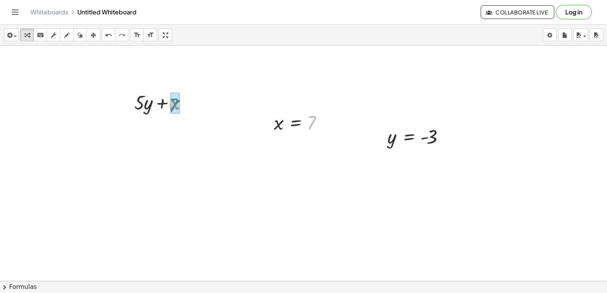
drag, startPoint x: 313, startPoint y: 124, endPoint x: 176, endPoint y: 107, distance: 137.6
drag, startPoint x: 429, startPoint y: 143, endPoint x: 152, endPoint y: 135, distance: 276.2
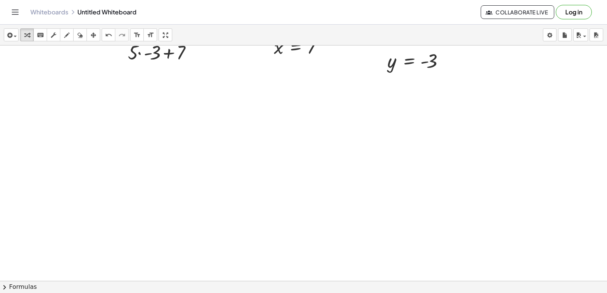
scroll to position [6003, 0]
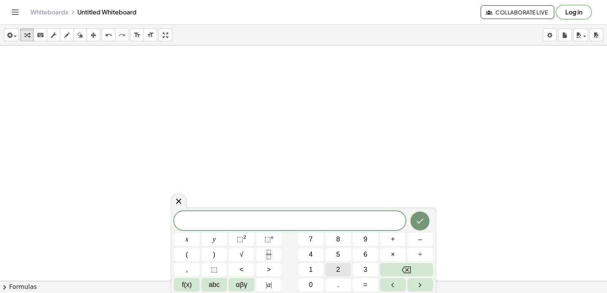
click at [339, 264] on button "2" at bounding box center [337, 269] width 25 height 13
click at [185, 234] on button "x" at bounding box center [186, 239] width 25 height 13
click at [393, 236] on span "+" at bounding box center [393, 239] width 4 height 10
click at [218, 250] on div "2 x + ​ x y ⬚ 2 ⬚ n 7 8 9 + – ( ) √ 4 5 6 × ÷ , ⬚ < > 1 2 3 f(x) abc αβγ | a | …" at bounding box center [303, 251] width 259 height 80
click at [218, 233] on button "y" at bounding box center [213, 239] width 25 height 13
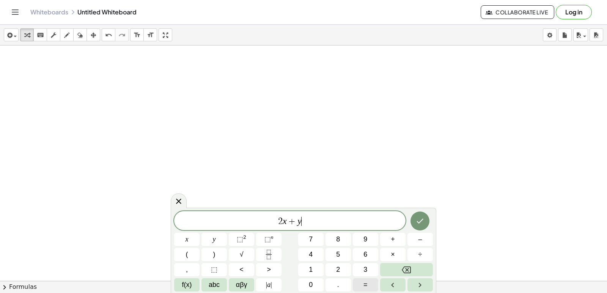
click at [356, 287] on button "=" at bounding box center [365, 284] width 25 height 13
click at [314, 266] on button "1" at bounding box center [310, 269] width 25 height 13
click at [308, 252] on button "4" at bounding box center [310, 254] width 25 height 13
click at [415, 222] on icon "Done" at bounding box center [419, 221] width 9 height 9
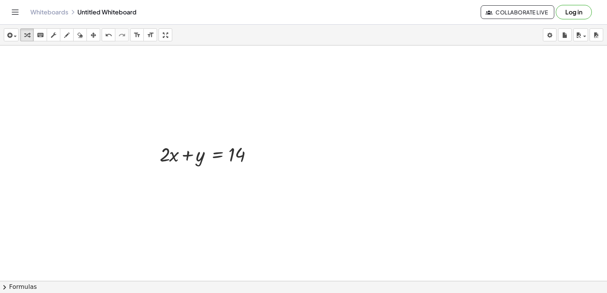
drag, startPoint x: 325, startPoint y: 149, endPoint x: 313, endPoint y: 149, distance: 12.1
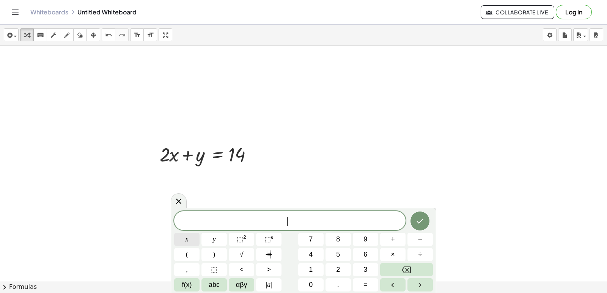
click at [185, 239] on span "x" at bounding box center [186, 239] width 3 height 10
click at [431, 238] on button "–" at bounding box center [419, 239] width 25 height 13
click at [208, 233] on button "y" at bounding box center [213, 239] width 25 height 13
click at [361, 286] on button "=" at bounding box center [365, 284] width 25 height 13
click at [307, 251] on button "4" at bounding box center [310, 254] width 25 height 13
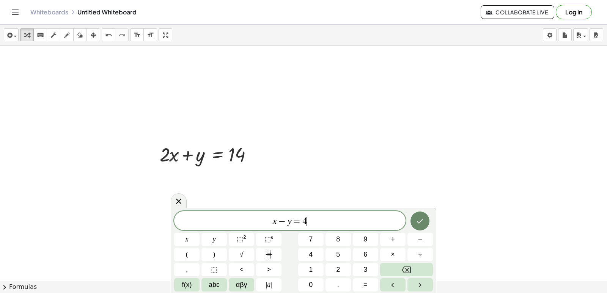
click at [420, 225] on icon "Done" at bounding box center [419, 221] width 9 height 9
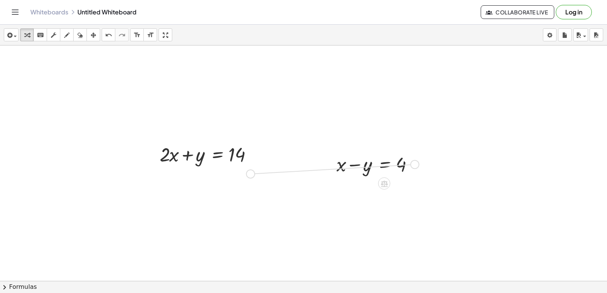
drag, startPoint x: 415, startPoint y: 166, endPoint x: 250, endPoint y: 175, distance: 164.5
drag, startPoint x: 258, startPoint y: 154, endPoint x: 263, endPoint y: 132, distance: 22.6
click at [105, 30] on button "undo undo" at bounding box center [109, 34] width 14 height 13
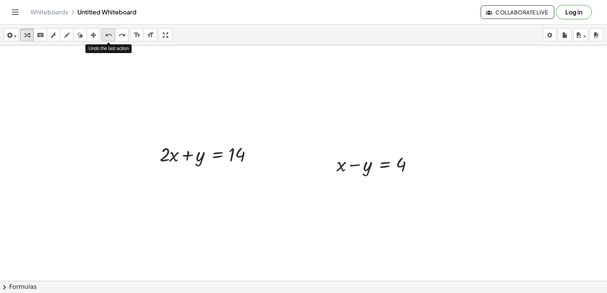
click at [105, 30] on button "undo undo" at bounding box center [109, 34] width 14 height 13
drag, startPoint x: 415, startPoint y: 163, endPoint x: 229, endPoint y: 182, distance: 186.0
drag, startPoint x: 154, startPoint y: 195, endPoint x: 160, endPoint y: 198, distance: 6.1
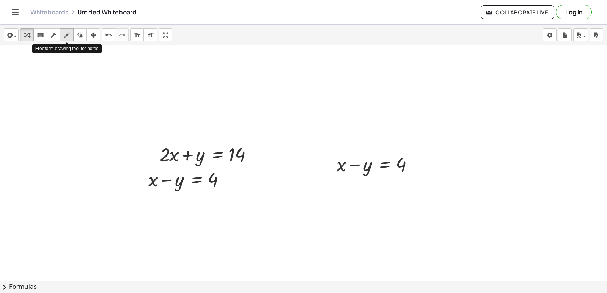
click at [69, 32] on icon "button" at bounding box center [66, 35] width 5 height 9
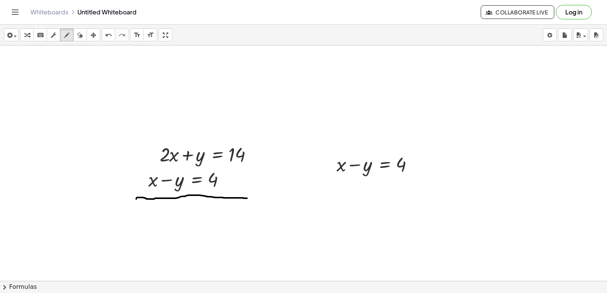
drag, startPoint x: 136, startPoint y: 199, endPoint x: 247, endPoint y: 198, distance: 110.8
click at [65, 34] on icon "button" at bounding box center [66, 35] width 5 height 9
click at [24, 32] on div "button" at bounding box center [27, 34] width 10 height 9
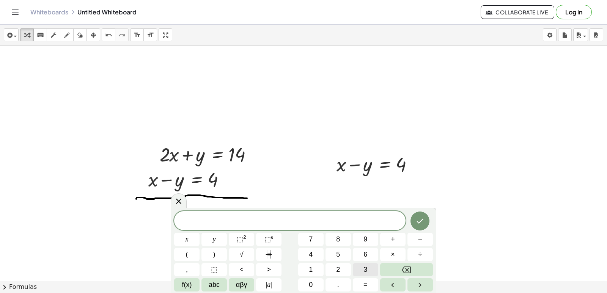
click at [359, 270] on button "3" at bounding box center [365, 269] width 25 height 13
click at [186, 244] on span "x" at bounding box center [186, 239] width 3 height 10
click at [368, 281] on button "=" at bounding box center [365, 284] width 25 height 13
click at [318, 269] on button "1" at bounding box center [310, 269] width 25 height 13
click at [369, 253] on button "6" at bounding box center [365, 254] width 25 height 13
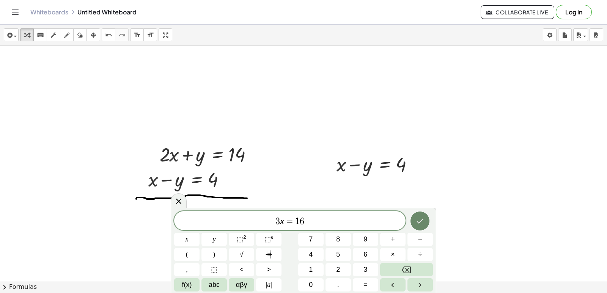
click at [426, 220] on button "Done" at bounding box center [419, 221] width 19 height 19
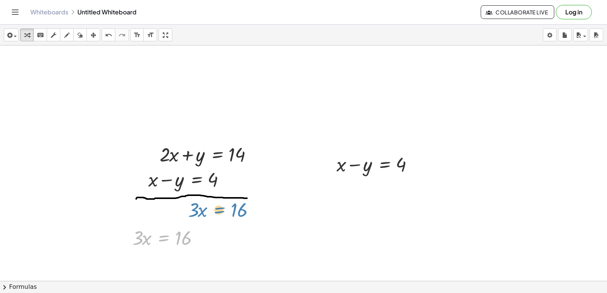
drag, startPoint x: 162, startPoint y: 233, endPoint x: 218, endPoint y: 205, distance: 62.4
drag, startPoint x: 155, startPoint y: 228, endPoint x: 213, endPoint y: 200, distance: 64.3
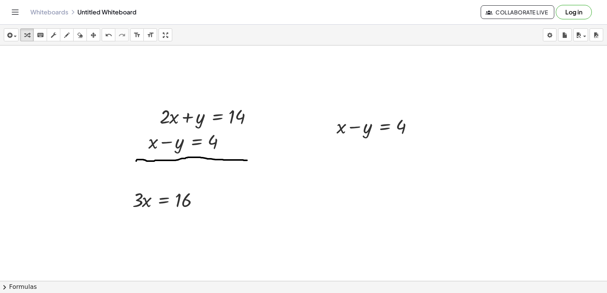
scroll to position [6078, 0]
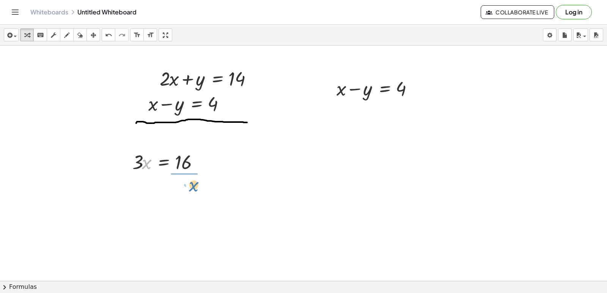
drag, startPoint x: 143, startPoint y: 159, endPoint x: 190, endPoint y: 182, distance: 52.1
click at [112, 35] on icon "undo" at bounding box center [108, 35] width 7 height 9
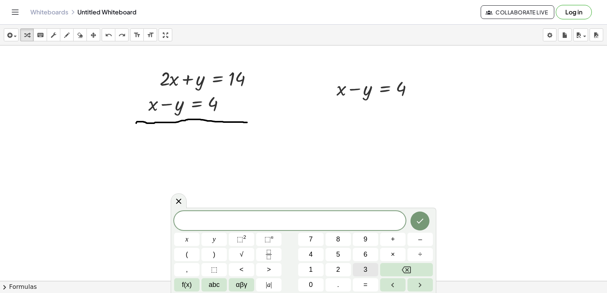
click at [363, 272] on button "3" at bounding box center [365, 269] width 25 height 13
click at [191, 236] on button "x" at bounding box center [186, 239] width 25 height 13
click at [358, 281] on button "=" at bounding box center [365, 284] width 25 height 13
click at [316, 268] on button "1" at bounding box center [310, 269] width 25 height 13
click at [339, 237] on span "8" at bounding box center [338, 239] width 4 height 10
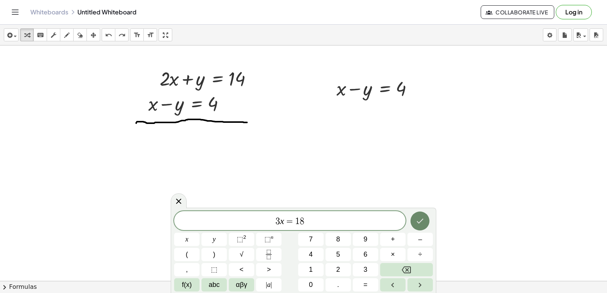
click at [416, 215] on button "Done" at bounding box center [419, 221] width 19 height 19
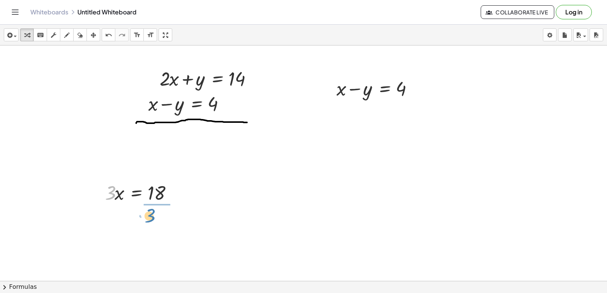
drag, startPoint x: 108, startPoint y: 192, endPoint x: 148, endPoint y: 214, distance: 45.5
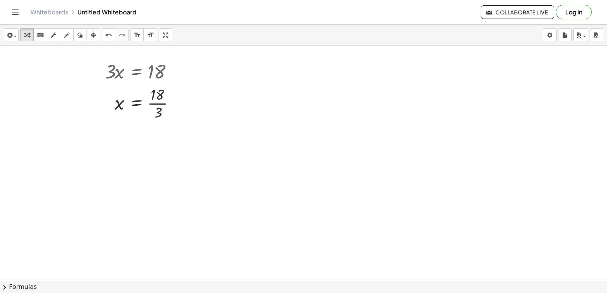
scroll to position [6200, 0]
click at [156, 104] on div at bounding box center [142, 102] width 83 height 38
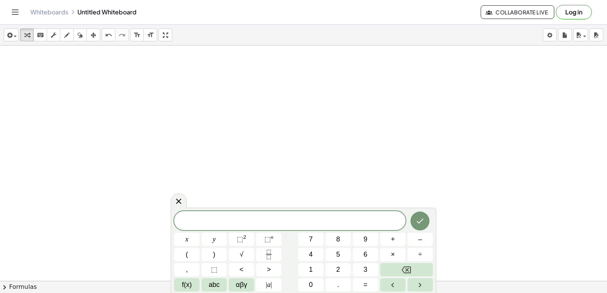
scroll to position [6352, 0]
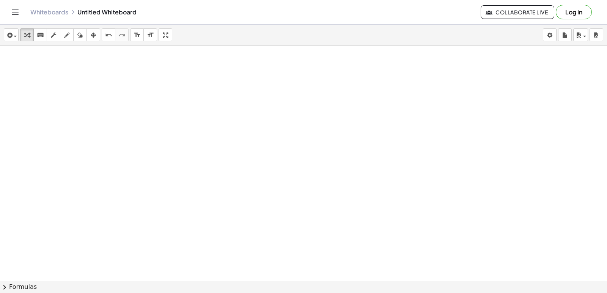
drag, startPoint x: 72, startPoint y: 65, endPoint x: 74, endPoint y: 77, distance: 12.4
drag, startPoint x: 84, startPoint y: 84, endPoint x: 87, endPoint y: 102, distance: 18.4
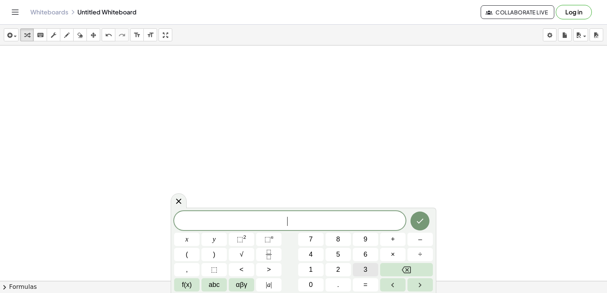
click at [363, 269] on span "3" at bounding box center [365, 270] width 4 height 10
click at [185, 234] on span "x" at bounding box center [186, 239] width 3 height 10
click at [393, 238] on span "+" at bounding box center [393, 239] width 4 height 10
click at [338, 250] on span "5" at bounding box center [338, 255] width 4 height 10
click at [209, 241] on button "y" at bounding box center [213, 239] width 25 height 13
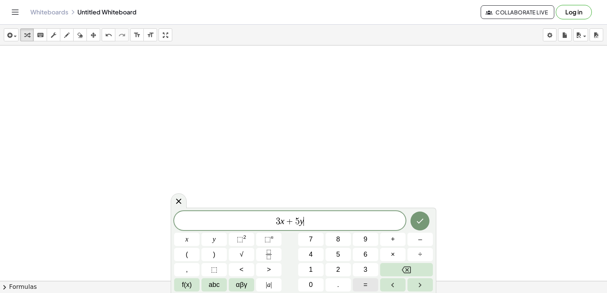
click at [359, 289] on button "=" at bounding box center [365, 284] width 25 height 13
click at [332, 267] on button "2" at bounding box center [337, 269] width 25 height 13
click at [364, 253] on span "6" at bounding box center [365, 255] width 4 height 10
click at [418, 220] on icon "Done" at bounding box center [419, 221] width 9 height 9
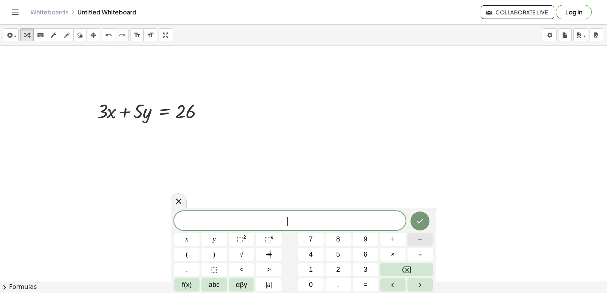
click at [408, 244] on button "–" at bounding box center [419, 239] width 25 height 13
click at [361, 259] on div "− ​ x y ⬚ 2 ⬚ n 7 8 9 + – ( ) √ 4 5 6 × ÷ , ⬚ < > 1 2 3 f(x) abc αβγ | a | 0 . =" at bounding box center [303, 251] width 259 height 80
click at [182, 234] on button "x" at bounding box center [186, 239] width 25 height 13
click at [393, 274] on button "Backspace" at bounding box center [406, 269] width 53 height 13
click at [350, 265] on div "− ​ x y ⬚ 2 ⬚ n 7 8 9 + – ( ) √ 4 5 6 × ÷ , ⬚ < > 1 2 3 f(x) abc αβγ | a | 0 . =" at bounding box center [303, 251] width 259 height 80
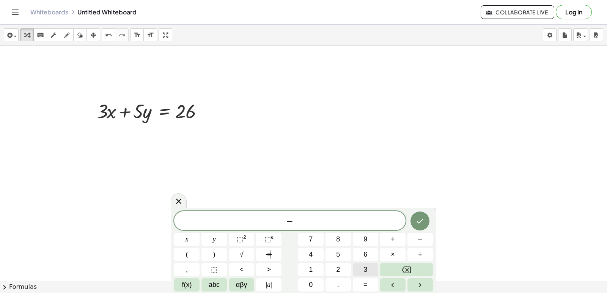
click at [360, 269] on button "3" at bounding box center [365, 269] width 25 height 13
click at [188, 233] on button "x" at bounding box center [186, 239] width 25 height 13
click at [391, 242] on span "+" at bounding box center [393, 239] width 4 height 10
click at [345, 265] on button "2" at bounding box center [337, 269] width 25 height 13
click at [222, 236] on button "y" at bounding box center [213, 239] width 25 height 13
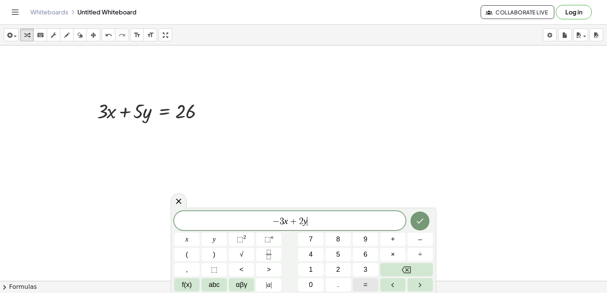
click at [372, 281] on button "=" at bounding box center [365, 284] width 25 height 13
click at [337, 267] on span "2" at bounding box center [338, 270] width 4 height 10
click at [420, 228] on button "Done" at bounding box center [419, 221] width 19 height 19
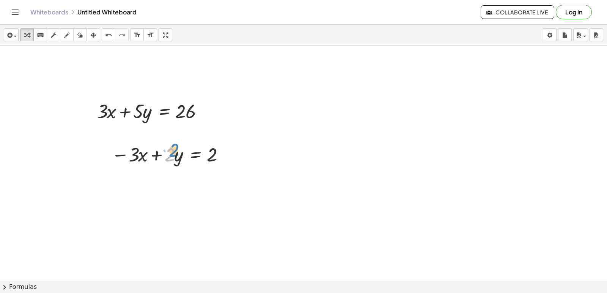
drag, startPoint x: 168, startPoint y: 154, endPoint x: 173, endPoint y: 149, distance: 6.2
click at [173, 149] on div at bounding box center [169, 154] width 123 height 26
drag, startPoint x: 163, startPoint y: 164, endPoint x: 168, endPoint y: 160, distance: 6.0
click at [168, 160] on div at bounding box center [169, 154] width 123 height 26
drag, startPoint x: 164, startPoint y: 141, endPoint x: 161, endPoint y: 144, distance: 4.3
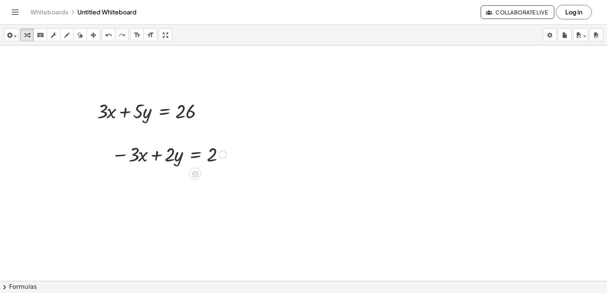
click at [161, 145] on div "− · 3 · x + · 2 · y = 2" at bounding box center [166, 154] width 132 height 30
click at [160, 145] on div at bounding box center [169, 154] width 123 height 26
click at [162, 147] on div at bounding box center [169, 154] width 123 height 26
click at [66, 33] on icon "button" at bounding box center [66, 35] width 5 height 9
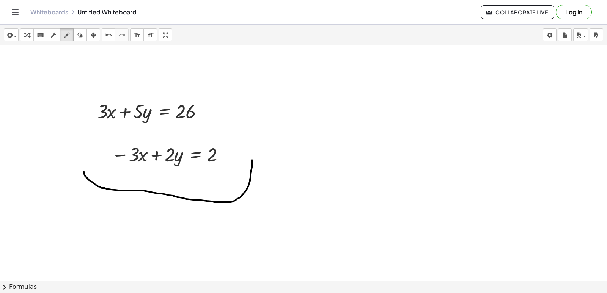
drag, startPoint x: 84, startPoint y: 172, endPoint x: 252, endPoint y: 160, distance: 168.4
drag, startPoint x: 107, startPoint y: 35, endPoint x: 68, endPoint y: 102, distance: 77.7
click at [103, 39] on button "undo undo" at bounding box center [109, 34] width 14 height 13
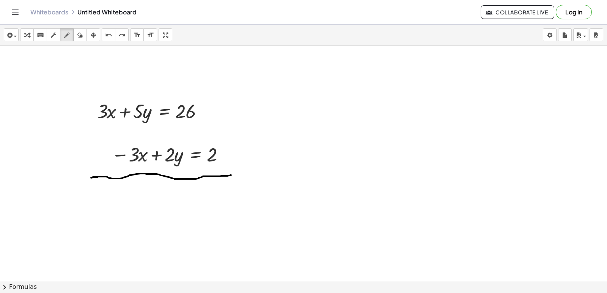
drag, startPoint x: 91, startPoint y: 178, endPoint x: 231, endPoint y: 175, distance: 140.0
drag, startPoint x: 112, startPoint y: 196, endPoint x: 108, endPoint y: 240, distance: 44.6
drag, startPoint x: 116, startPoint y: 206, endPoint x: 123, endPoint y: 213, distance: 9.4
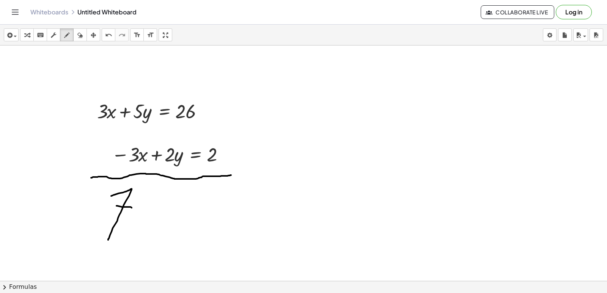
drag, startPoint x: 148, startPoint y: 192, endPoint x: 129, endPoint y: 256, distance: 67.1
drag, startPoint x: 202, startPoint y: 194, endPoint x: 176, endPoint y: 196, distance: 25.9
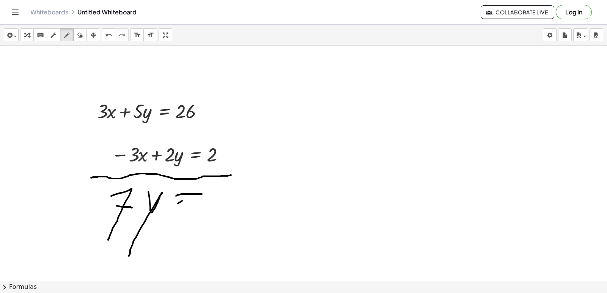
drag, startPoint x: 178, startPoint y: 204, endPoint x: 192, endPoint y: 196, distance: 15.6
drag, startPoint x: 220, startPoint y: 188, endPoint x: 213, endPoint y: 224, distance: 36.6
drag, startPoint x: 216, startPoint y: 221, endPoint x: 225, endPoint y: 239, distance: 19.7
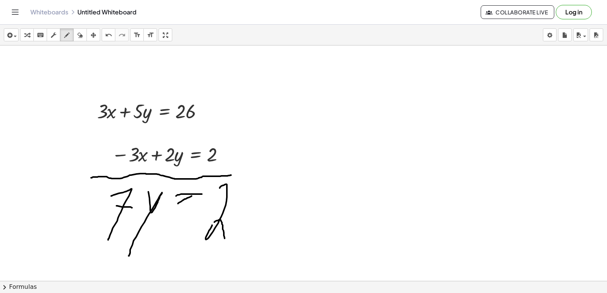
drag, startPoint x: 241, startPoint y: 191, endPoint x: 245, endPoint y: 189, distance: 3.9
drag, startPoint x: 249, startPoint y: 198, endPoint x: 256, endPoint y: 229, distance: 32.3
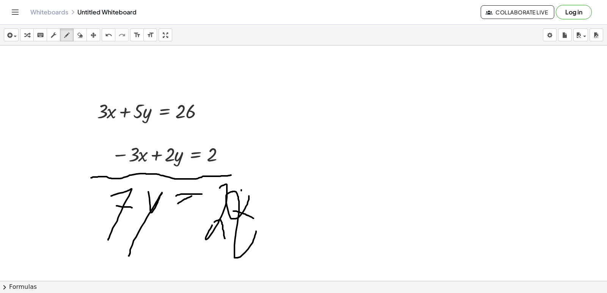
drag, startPoint x: 248, startPoint y: 216, endPoint x: 233, endPoint y: 211, distance: 15.8
click at [25, 34] on icon "button" at bounding box center [26, 35] width 5 height 9
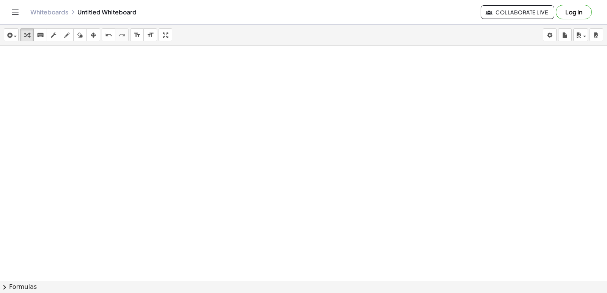
scroll to position [6587, 0]
drag, startPoint x: 196, startPoint y: 111, endPoint x: 504, endPoint y: 1, distance: 326.8
